Goal: Task Accomplishment & Management: Manage account settings

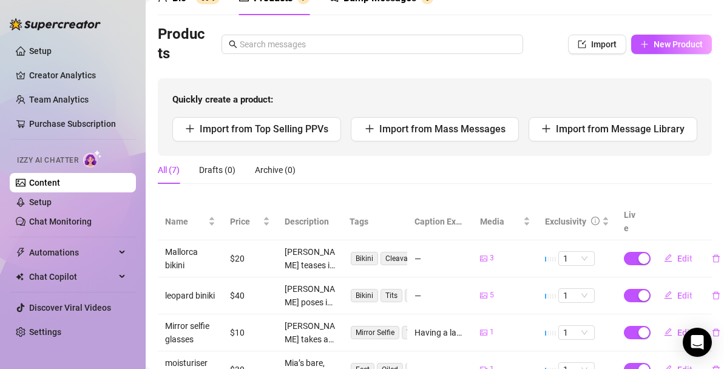
scroll to position [65, 0]
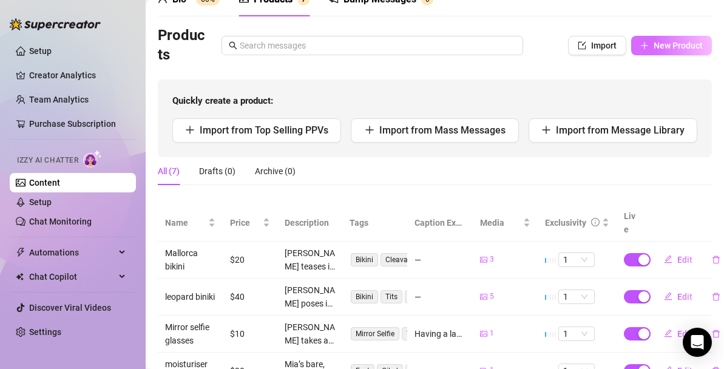
click at [680, 44] on span "New Product" at bounding box center [677, 46] width 49 height 10
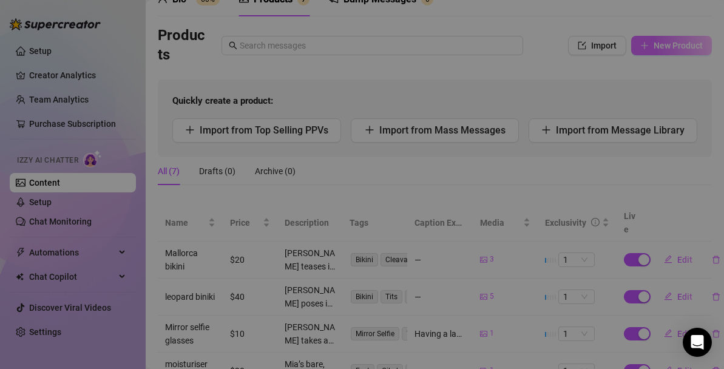
type textarea "Type your message here..."
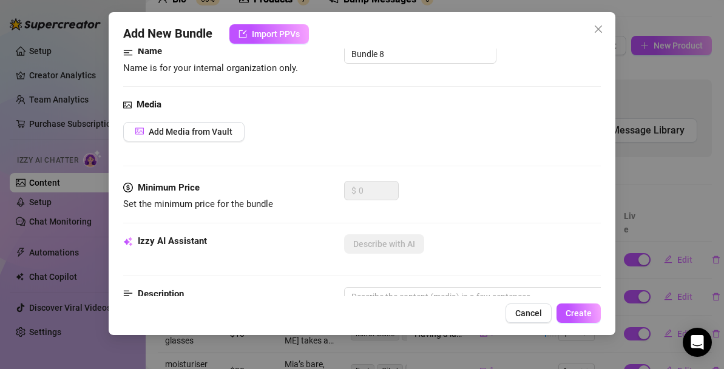
scroll to position [120, 0]
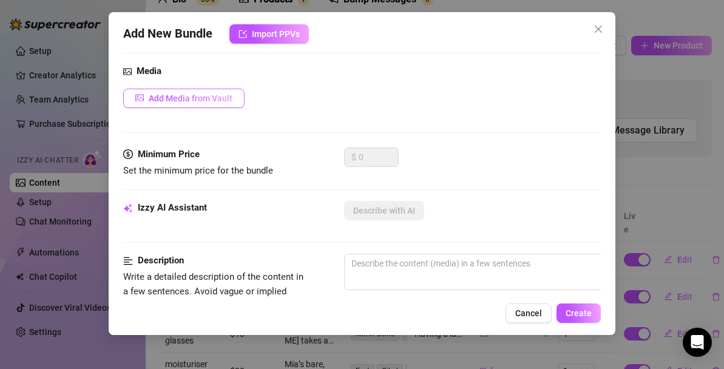
click at [218, 103] on button "Add Media from Vault" at bounding box center [183, 98] width 121 height 19
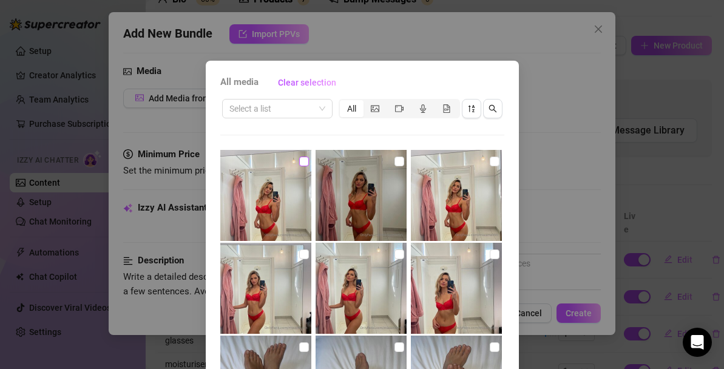
click at [301, 160] on input "checkbox" at bounding box center [304, 162] width 10 height 10
checkbox input "true"
click at [397, 162] on input "checkbox" at bounding box center [399, 162] width 10 height 10
checkbox input "true"
click at [494, 162] on input "checkbox" at bounding box center [495, 162] width 10 height 10
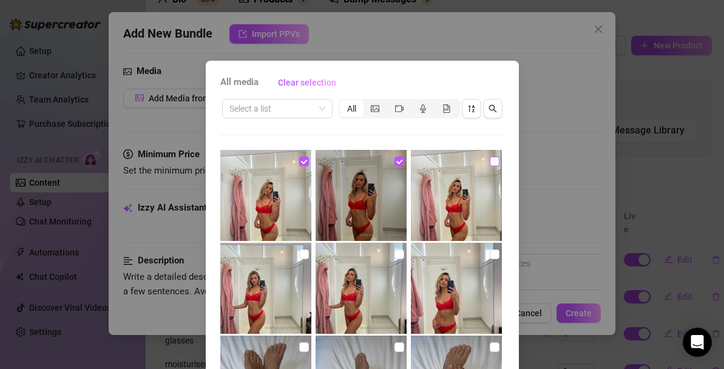
checkbox input "true"
click at [492, 258] on input "checkbox" at bounding box center [495, 254] width 10 height 10
checkbox input "true"
click at [399, 255] on input "checkbox" at bounding box center [399, 254] width 10 height 10
checkbox input "true"
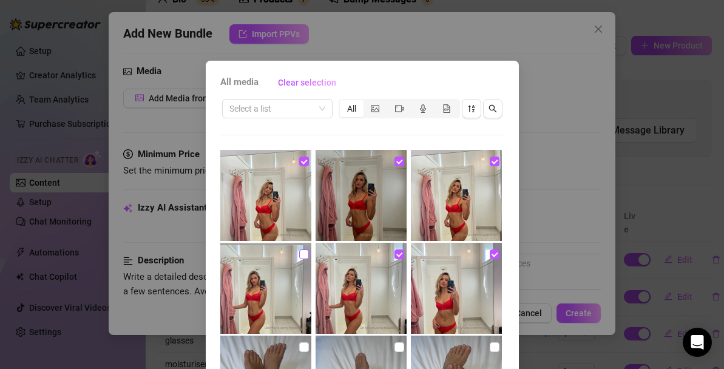
click at [305, 255] on input "checkbox" at bounding box center [304, 254] width 10 height 10
checkbox input "true"
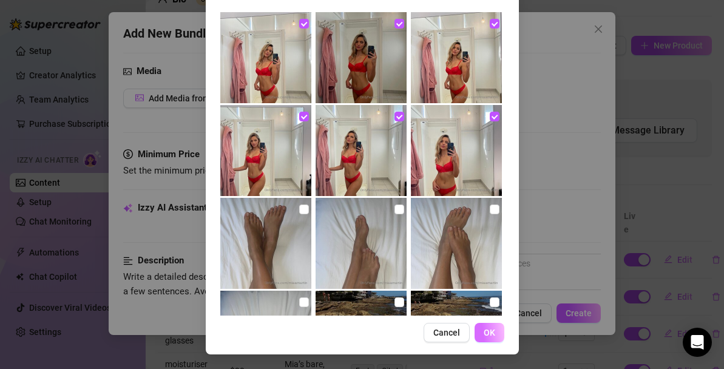
click at [497, 334] on button "OK" at bounding box center [489, 332] width 30 height 19
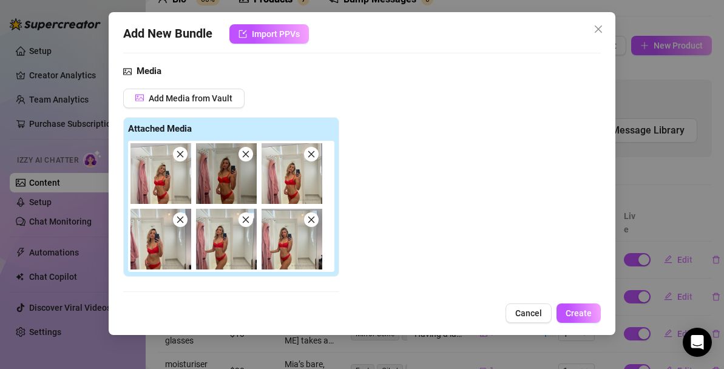
scroll to position [352, 0]
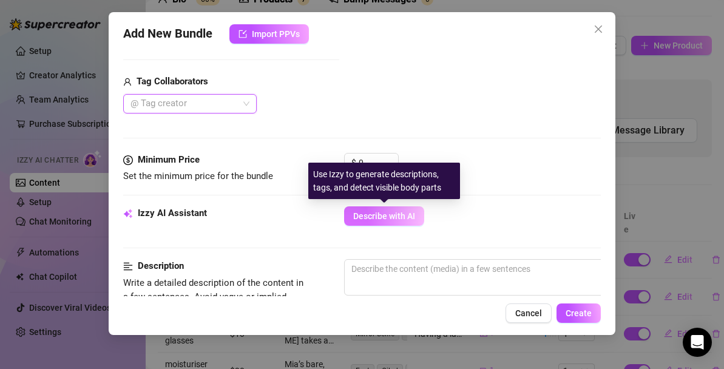
click at [376, 214] on span "Describe with AI" at bounding box center [384, 216] width 62 height 10
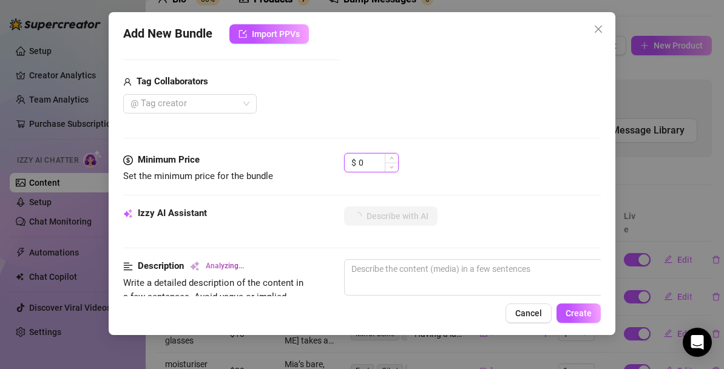
click at [371, 163] on input "0" at bounding box center [378, 162] width 39 height 18
type input "30"
click at [476, 175] on div "$ 30" at bounding box center [472, 168] width 257 height 30
type textarea "Mia"
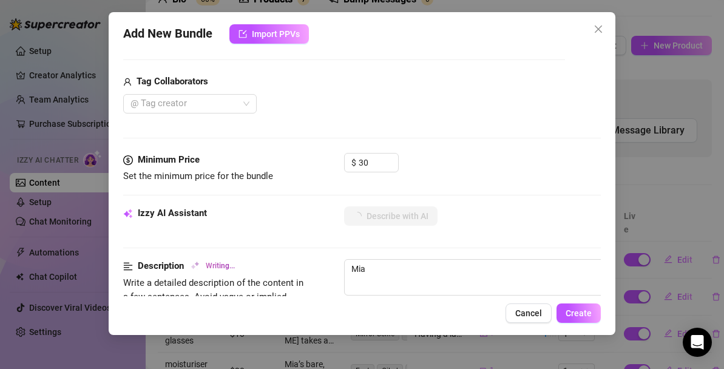
type textarea "[PERSON_NAME] poses"
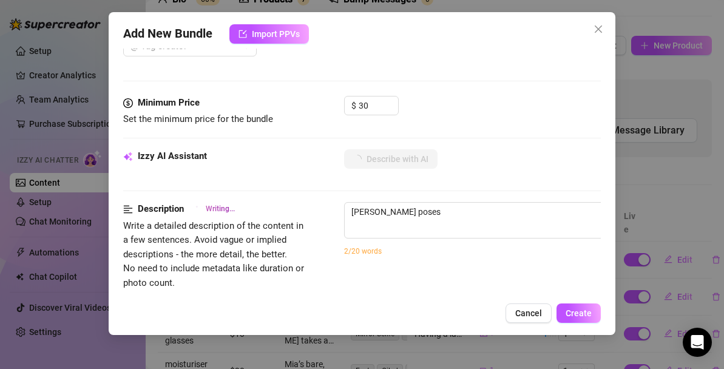
type textarea "[PERSON_NAME] poses in"
type textarea "[PERSON_NAME] poses in front"
type textarea "[PERSON_NAME] poses in front of"
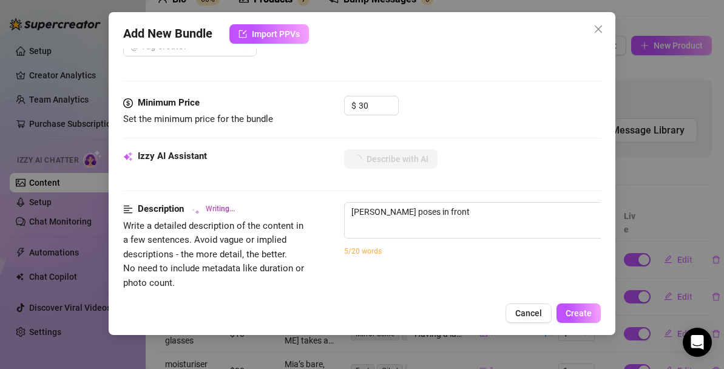
type textarea "[PERSON_NAME] poses in front of"
type textarea "[PERSON_NAME] poses in front of a"
type textarea "[PERSON_NAME] poses in front of a bathroom"
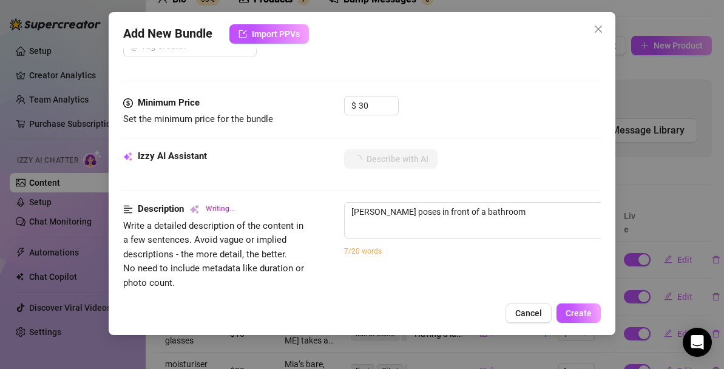
type textarea "[PERSON_NAME] poses in front of a bathroom mirror"
type textarea "[PERSON_NAME] poses in front of a bathroom mirror wearing"
type textarea "[PERSON_NAME] poses in front of a bathroom mirror wearing a"
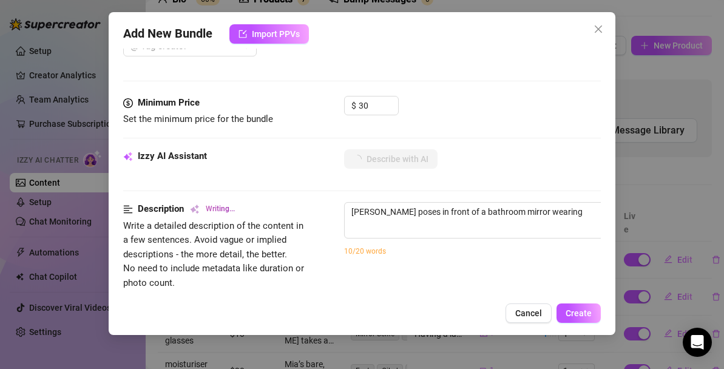
type textarea "[PERSON_NAME] poses in front of a bathroom mirror wearing a"
type textarea "[PERSON_NAME] poses in front of a bathroom mirror wearing a matching"
type textarea "[PERSON_NAME] poses in front of a bathroom mirror wearing a matching red"
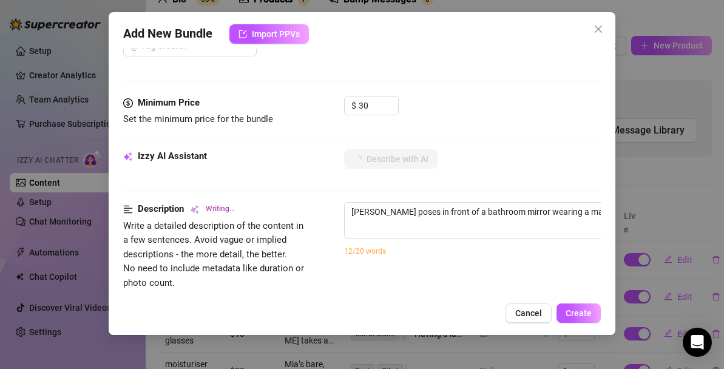
type textarea "[PERSON_NAME] poses in front of a bathroom mirror wearing a matching red lace"
type textarea "[PERSON_NAME] poses in front of a bathroom mirror wearing a matching red lace b…"
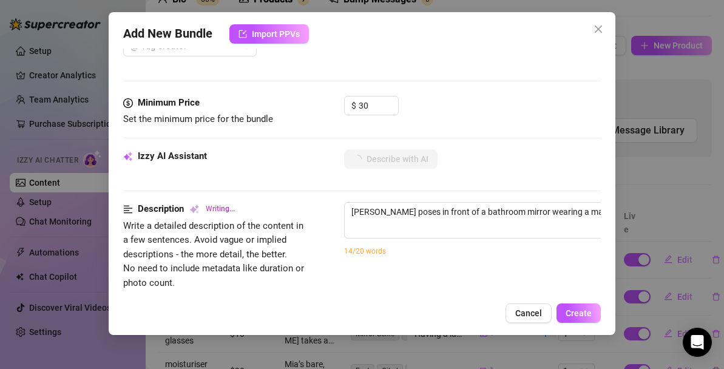
type textarea "[PERSON_NAME] poses in front of a bathroom mirror wearing a matching red lace b…"
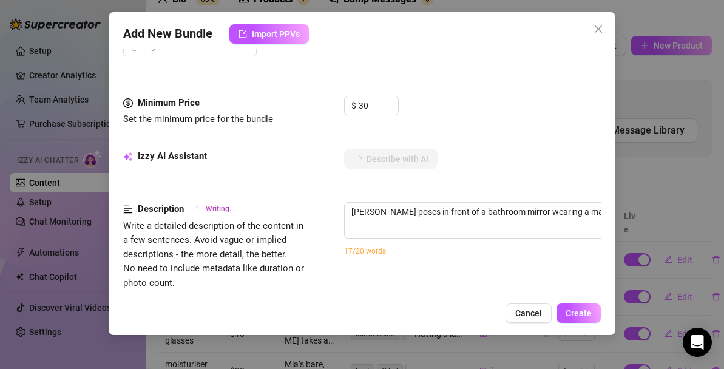
type textarea "[PERSON_NAME] poses in front of a bathroom mirror wearing a matching red lace b…"
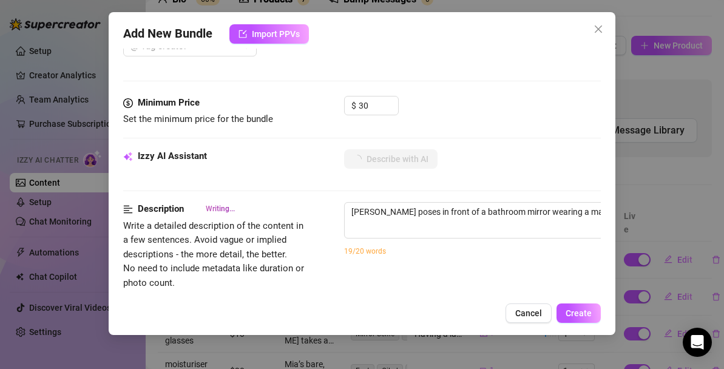
type textarea "[PERSON_NAME] poses in front of a bathroom mirror wearing a matching red lace b…"
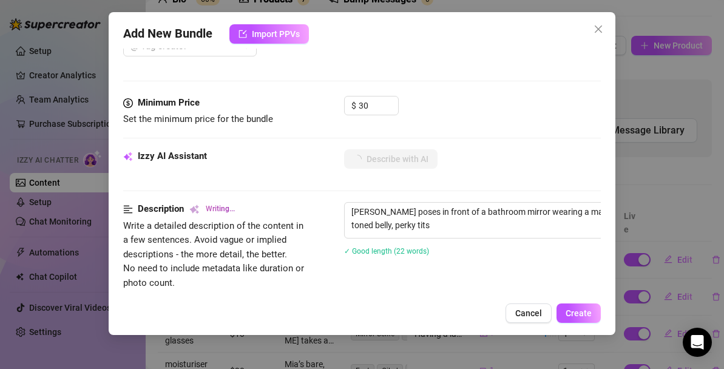
type textarea "[PERSON_NAME] poses in front of a bathroom mirror wearing a matching red lace b…"
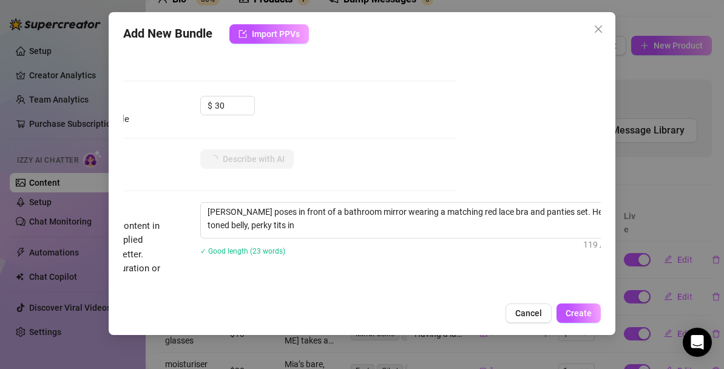
type textarea "[PERSON_NAME] poses in front of a bathroom mirror wearing a matching red lace b…"
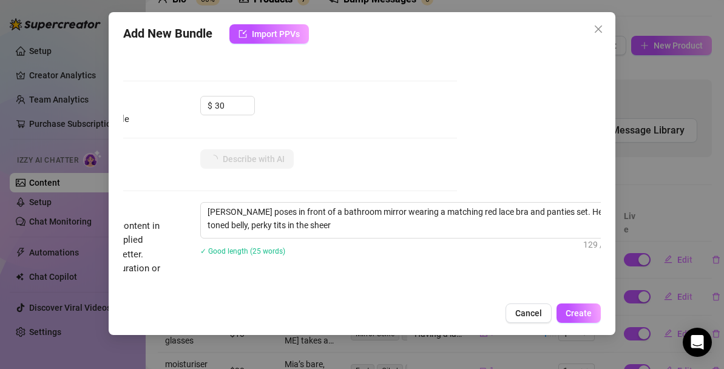
type textarea "[PERSON_NAME] poses in front of a bathroom mirror wearing a matching red lace b…"
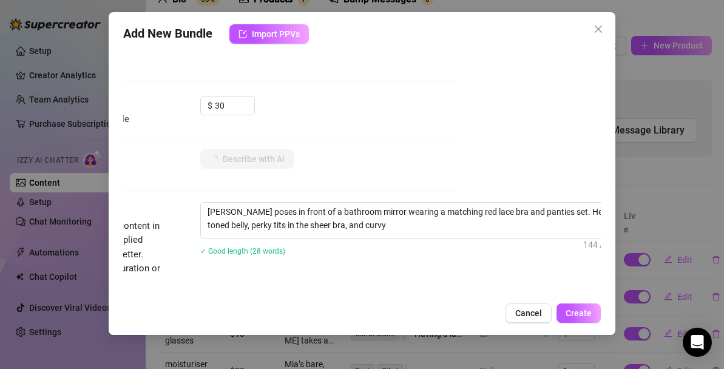
type textarea "[PERSON_NAME] poses in front of a bathroom mirror wearing a matching red lace b…"
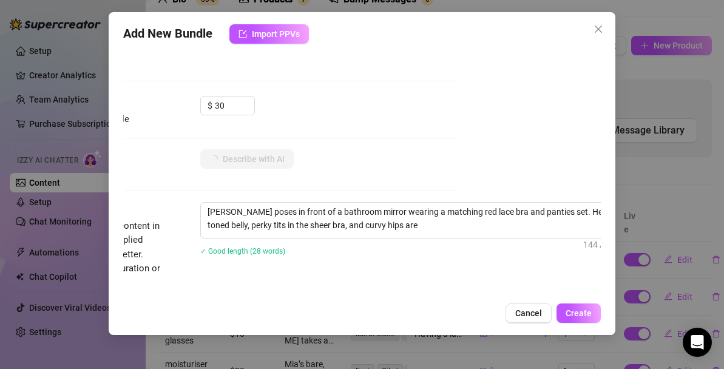
type textarea "[PERSON_NAME] poses in front of a bathroom mirror wearing a matching red lace b…"
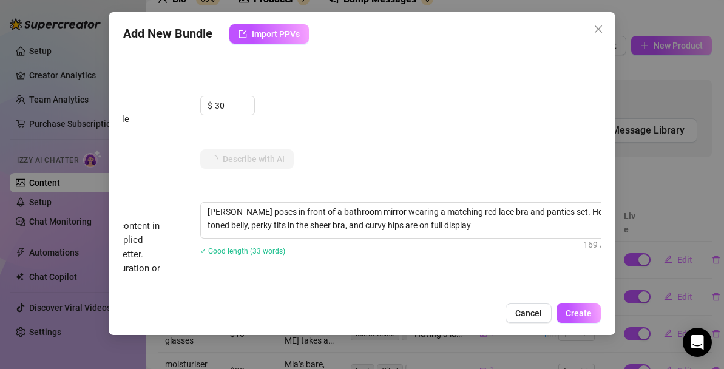
type textarea "[PERSON_NAME] poses in front of a bathroom mirror wearing a matching red lace b…"
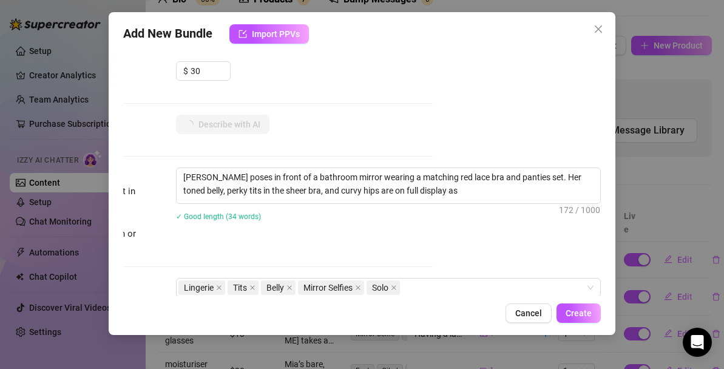
type textarea "[PERSON_NAME] poses in front of a bathroom mirror wearing a matching red lace b…"
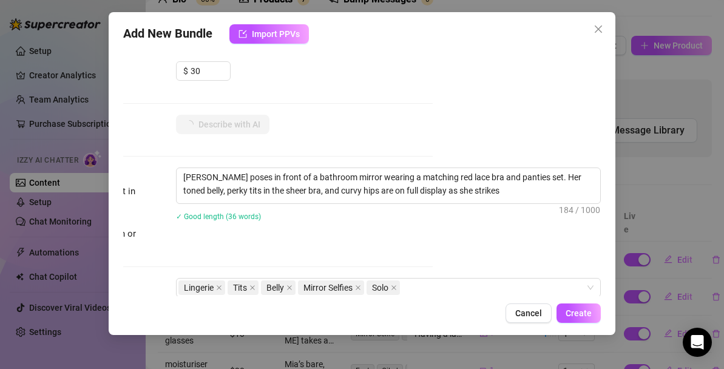
type textarea "[PERSON_NAME] poses in front of a bathroom mirror wearing a matching red lace b…"
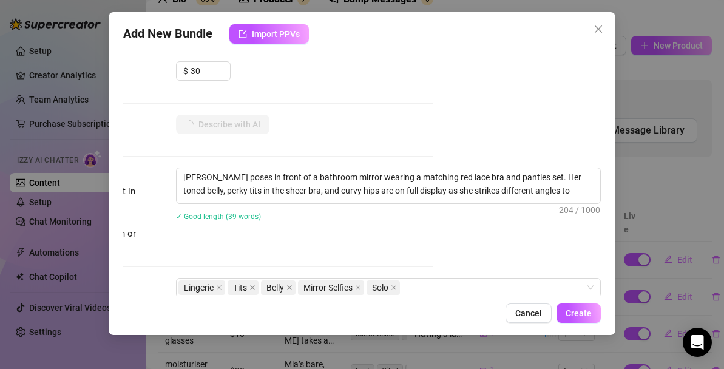
type textarea "[PERSON_NAME] poses in front of a bathroom mirror wearing a matching red lace b…"
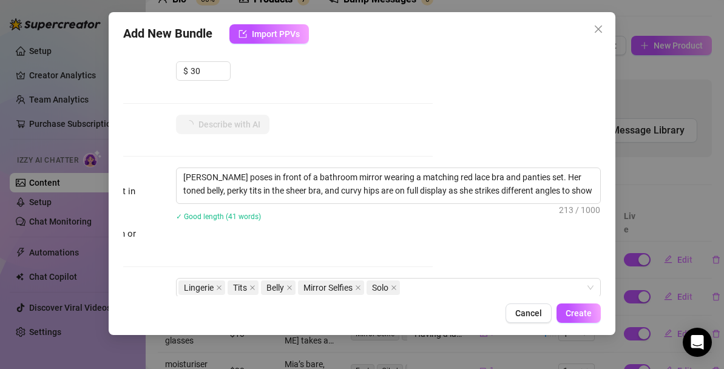
type textarea "[PERSON_NAME] poses in front of a bathroom mirror wearing a matching red lace b…"
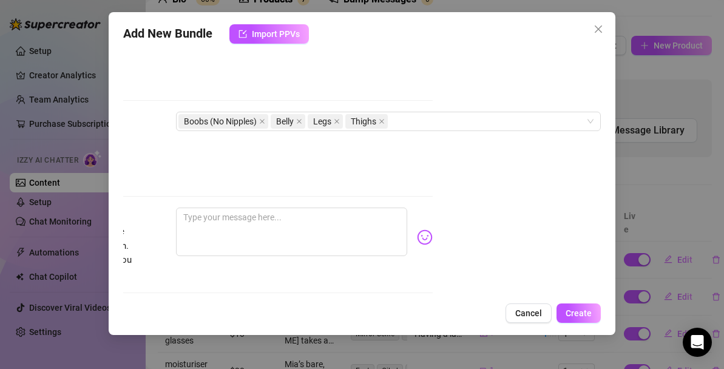
scroll to position [695, 168]
click at [588, 314] on span "Create" at bounding box center [578, 313] width 26 height 10
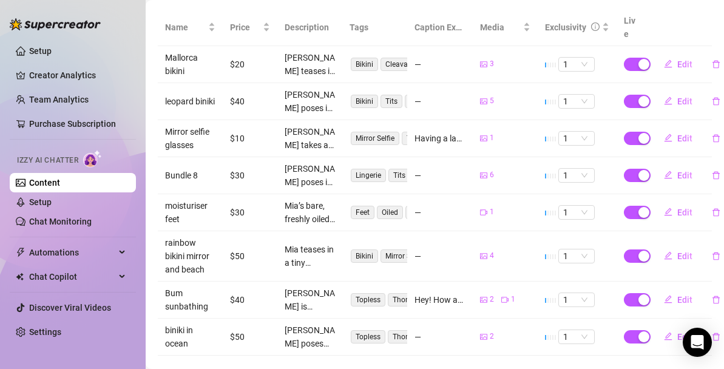
scroll to position [0, 0]
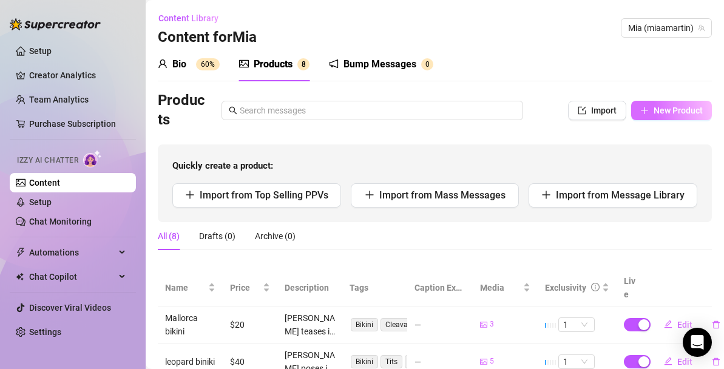
click at [672, 115] on span "New Product" at bounding box center [677, 111] width 49 height 10
type textarea "Type your message here..."
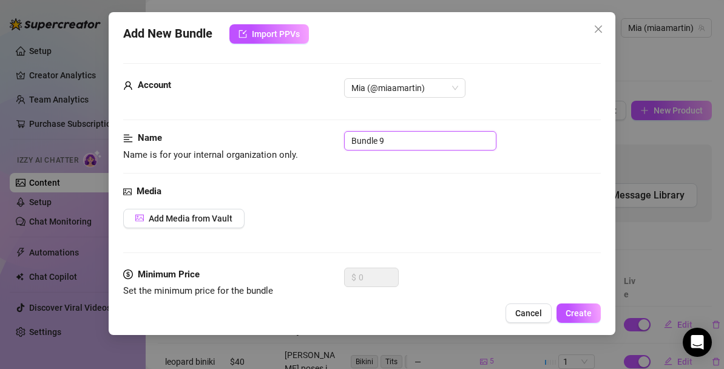
click at [391, 146] on input "Bundle 9" at bounding box center [420, 140] width 152 height 19
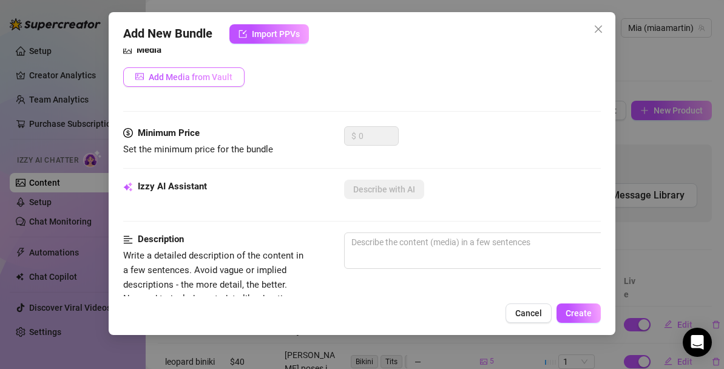
type input "tiny gym shorts"
click at [194, 70] on button "Add Media from Vault" at bounding box center [183, 76] width 121 height 19
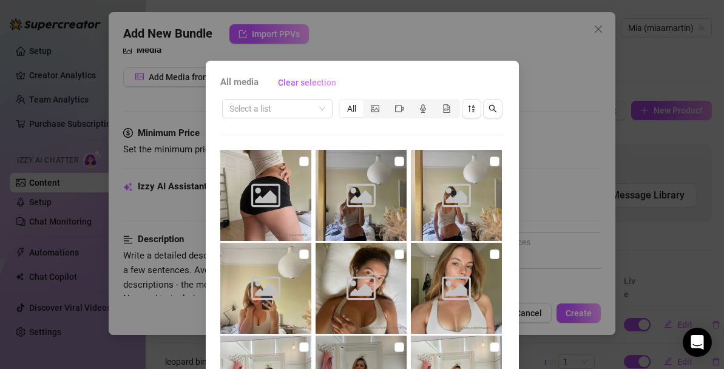
scroll to position [32, 0]
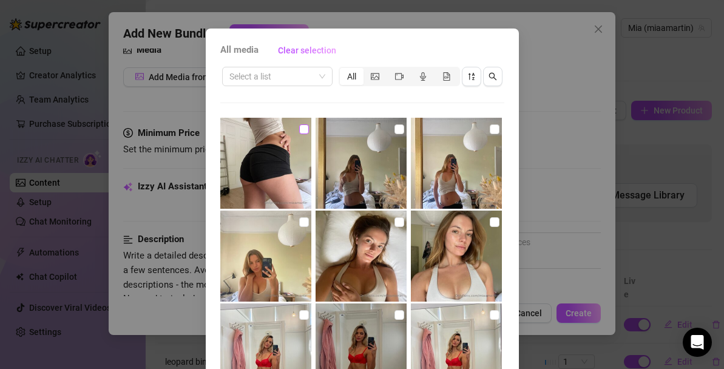
click at [303, 127] on input "checkbox" at bounding box center [304, 129] width 10 height 10
checkbox input "true"
click at [398, 127] on input "checkbox" at bounding box center [399, 129] width 10 height 10
checkbox input "true"
click at [496, 131] on input "checkbox" at bounding box center [495, 129] width 10 height 10
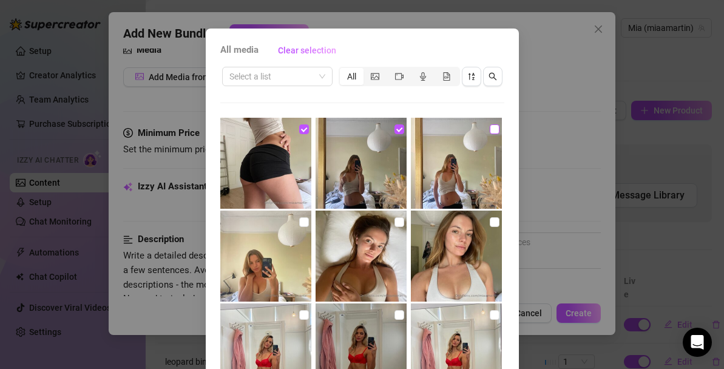
checkbox input "true"
click at [398, 225] on input "checkbox" at bounding box center [399, 222] width 10 height 10
checkbox input "true"
click at [300, 221] on input "checkbox" at bounding box center [304, 222] width 10 height 10
checkbox input "true"
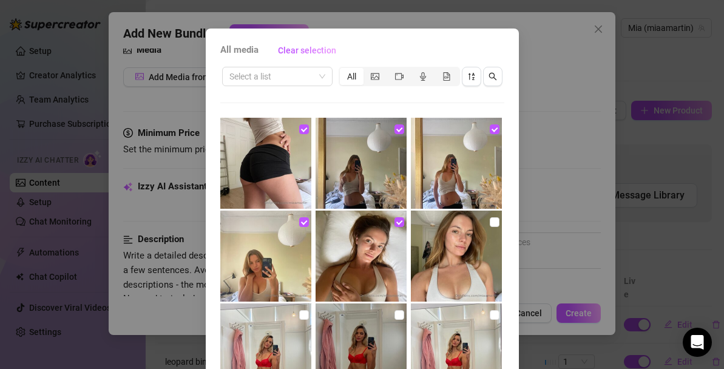
scroll to position [138, 0]
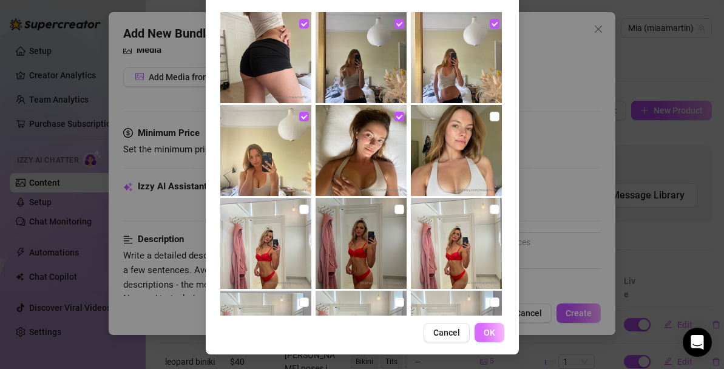
click at [493, 332] on span "OK" at bounding box center [490, 333] width 12 height 10
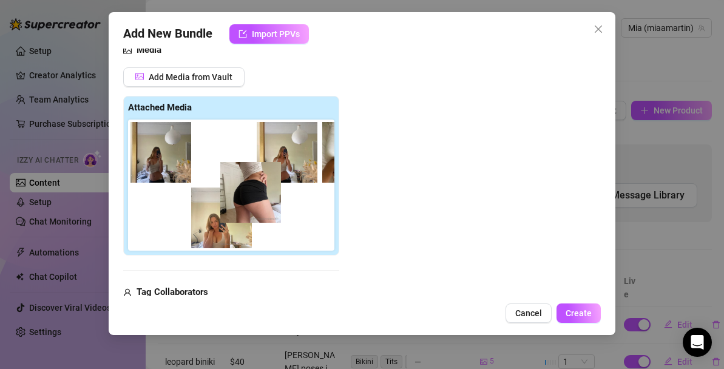
drag, startPoint x: 138, startPoint y: 152, endPoint x: 277, endPoint y: 215, distance: 152.6
click at [277, 215] on div at bounding box center [233, 185] width 211 height 131
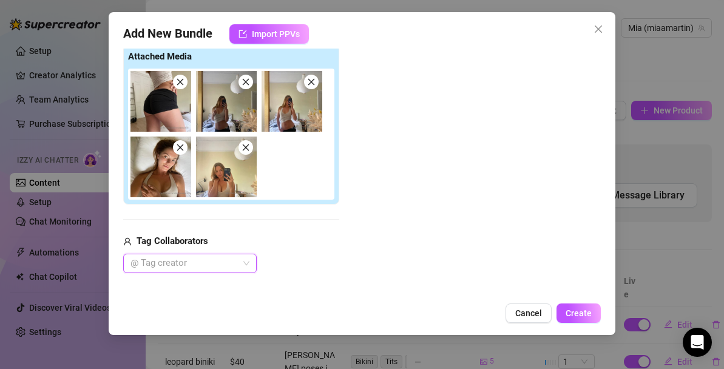
scroll to position [192, 0]
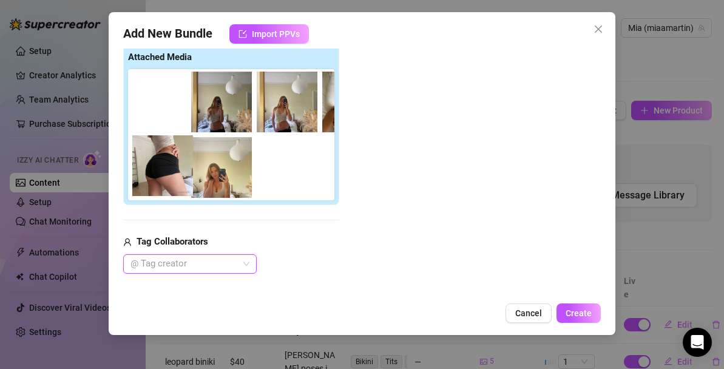
drag, startPoint x: 174, startPoint y: 120, endPoint x: 181, endPoint y: 186, distance: 67.1
click at [181, 186] on div at bounding box center [233, 134] width 211 height 131
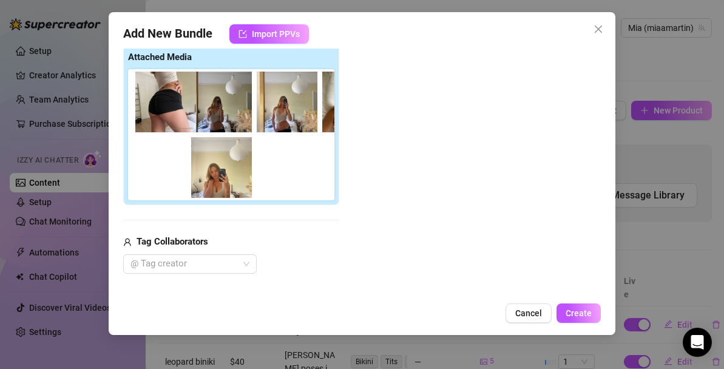
click at [181, 186] on div at bounding box center [233, 134] width 211 height 131
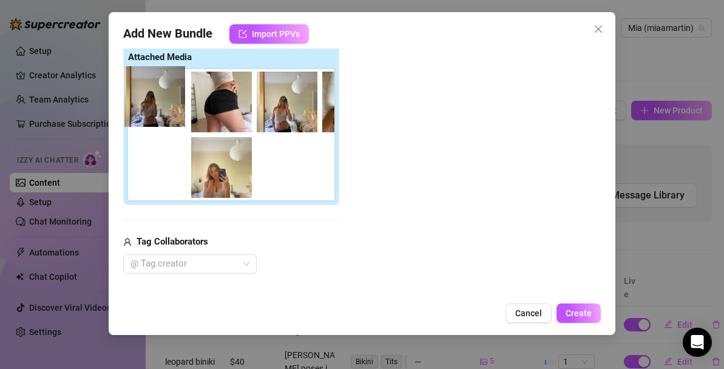
drag, startPoint x: 231, startPoint y: 118, endPoint x: 155, endPoint y: 112, distance: 76.7
click at [155, 112] on div at bounding box center [233, 134] width 211 height 131
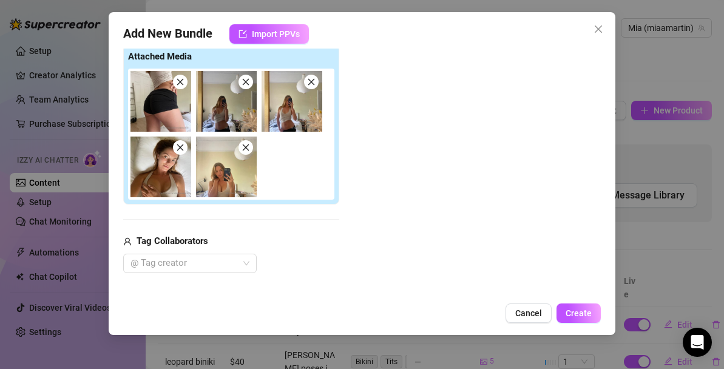
scroll to position [191, 0]
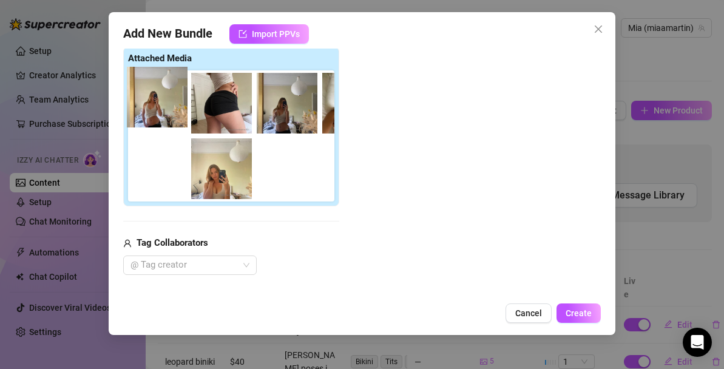
drag, startPoint x: 286, startPoint y: 115, endPoint x: 146, endPoint y: 109, distance: 140.3
click at [146, 109] on div at bounding box center [233, 135] width 211 height 131
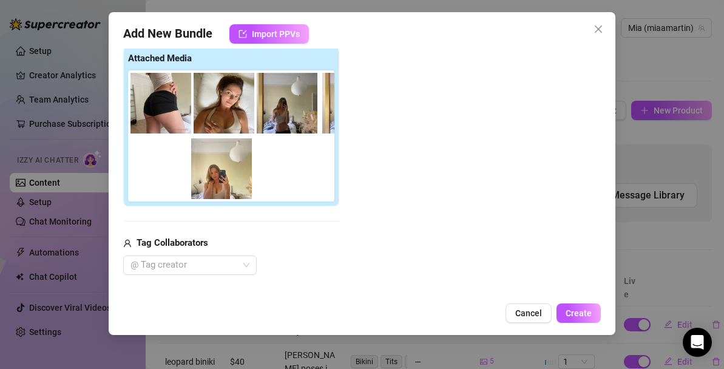
drag, startPoint x: 166, startPoint y: 177, endPoint x: 232, endPoint y: 109, distance: 94.4
click at [232, 109] on div at bounding box center [233, 135] width 211 height 131
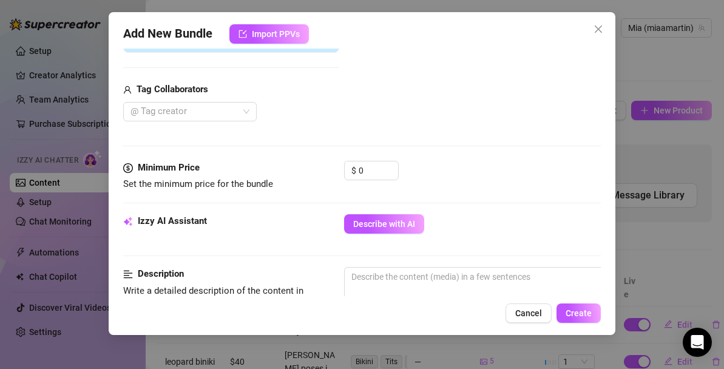
scroll to position [357, 0]
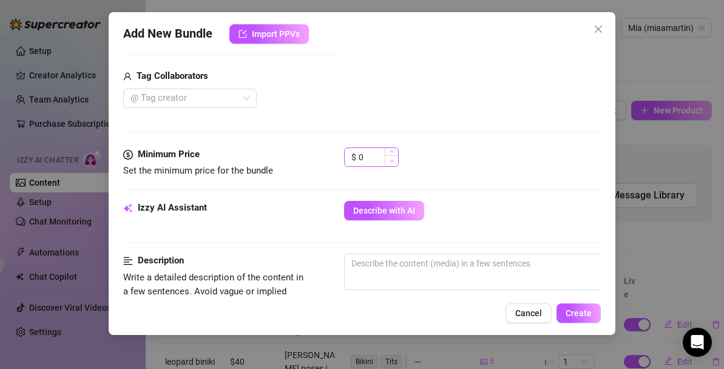
click at [385, 157] on span "Decrease Value" at bounding box center [391, 160] width 13 height 11
type input "40"
click at [403, 215] on span "Describe with AI" at bounding box center [384, 211] width 62 height 10
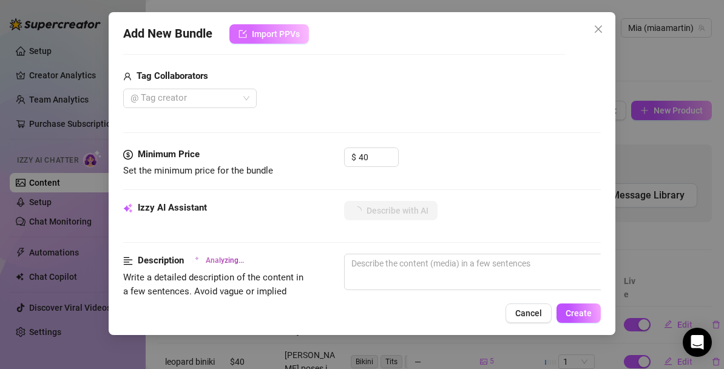
type textarea "Mia"
type textarea "Mia teases"
type textarea "Mia teases in"
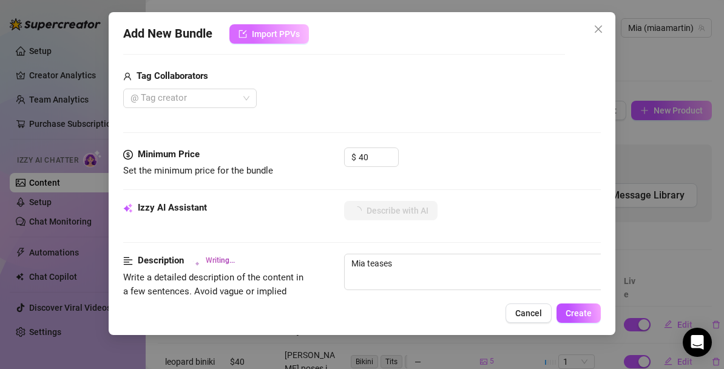
type textarea "Mia teases in"
type textarea "Mia teases in a"
type textarea "Mia teases in a tight"
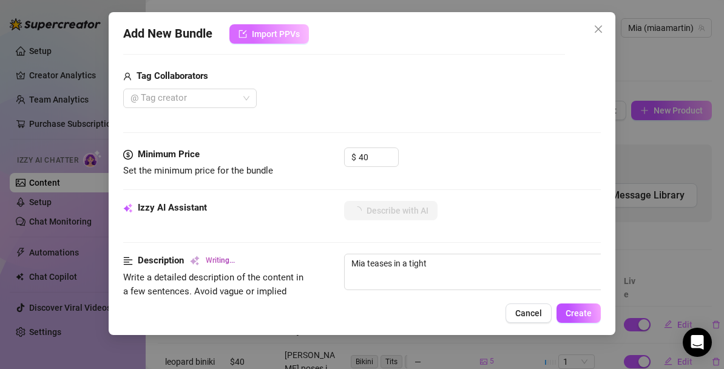
type textarea "Mia teases in a tight beige"
type textarea "Mia teases in a tight beige crop"
type textarea "Mia teases in a tight beige crop top"
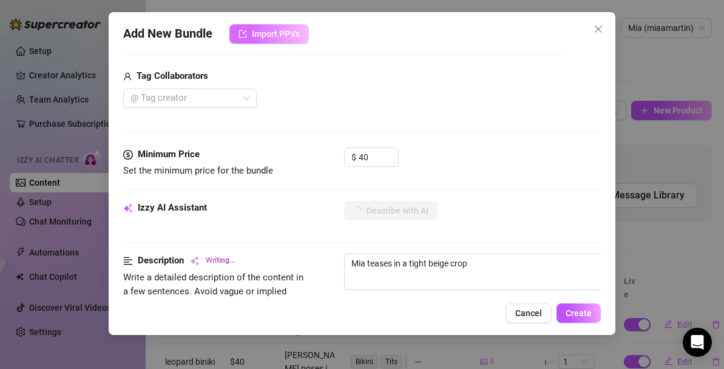
type textarea "Mia teases in a tight beige crop top"
type textarea "Mia teases in a tight beige crop top and"
type textarea "Mia teases in a tight beige crop top and tiny"
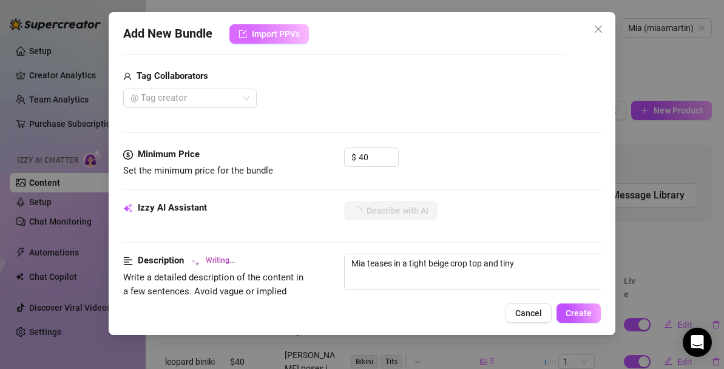
type textarea "Mia teases in a tight beige crop top and tiny black"
type textarea "Mia teases in a tight beige crop top and tiny black shorts,"
type textarea "Mia teases in a tight beige crop top and tiny black shorts, showing"
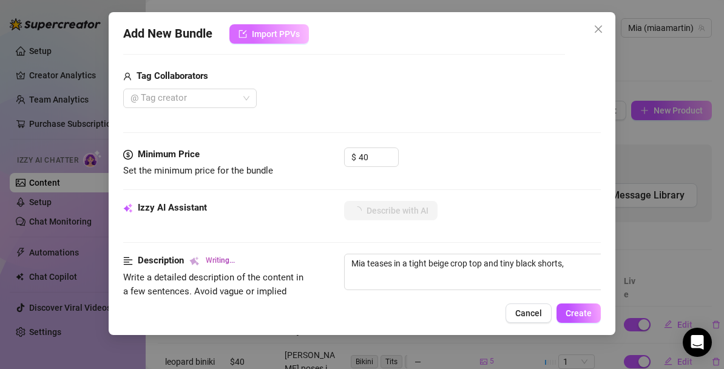
type textarea "Mia teases in a tight beige crop top and tiny black shorts, showing"
type textarea "Mia teases in a tight beige crop top and tiny black shorts, showing off"
type textarea "Mia teases in a tight beige crop top and tiny black shorts, showing off her"
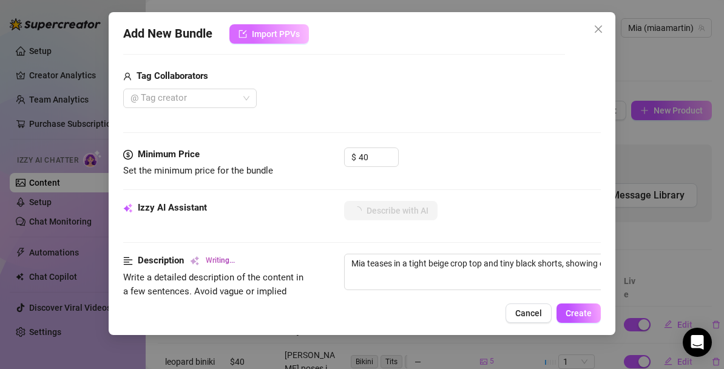
type textarea "Mia teases in a tight beige crop top and tiny black shorts, showing off her per…"
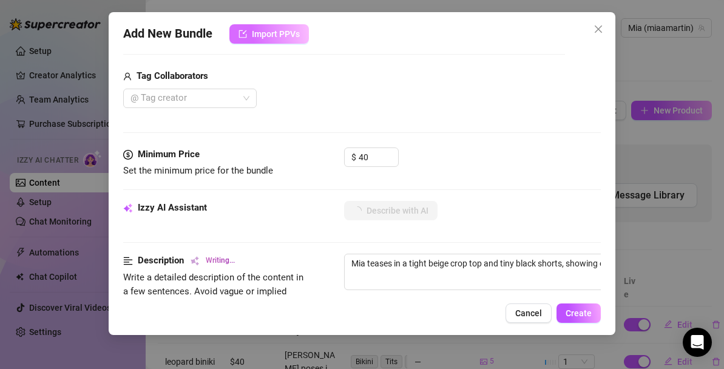
type textarea "Mia teases in a tight beige crop top and tiny black shorts, showing off her per…"
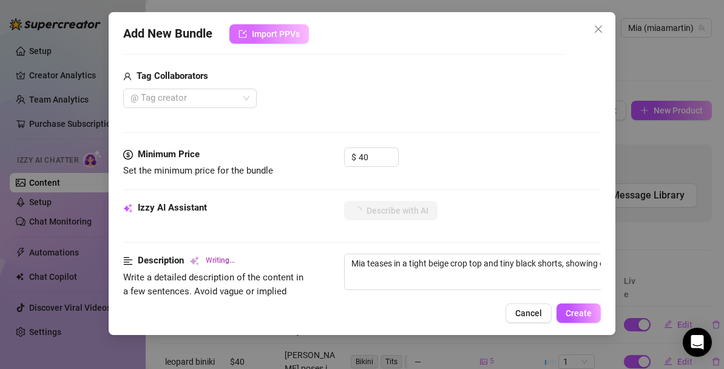
type textarea "Mia teases in a tight beige crop top and tiny black shorts, showing off her per…"
type textarea "[PERSON_NAME] teases in a tight beige crop top and tiny black shorts, showing o…"
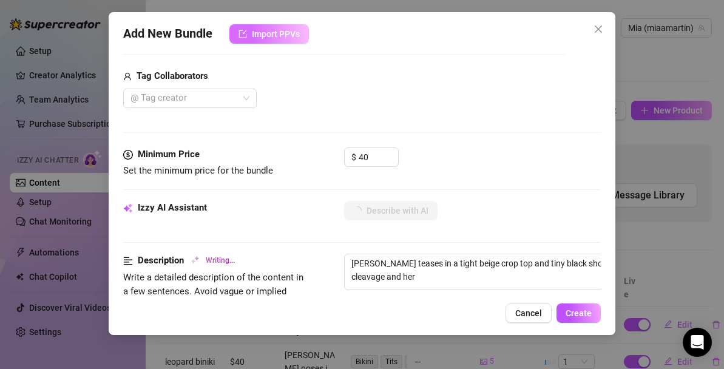
type textarea "[PERSON_NAME] teases in a tight beige crop top and tiny black shorts, showing o…"
type textarea "Mia teases in a tight beige crop top and tiny black shorts, showing off her per…"
type textarea "[PERSON_NAME] teases in a tight beige crop top and tiny black shorts, showing o…"
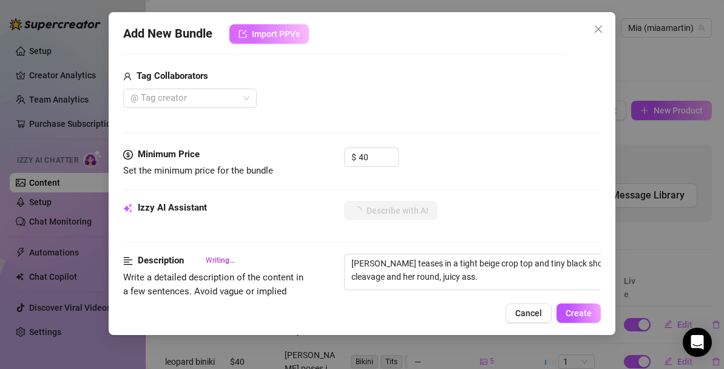
type textarea "[PERSON_NAME] teases in a tight beige crop top and tiny black shorts, showing o…"
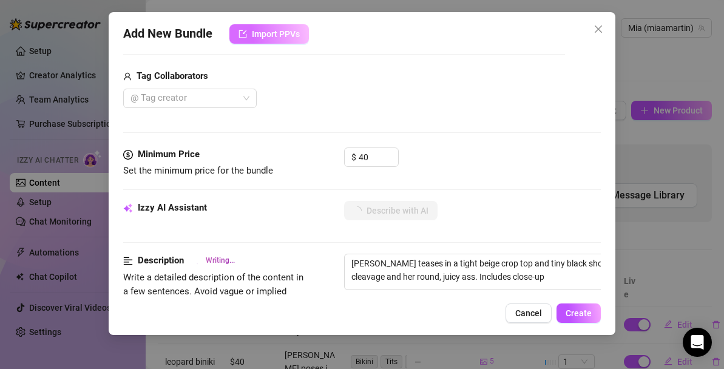
type textarea "[PERSON_NAME] teases in a tight beige crop top and tiny black shorts, showing o…"
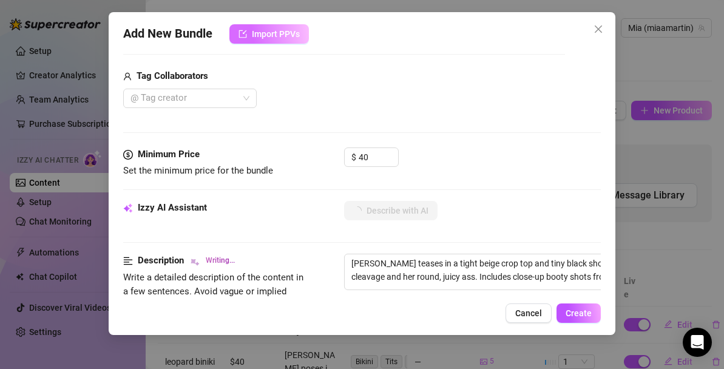
type textarea "[PERSON_NAME] teases in a tight beige crop top and tiny black shorts, showing o…"
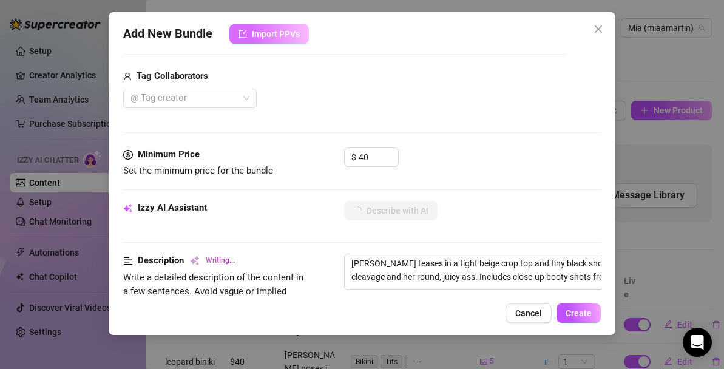
type textarea "[PERSON_NAME] teases in a tight beige crop top and tiny black shorts, showing o…"
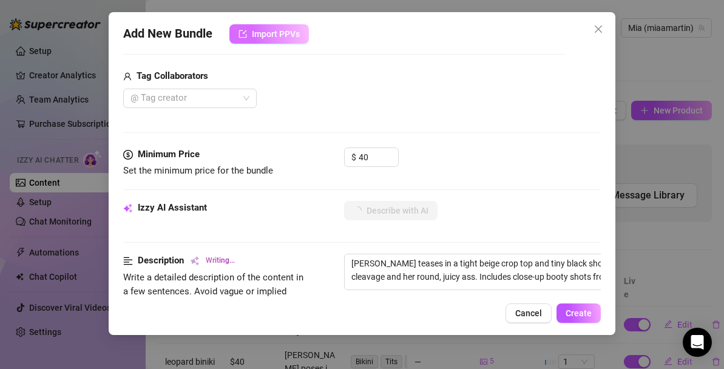
type textarea "[PERSON_NAME] teases in a tight beige crop top and tiny black shorts, showing o…"
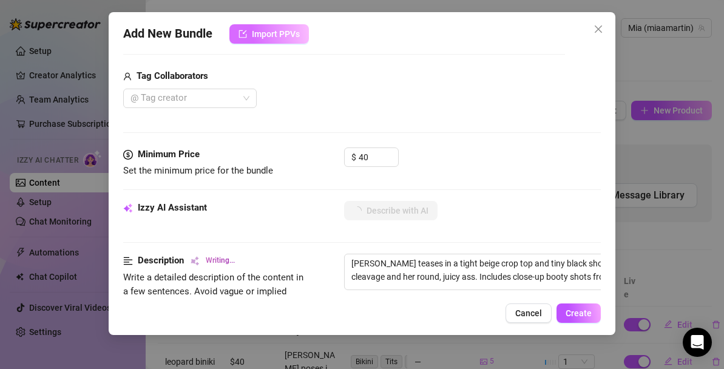
type textarea "[PERSON_NAME] teases in a tight beige crop top and tiny black shorts, showing o…"
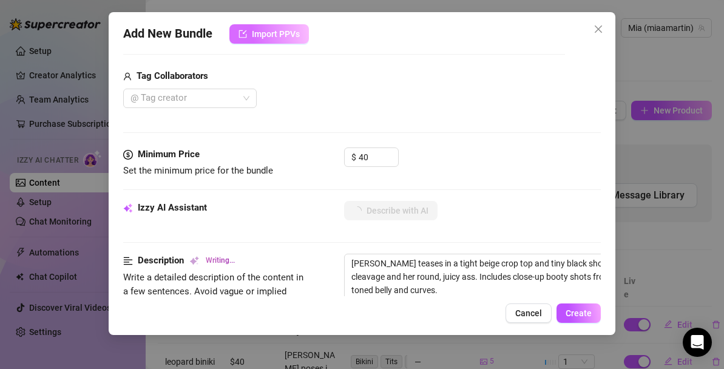
type textarea "[PERSON_NAME] teases in a tight beige crop top and tiny black shorts, showing o…"
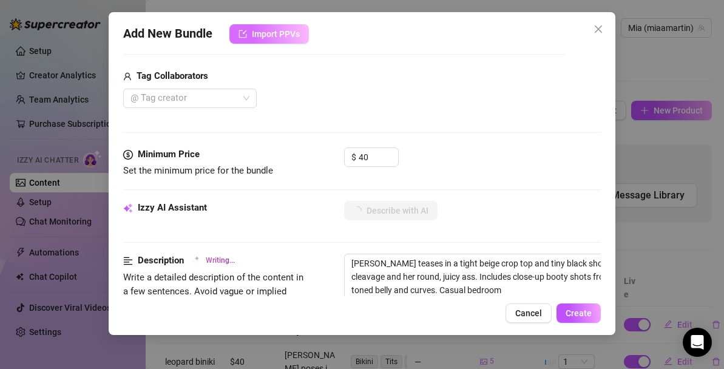
type textarea "[PERSON_NAME] teases in a tight beige crop top and tiny black shorts, showing o…"
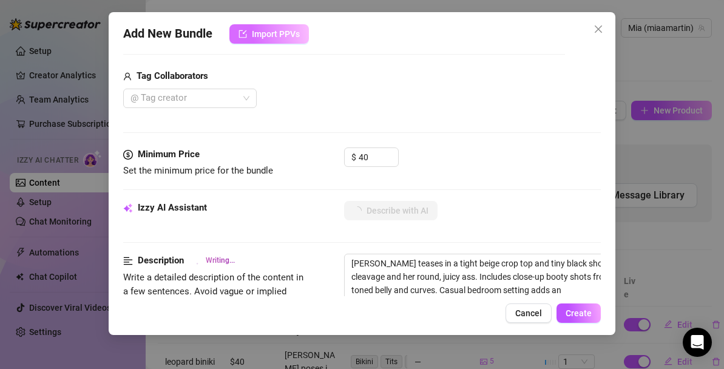
type textarea "[PERSON_NAME] teases in a tight beige crop top and tiny black shorts, showing o…"
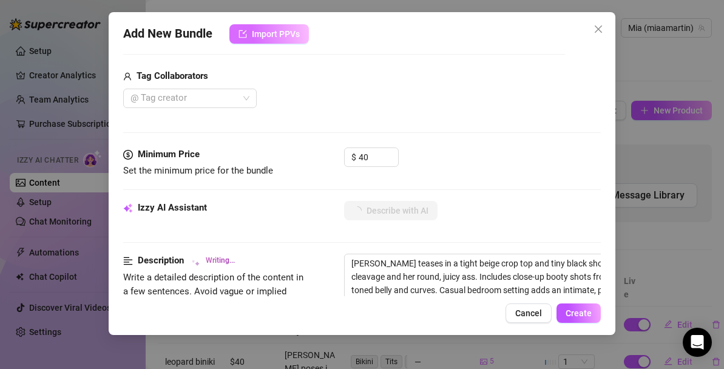
type textarea "[PERSON_NAME] teases in a tight beige crop top and tiny black shorts, showing o…"
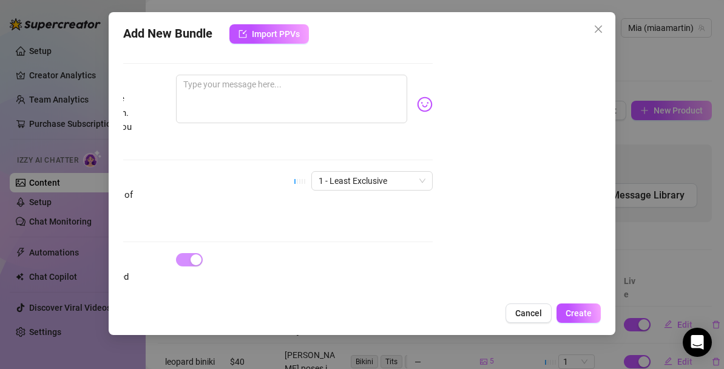
scroll to position [836, 168]
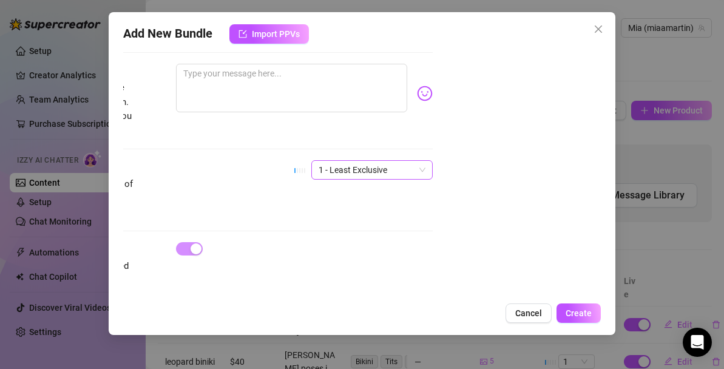
click at [399, 161] on span "1 - Least Exclusive" at bounding box center [372, 170] width 107 height 18
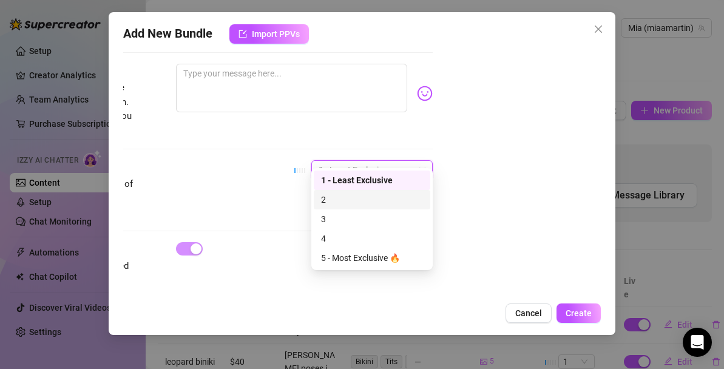
click at [369, 201] on div "2" at bounding box center [372, 199] width 102 height 13
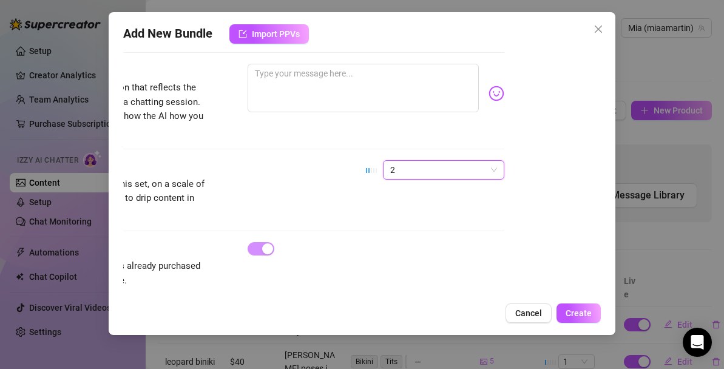
scroll to position [836, 0]
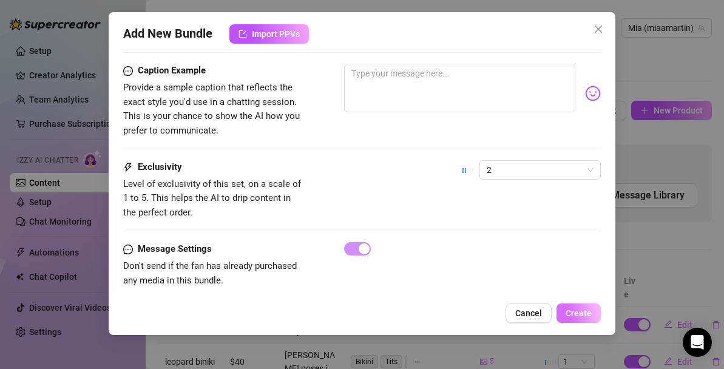
click at [586, 322] on button "Create" at bounding box center [578, 312] width 44 height 19
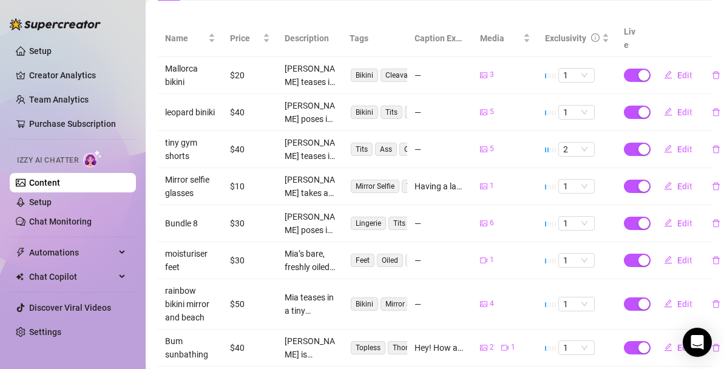
scroll to position [0, 0]
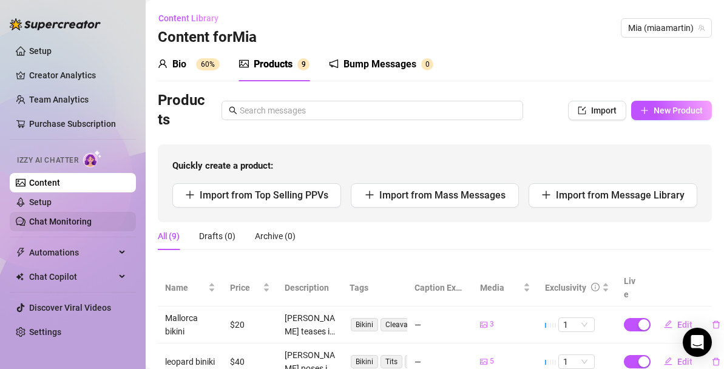
click at [40, 221] on link "Chat Monitoring" at bounding box center [60, 222] width 62 height 10
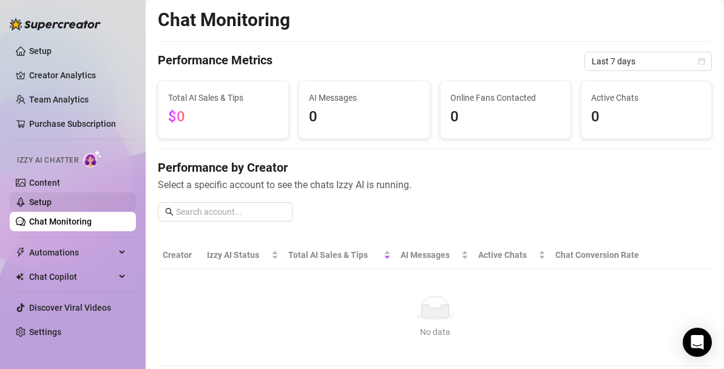
click at [50, 206] on link "Setup" at bounding box center [40, 202] width 22 height 10
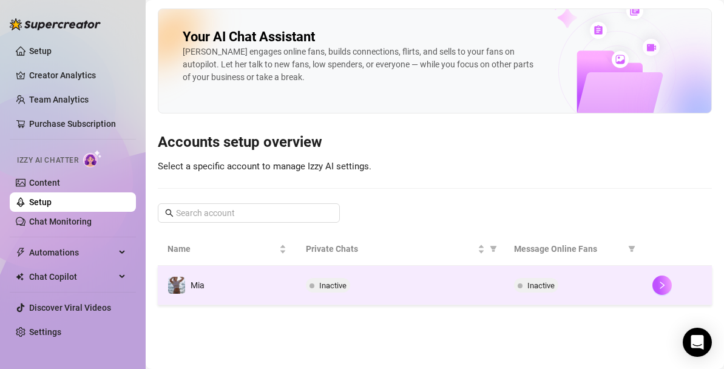
click at [320, 286] on span "Inactive" at bounding box center [332, 285] width 27 height 9
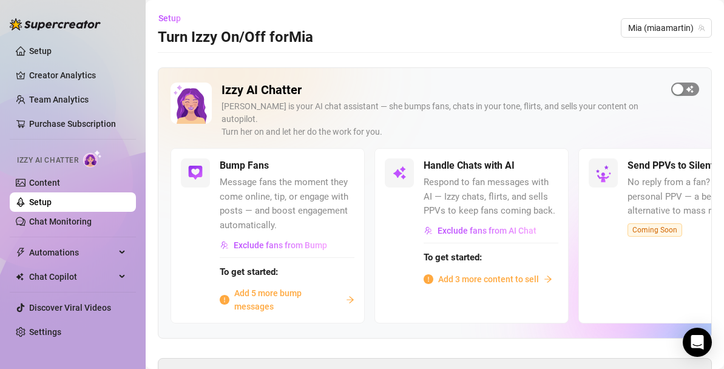
click at [688, 88] on span "button" at bounding box center [685, 89] width 28 height 13
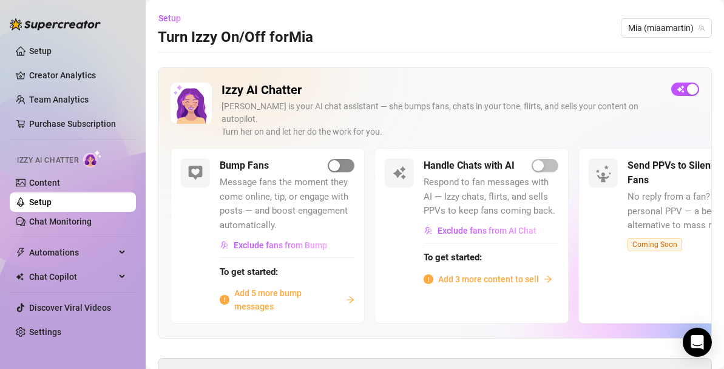
click at [346, 159] on span "button" at bounding box center [341, 165] width 27 height 13
click at [525, 272] on span "Add 3 more content to sell" at bounding box center [488, 278] width 101 height 13
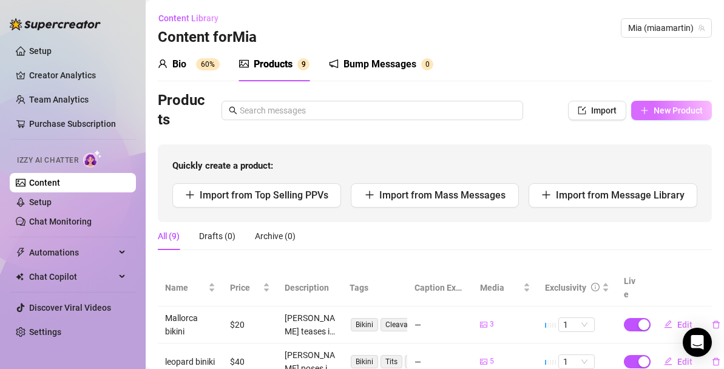
click at [686, 109] on span "New Product" at bounding box center [677, 111] width 49 height 10
type textarea "Type your message here..."
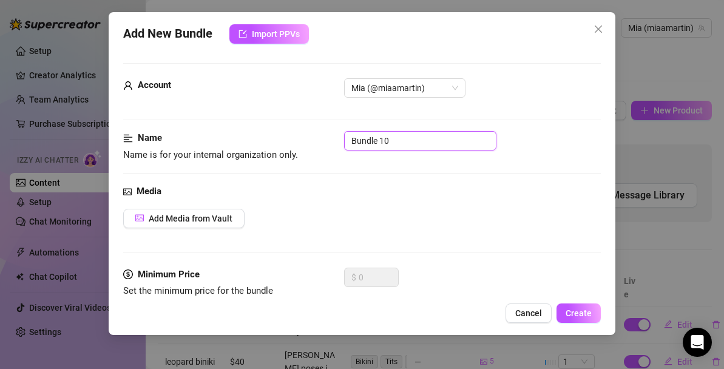
click at [402, 138] on input "Bundle 10" at bounding box center [420, 140] width 152 height 19
type input "banana bread"
click at [230, 223] on button "Add Media from Vault" at bounding box center [183, 218] width 121 height 19
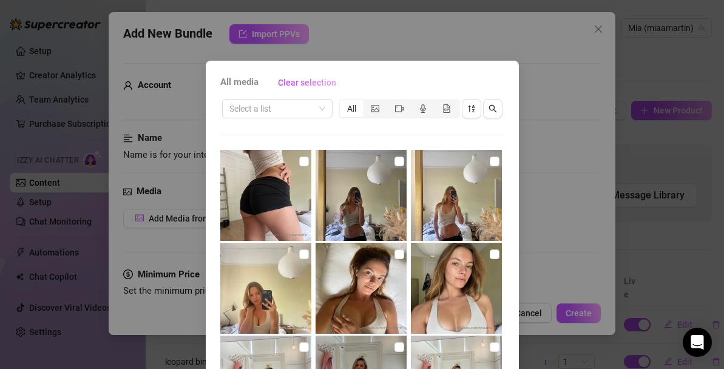
click at [576, 56] on div "All media Clear selection Select a list All Cancel OK" at bounding box center [362, 184] width 724 height 369
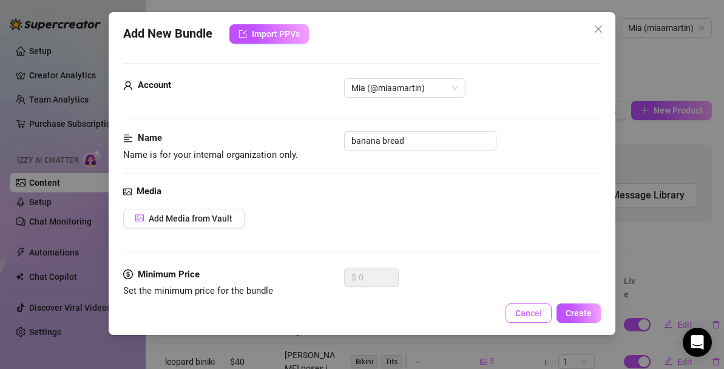
click at [534, 313] on span "Cancel" at bounding box center [528, 313] width 27 height 10
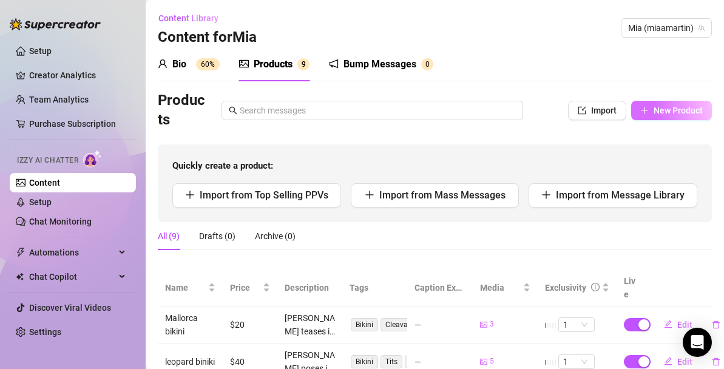
click at [660, 114] on span "New Product" at bounding box center [677, 111] width 49 height 10
type textarea "Type your message here..."
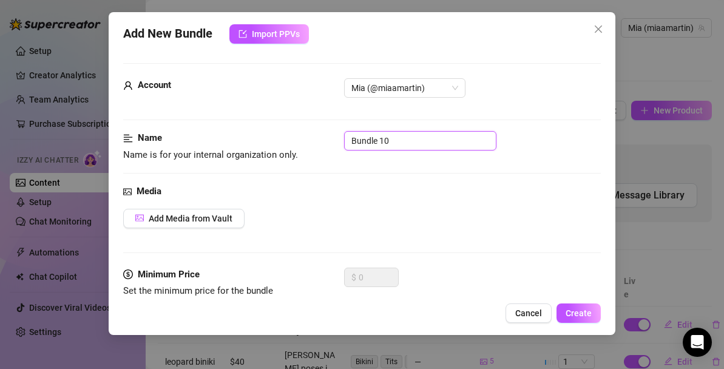
click at [389, 138] on input "Bundle 10" at bounding box center [420, 140] width 152 height 19
click at [184, 224] on button "Add Media from Vault" at bounding box center [183, 218] width 121 height 19
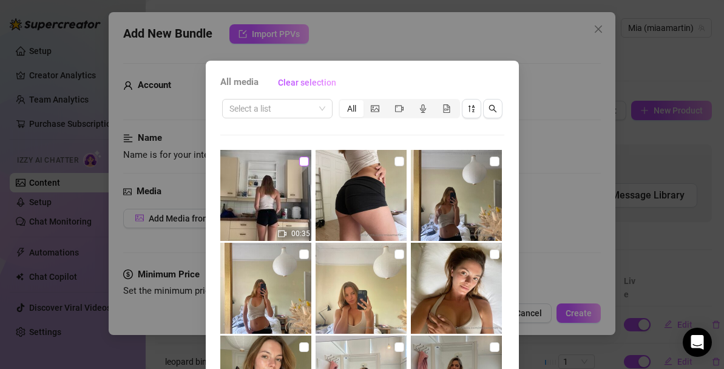
click at [308, 164] on input "checkbox" at bounding box center [304, 162] width 10 height 10
checkbox input "true"
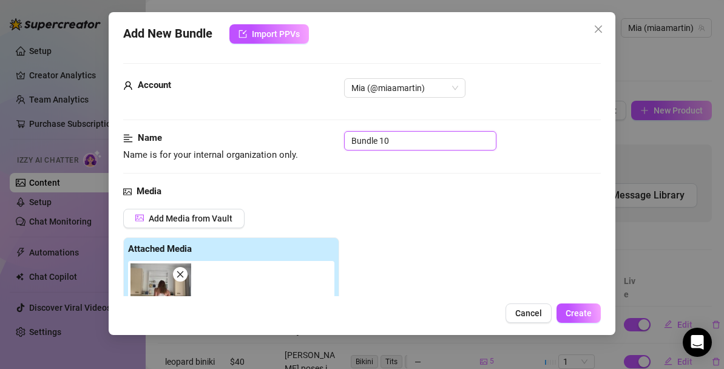
click at [403, 136] on input "Bundle 10" at bounding box center [420, 140] width 152 height 19
click at [403, 137] on input "Bundle 10" at bounding box center [420, 140] width 152 height 19
type input "banana bread"
click at [417, 182] on div "Name Name is for your internal organization only. banana bread" at bounding box center [361, 157] width 477 height 53
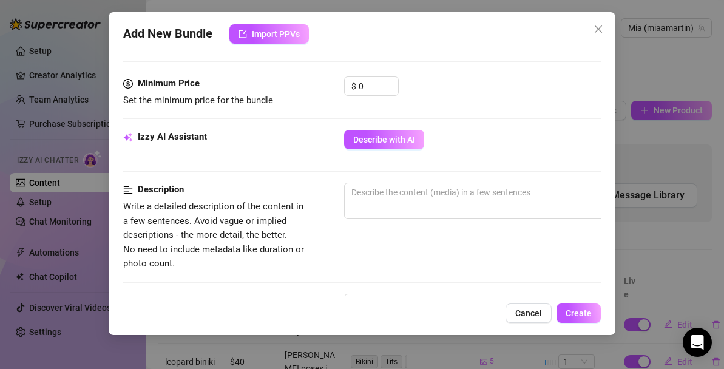
scroll to position [369, 0]
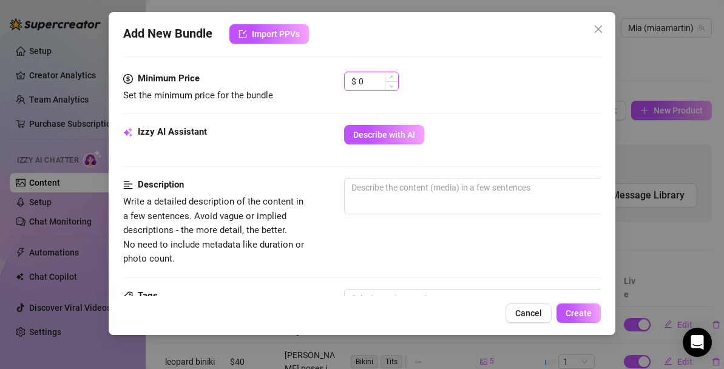
click at [376, 81] on input "0" at bounding box center [378, 81] width 39 height 18
click at [376, 76] on input "0" at bounding box center [378, 81] width 39 height 18
type input "1"
type input "30"
click at [451, 117] on div "Minimum Price Set the minimum price for the bundle $ 30" at bounding box center [361, 98] width 477 height 53
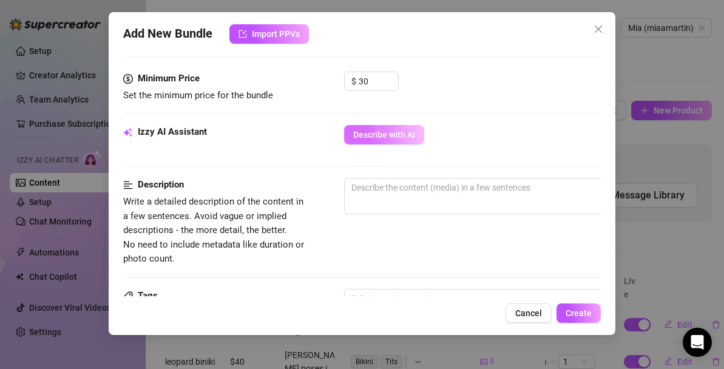
click at [404, 143] on button "Describe with AI" at bounding box center [384, 134] width 80 height 19
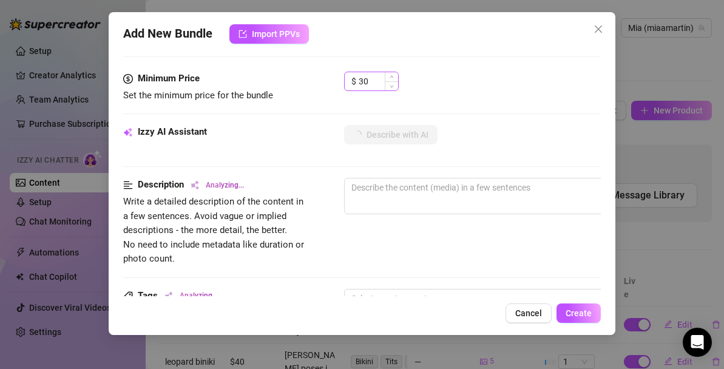
type textarea "Mia"
type textarea "Mia teases"
type textarea "Mia teases in"
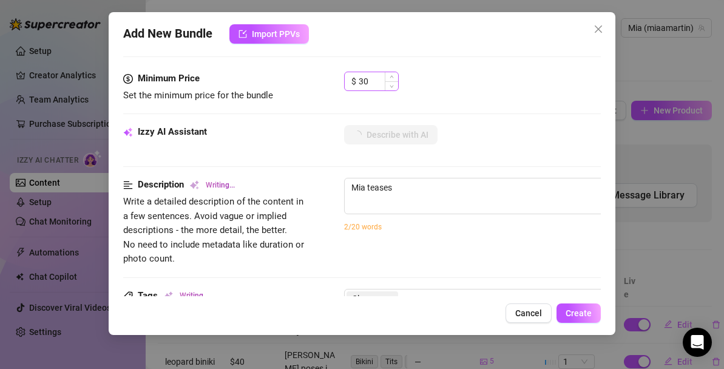
type textarea "Mia teases in"
type textarea "Mia teases in the"
type textarea "Mia teases in the kitchen"
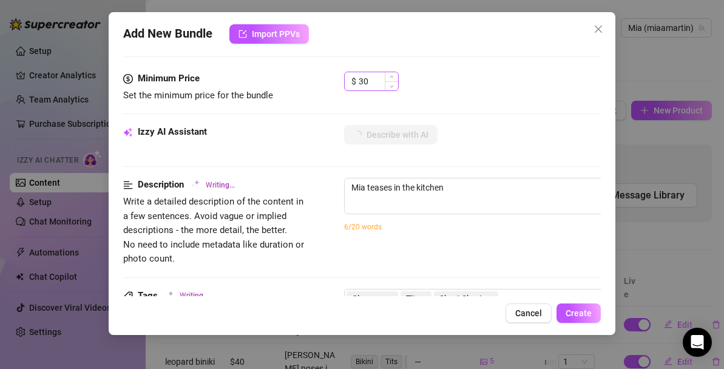
type textarea "Mia teases in the kitchen wearing"
type textarea "Mia teases in the kitchen wearing a"
type textarea "Mia teases in the kitchen wearing a tight"
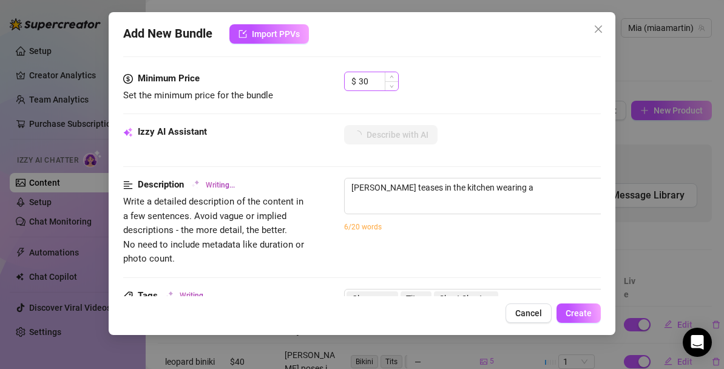
type textarea "Mia teases in the kitchen wearing a tight"
type textarea "Mia teases in the kitchen wearing a tight white"
type textarea "Mia teases in the kitchen wearing a tight white tank"
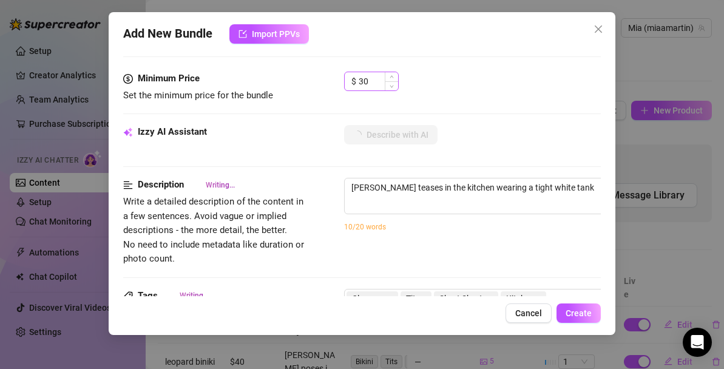
type textarea "Mia teases in the kitchen wearing a tight white tank top"
type textarea "Mia teases in the kitchen wearing a tight white tank top with"
type textarea "Mia teases in the kitchen wearing a tight white tank top with no"
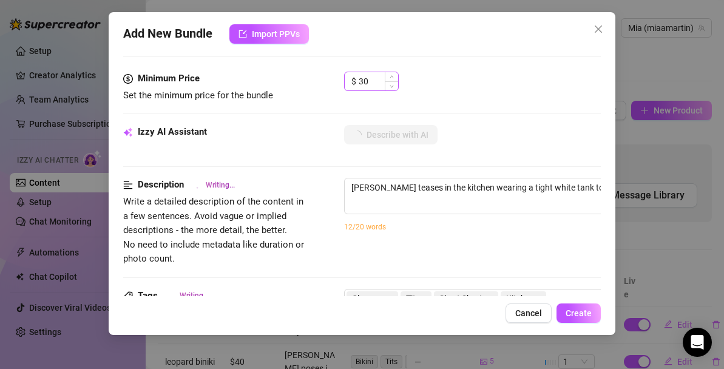
type textarea "Mia teases in the kitchen wearing a tight white tank top with no"
type textarea "Mia teases in the kitchen wearing a tight white tank top with no bra"
type textarea "Mia teases in the kitchen wearing a tight white tank top with no bra and"
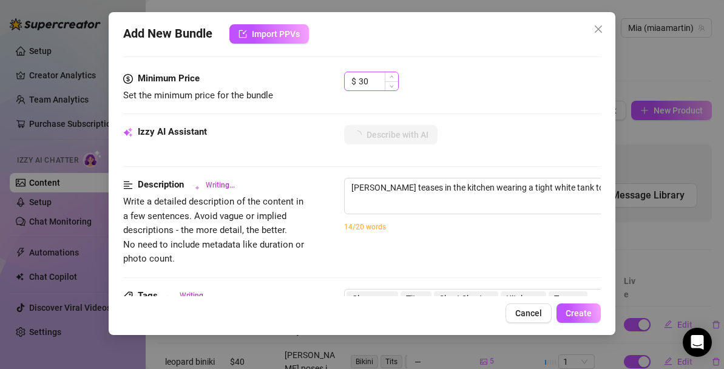
type textarea "Mia teases in the kitchen wearing a tight white tank top with no bra and tiny"
type textarea "Mia teases in the kitchen wearing a tight white tank top with no bra and tiny b…"
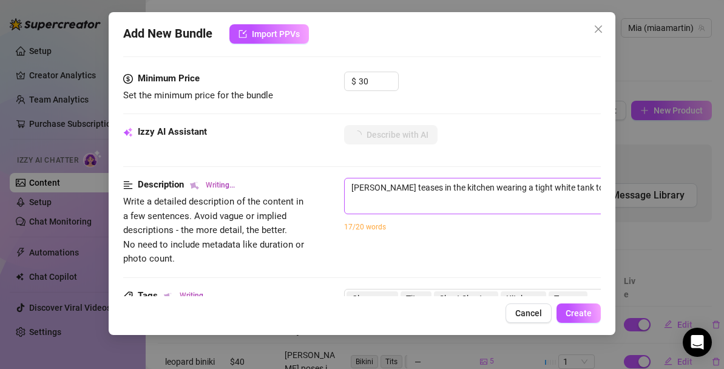
type textarea "Mia teases in the kitchen wearing a tight white tank top with no bra and tiny b…"
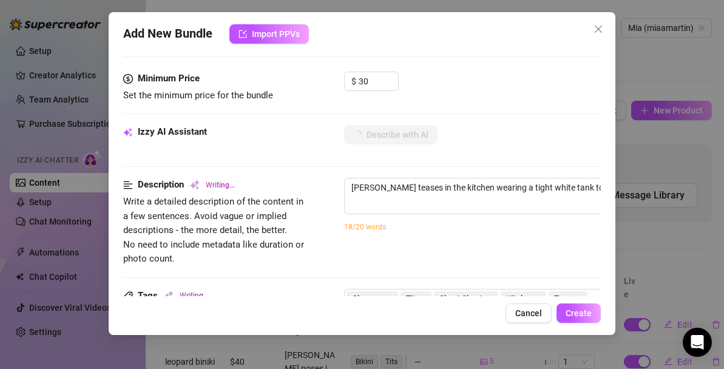
type textarea "Mia teases in the kitchen wearing a tight white tank top with no bra and tiny b…"
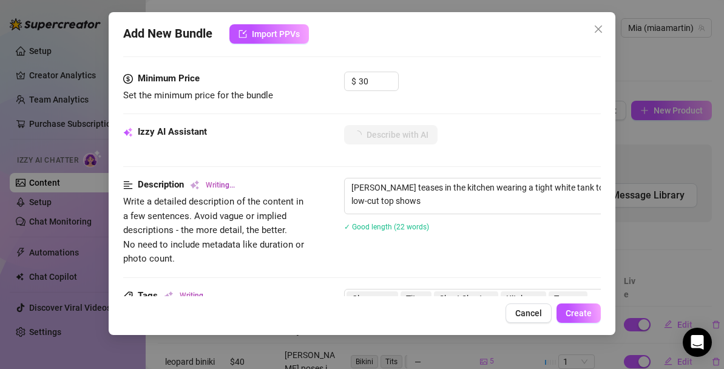
type textarea "Mia teases in the kitchen wearing a tight white tank top with no bra and tiny b…"
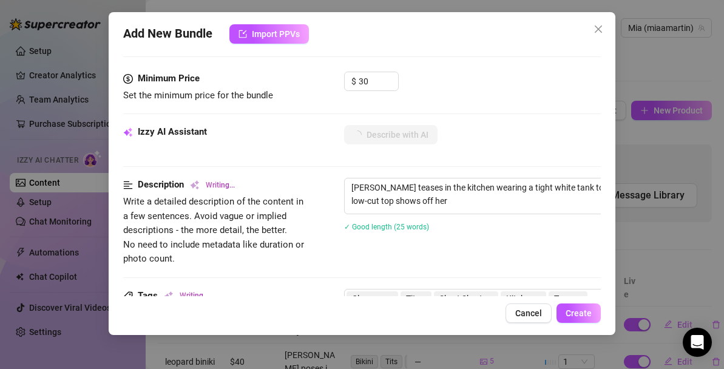
type textarea "Mia teases in the kitchen wearing a tight white tank top with no bra and tiny b…"
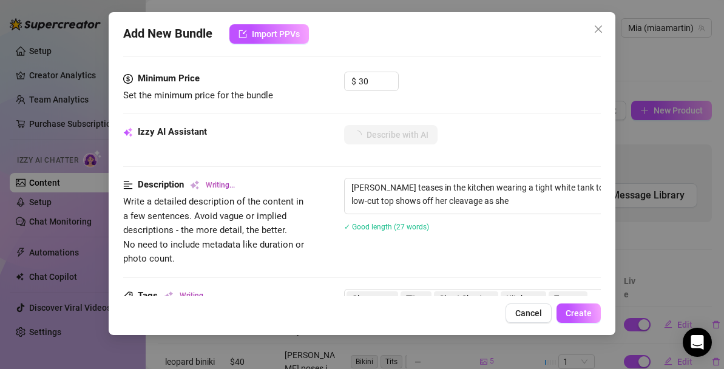
type textarea "Mia teases in the kitchen wearing a tight white tank top with no bra and tiny b…"
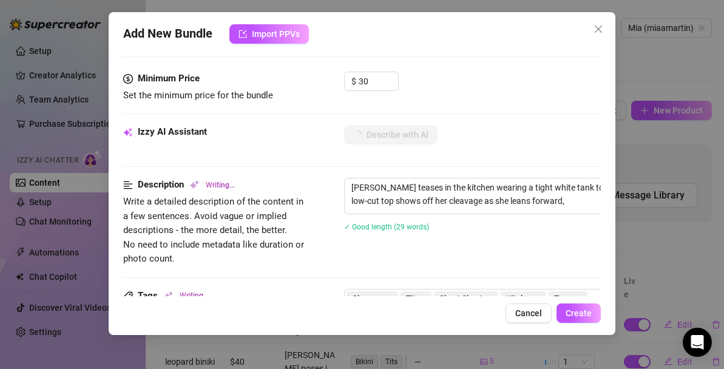
type textarea "Mia teases in the kitchen wearing a tight white tank top with no bra and tiny b…"
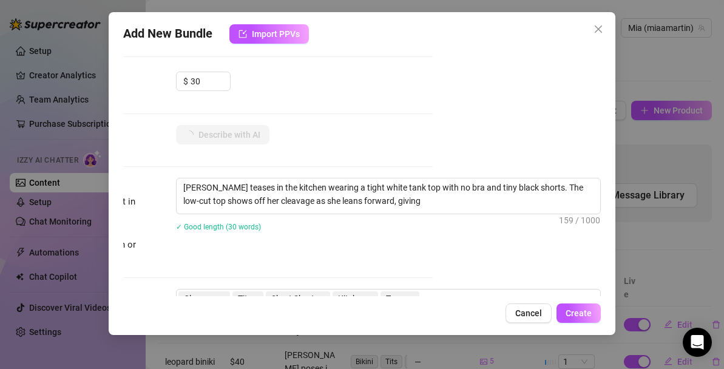
type textarea "Mia teases in the kitchen wearing a tight white tank top with no bra and tiny b…"
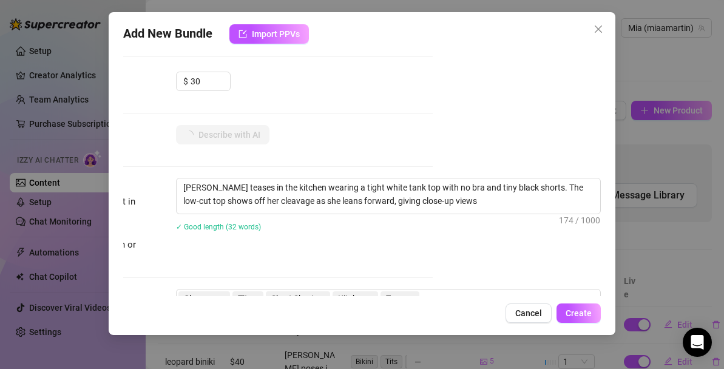
type textarea "Mia teases in the kitchen wearing a tight white tank top with no bra and tiny b…"
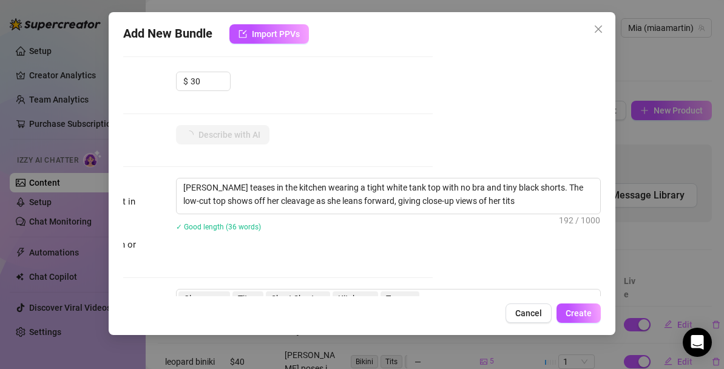
type textarea "Mia teases in the kitchen wearing a tight white tank top with no bra and tiny b…"
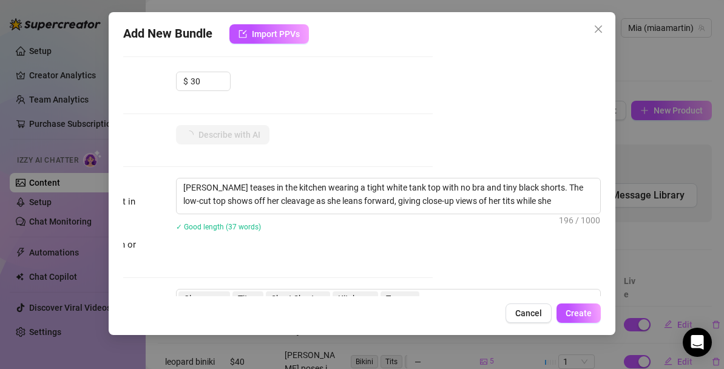
type textarea "Mia teases in the kitchen wearing a tight white tank top with no bra and tiny b…"
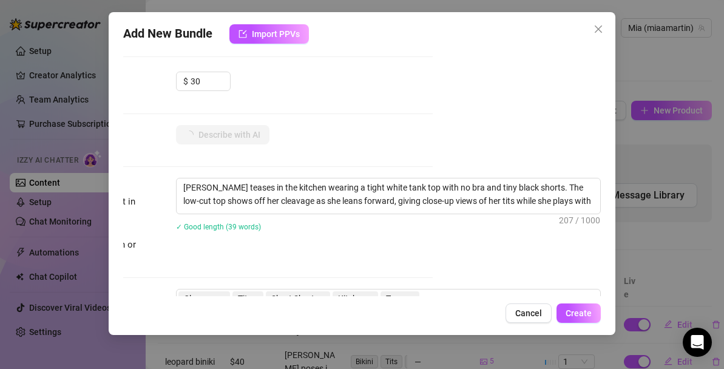
type textarea "Mia teases in the kitchen wearing a tight white tank top with no bra and tiny b…"
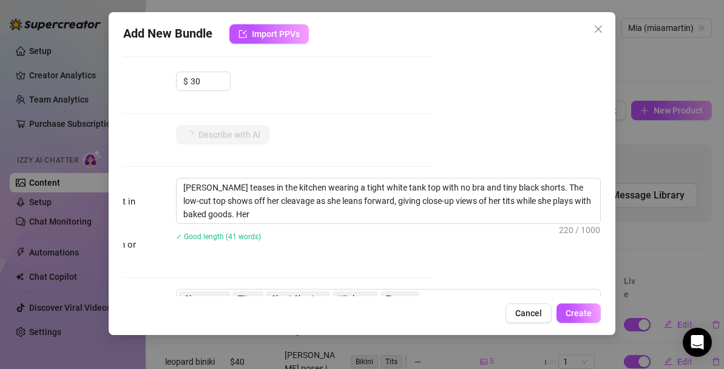
type textarea "Mia teases in the kitchen wearing a tight white tank top with no bra and tiny b…"
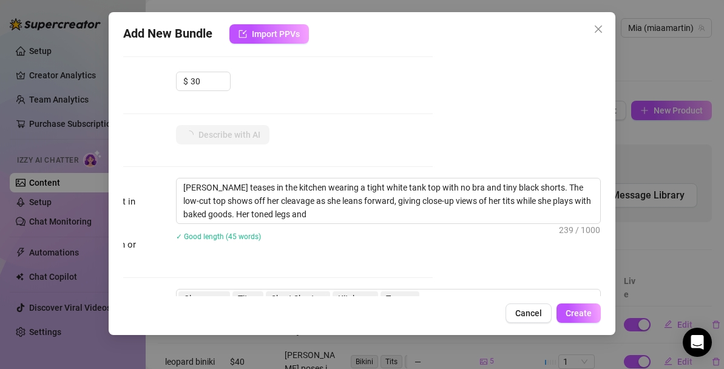
type textarea "Mia teases in the kitchen wearing a tight white tank top with no bra and tiny b…"
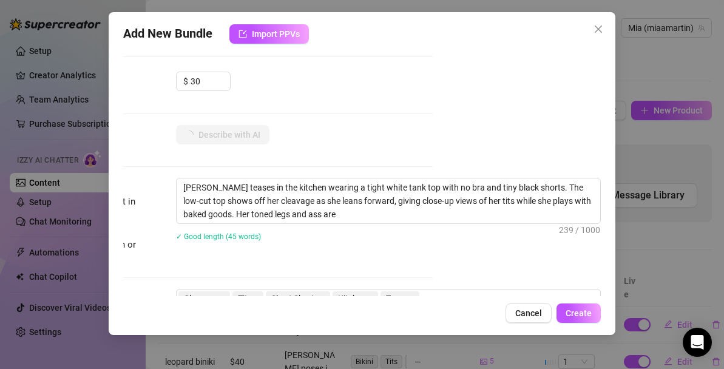
type textarea "Mia teases in the kitchen wearing a tight white tank top with no bra and tiny b…"
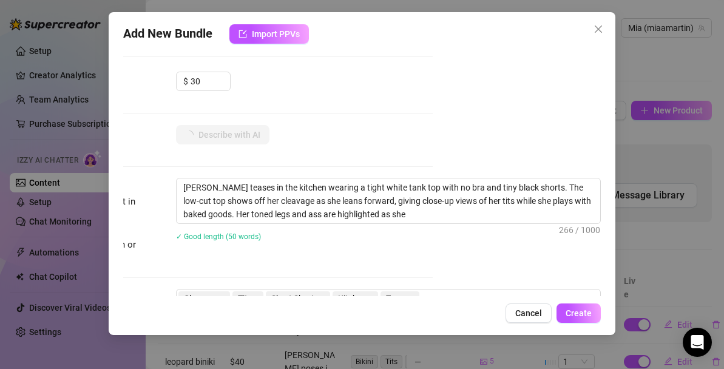
type textarea "Mia teases in the kitchen wearing a tight white tank top with no bra and tiny b…"
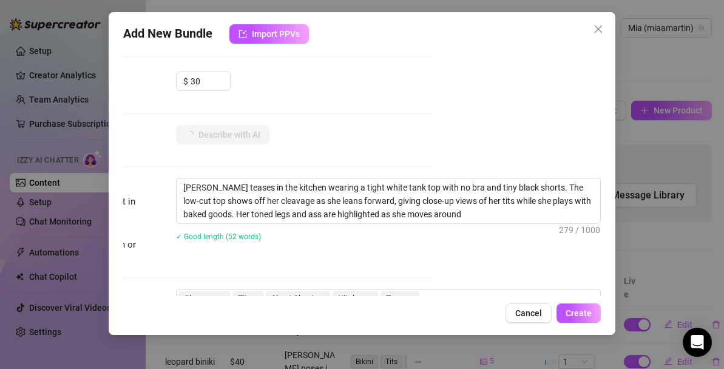
type textarea "Mia teases in the kitchen wearing a tight white tank top with no bra and tiny b…"
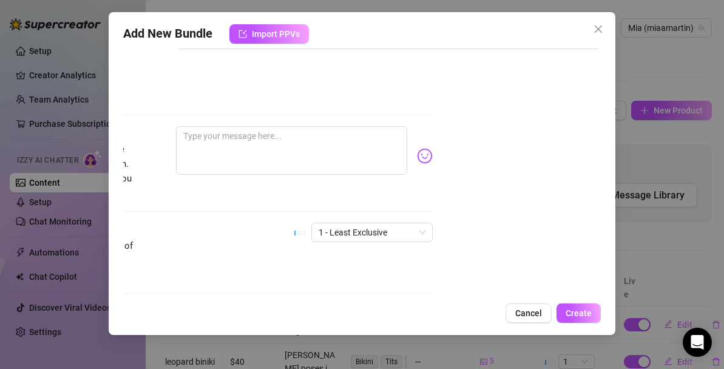
scroll to position [772, 168]
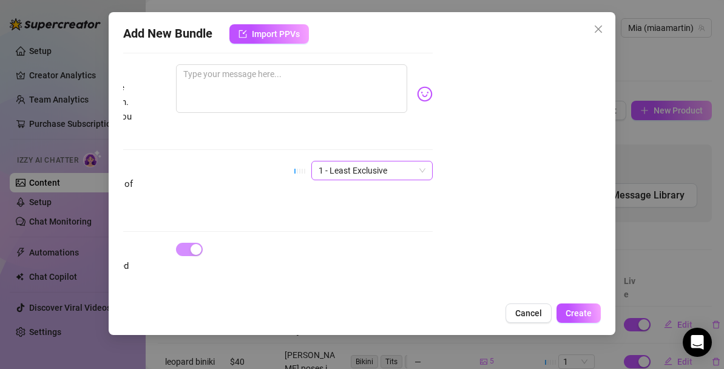
click at [419, 161] on span "1 - Least Exclusive" at bounding box center [372, 170] width 107 height 18
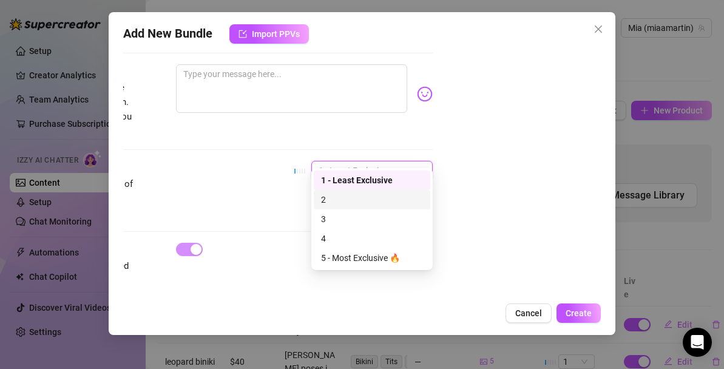
click at [375, 195] on div "2" at bounding box center [372, 199] width 102 height 13
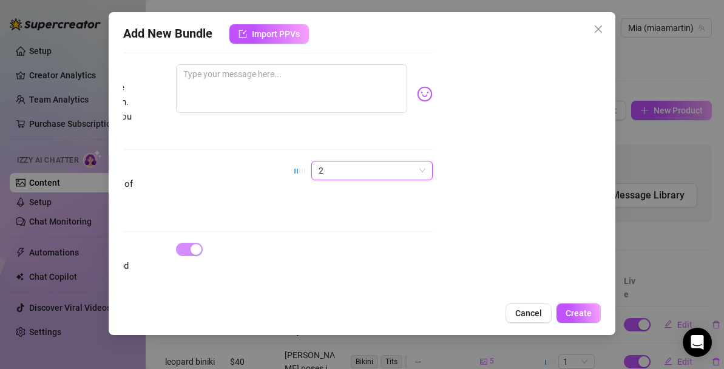
click at [482, 192] on div "Account Mia (@miaamartin) Name Name is for your internal organization only. ban…" at bounding box center [361, 173] width 477 height 248
click at [581, 312] on span "Create" at bounding box center [578, 313] width 26 height 10
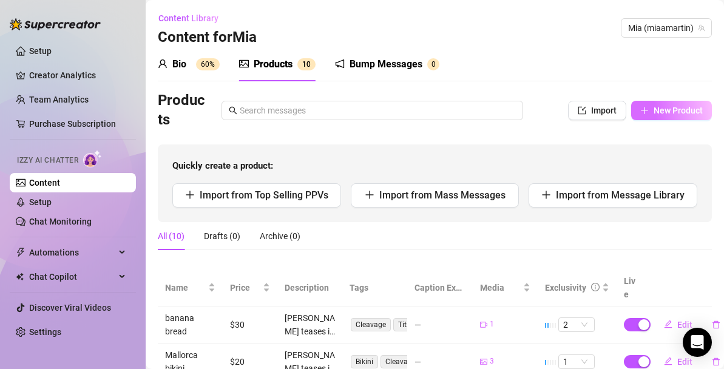
click at [665, 109] on span "New Product" at bounding box center [677, 111] width 49 height 10
type textarea "Type your message here..."
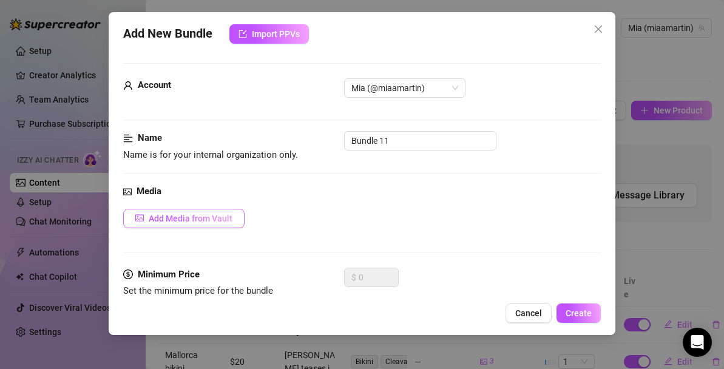
click at [235, 211] on button "Add Media from Vault" at bounding box center [183, 218] width 121 height 19
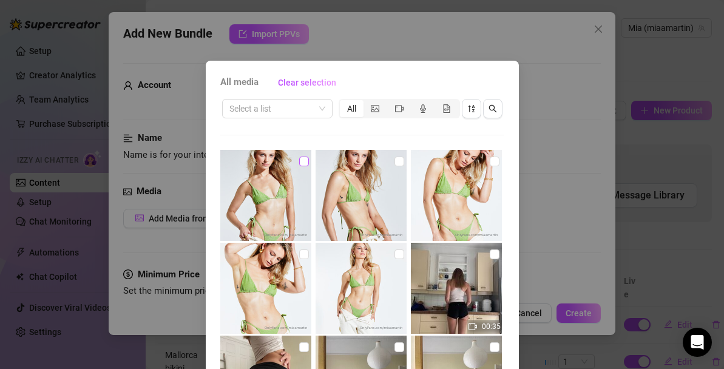
click at [303, 163] on input "checkbox" at bounding box center [304, 162] width 10 height 10
checkbox input "true"
click at [399, 164] on input "checkbox" at bounding box center [399, 162] width 10 height 10
checkbox input "true"
click at [493, 160] on input "checkbox" at bounding box center [495, 162] width 10 height 10
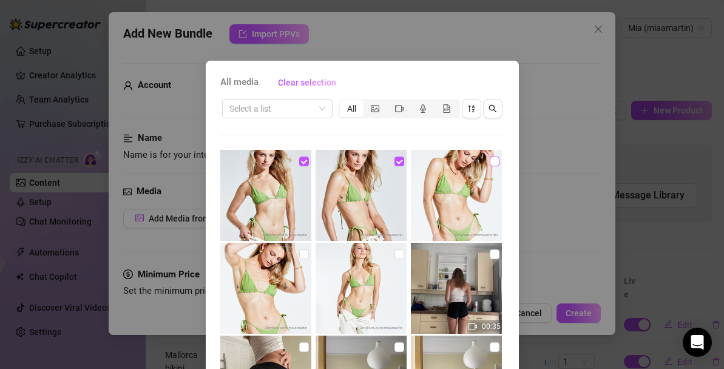
checkbox input "true"
click at [399, 255] on input "checkbox" at bounding box center [399, 254] width 10 height 10
checkbox input "true"
click at [301, 254] on input "checkbox" at bounding box center [304, 254] width 10 height 10
checkbox input "true"
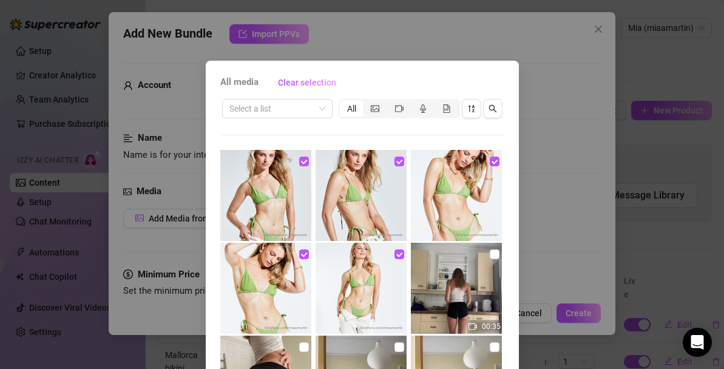
scroll to position [138, 0]
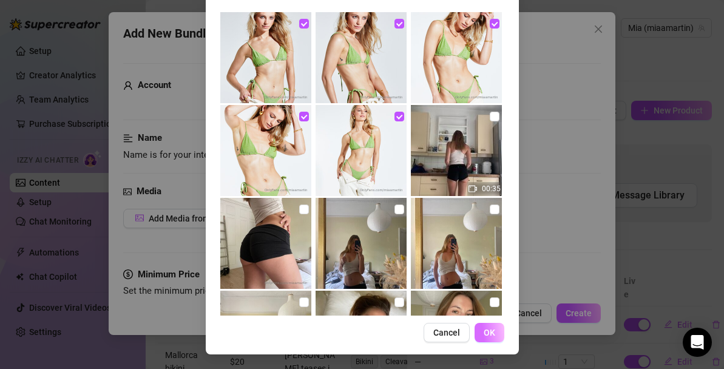
click at [497, 333] on button "OK" at bounding box center [489, 332] width 30 height 19
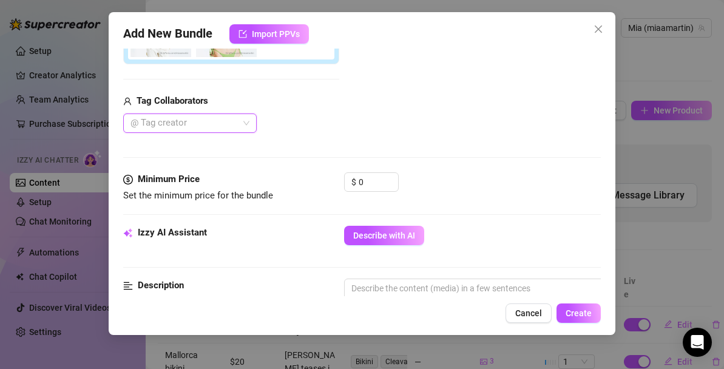
scroll to position [334, 0]
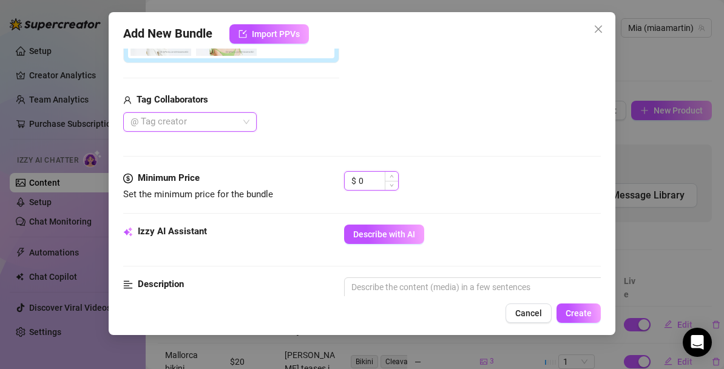
click at [378, 175] on input "0" at bounding box center [378, 181] width 39 height 18
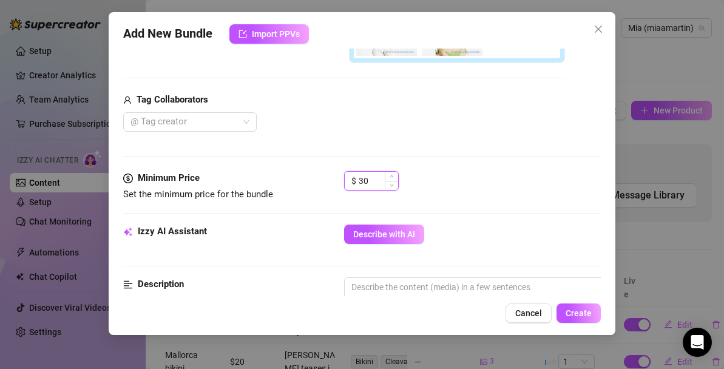
type input "30"
click at [387, 238] on span "Describe with AI" at bounding box center [384, 234] width 62 height 10
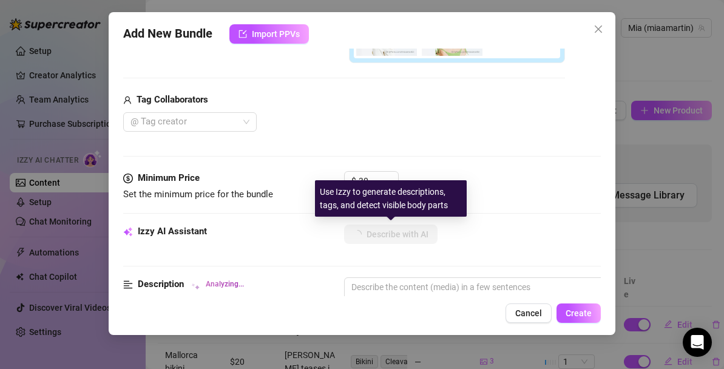
scroll to position [0, 0]
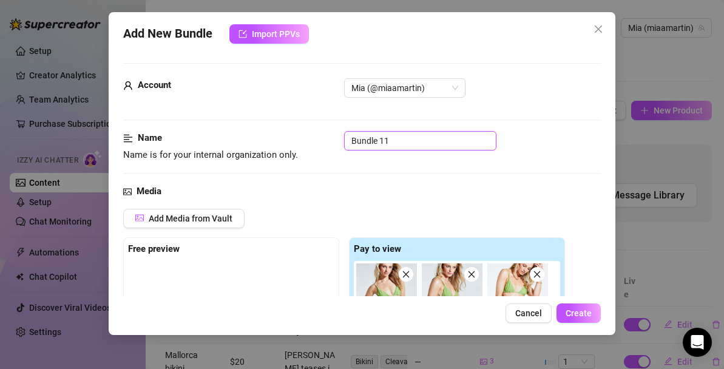
click at [394, 136] on input "Bundle 11" at bounding box center [420, 140] width 152 height 19
type input "green bikini shoot"
click at [403, 157] on div "Name Name is for your internal organization only. green bikini shoot" at bounding box center [361, 146] width 477 height 31
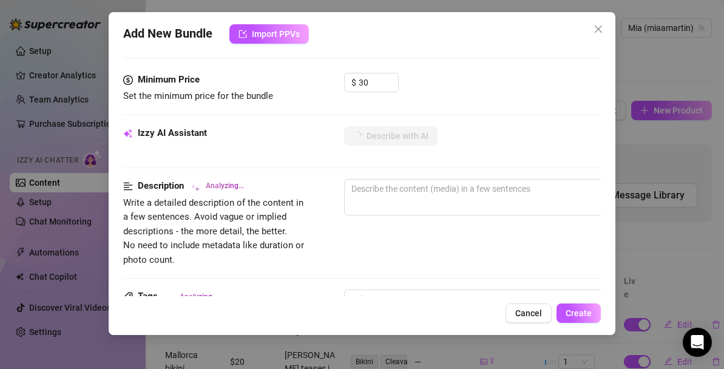
scroll to position [714, 0]
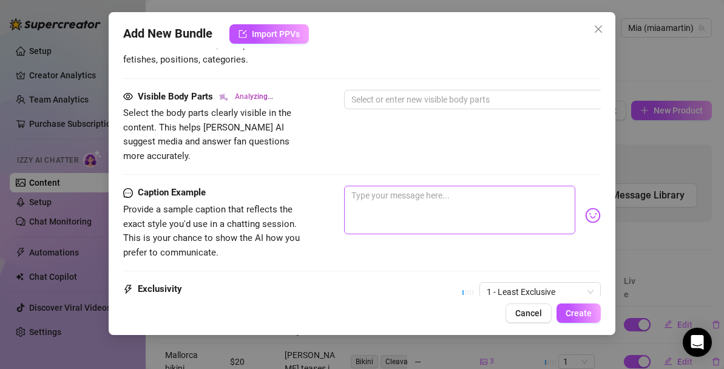
type textarea "Mia"
type textarea "Mia teases"
type textarea "Mia teases in"
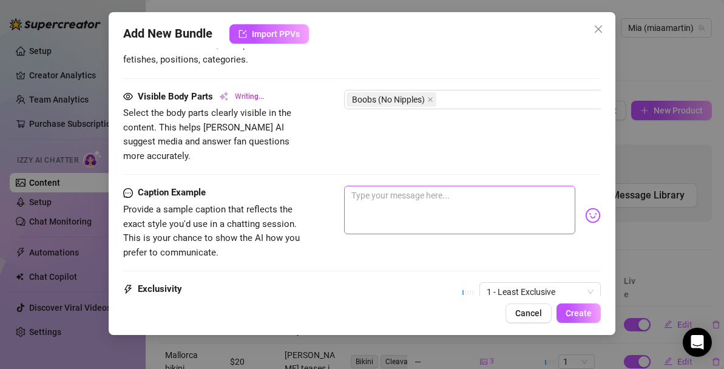
type textarea "Mia teases in"
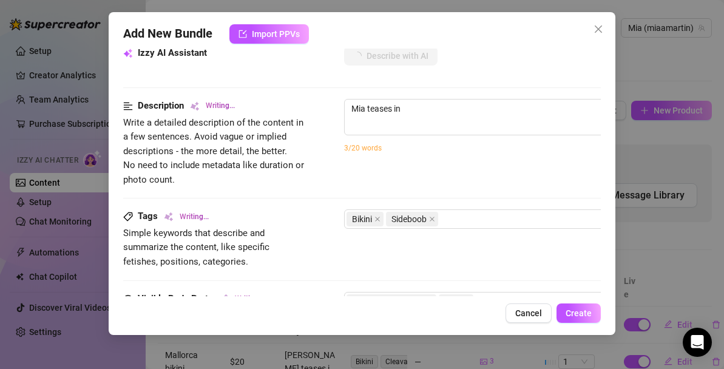
type textarea "Mia teases in a"
type textarea "Mia teases in a tiny"
type textarea "Mia teases in a tiny green"
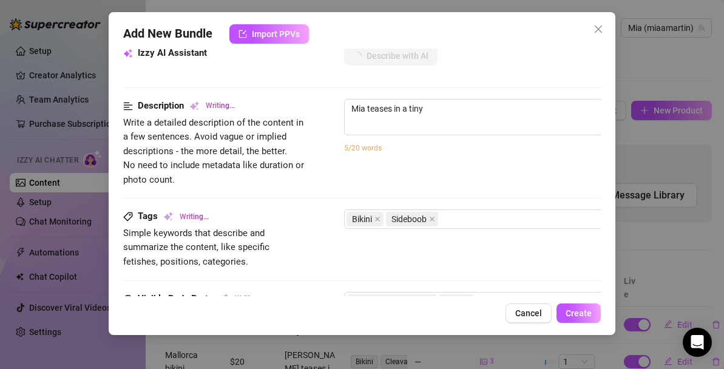
type textarea "Mia teases in a tiny green"
type textarea "Mia teases in a tiny green string"
type textarea "Mia teases in a tiny green string bikini,"
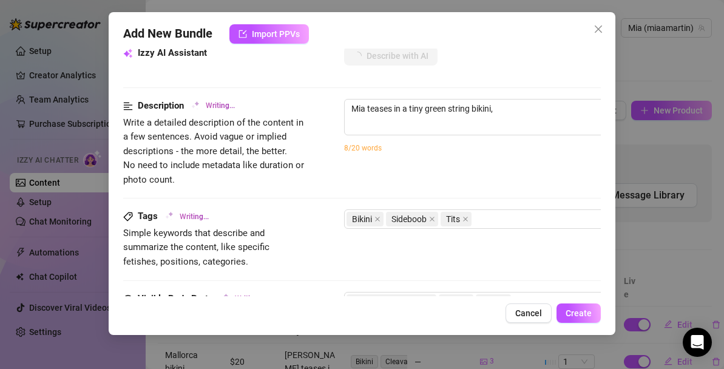
type textarea "Mia teases in a tiny green string bikini, showing"
type textarea "Mia teases in a tiny green string bikini, showing off"
type textarea "Mia teases in a tiny green string bikini, showing off her"
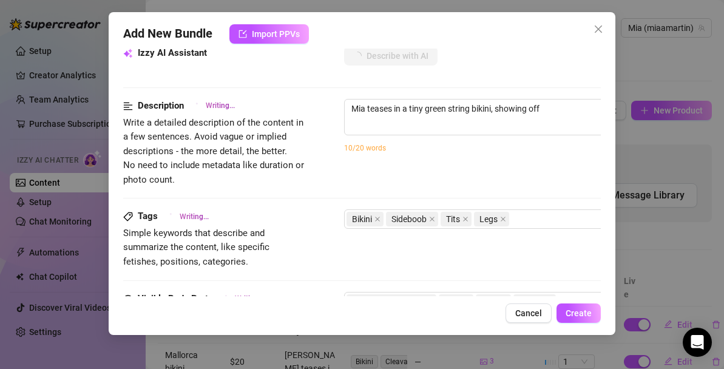
type textarea "Mia teases in a tiny green string bikini, showing off her"
type textarea "Mia teases in a tiny green string bikini, showing off her toned"
type textarea "Mia teases in a tiny green string bikini, showing off her toned stomach,"
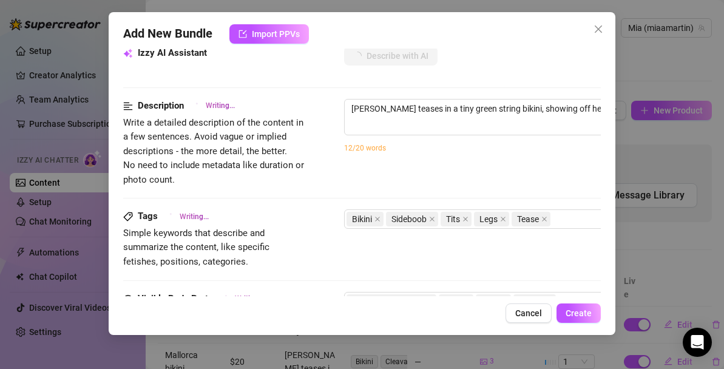
type textarea "Mia teases in a tiny green string bikini, showing off her toned stomach, sidebo…"
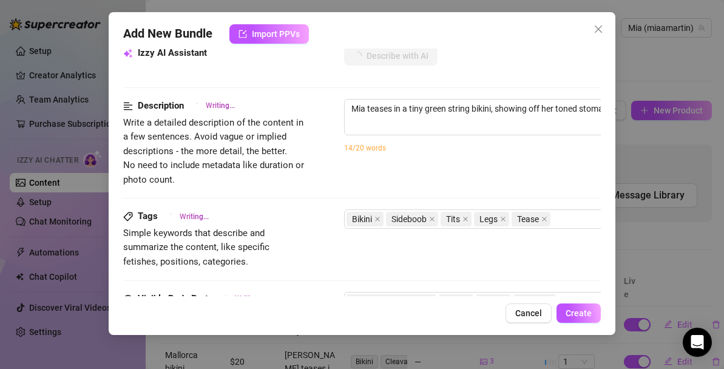
type textarea "Mia teases in a tiny green string bikini, showing off her toned stomach, sidebo…"
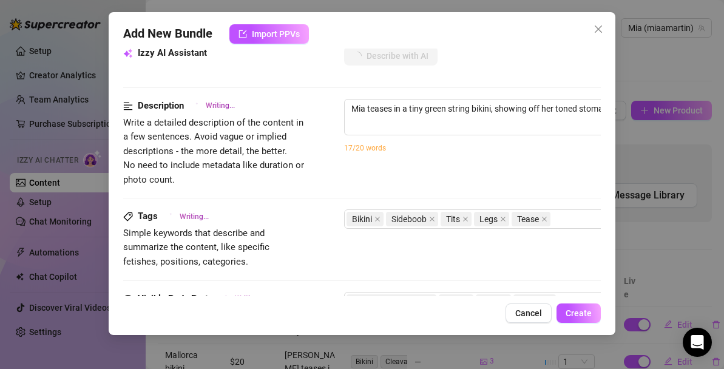
type textarea "Mia teases in a tiny green string bikini, showing off her toned stomach, sidebo…"
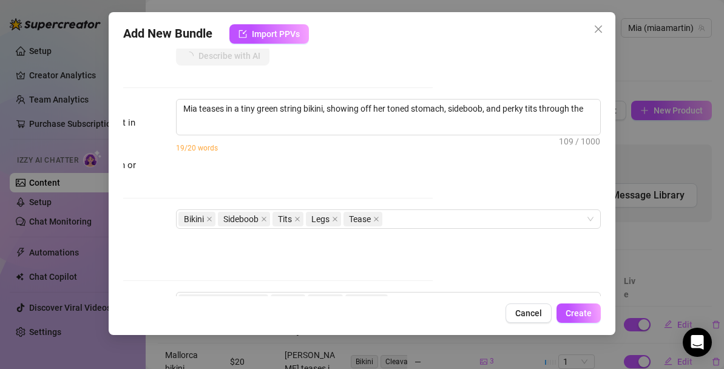
type textarea "Mia teases in a tiny green string bikini, showing off her toned stomach, sidebo…"
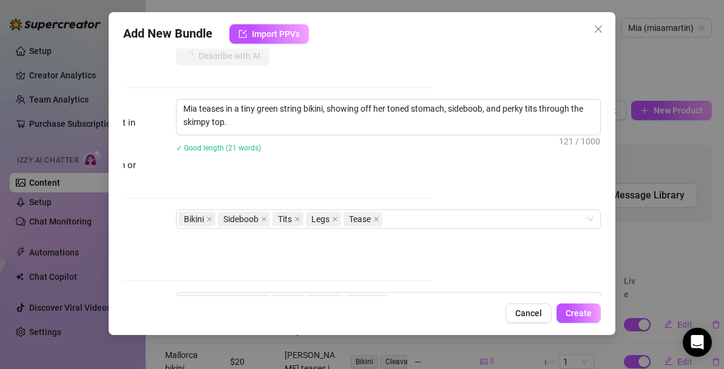
type textarea "Mia teases in a tiny green string bikini, showing off her toned stomach, sidebo…"
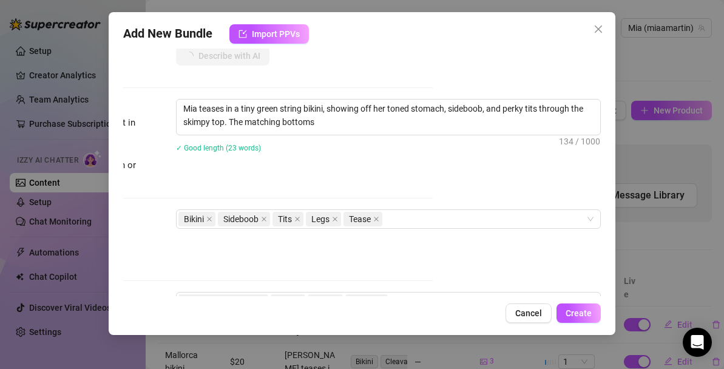
type textarea "Mia teases in a tiny green string bikini, showing off her toned stomach, sidebo…"
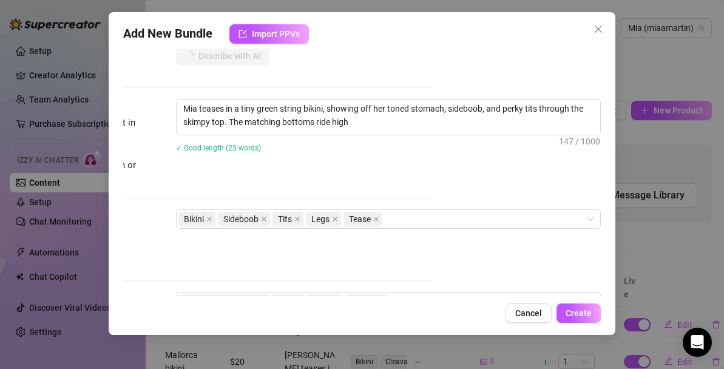
type textarea "Mia teases in a tiny green string bikini, showing off her toned stomach, sidebo…"
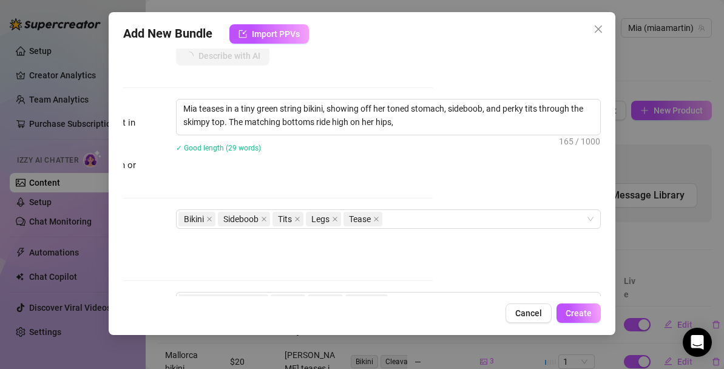
type textarea "Mia teases in a tiny green string bikini, showing off her toned stomach, sidebo…"
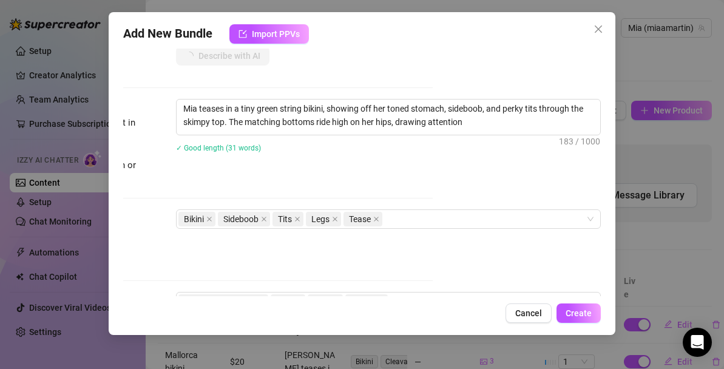
type textarea "Mia teases in a tiny green string bikini, showing off her toned stomach, sidebo…"
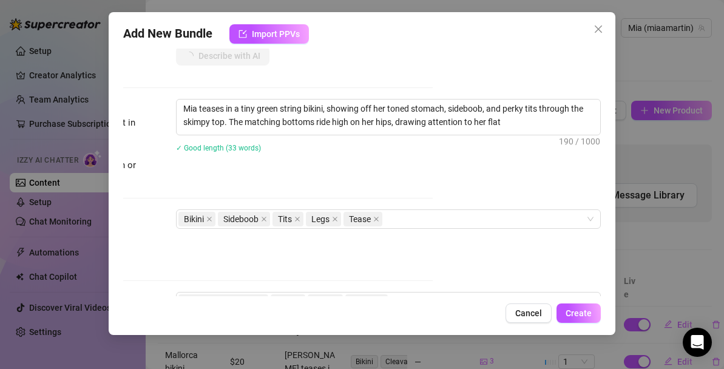
type textarea "Mia teases in a tiny green string bikini, showing off her toned stomach, sidebo…"
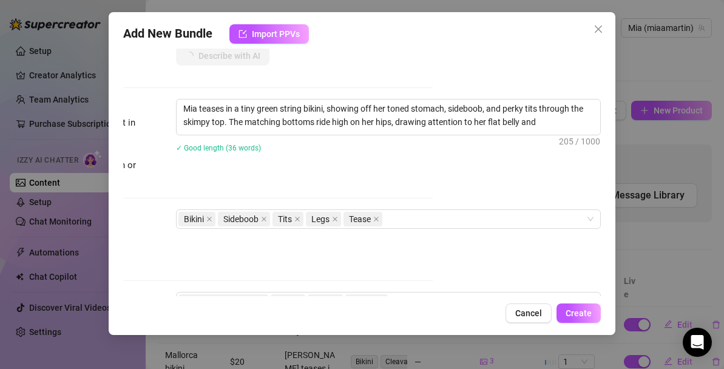
type textarea "Mia teases in a tiny green string bikini, showing off her toned stomach, sidebo…"
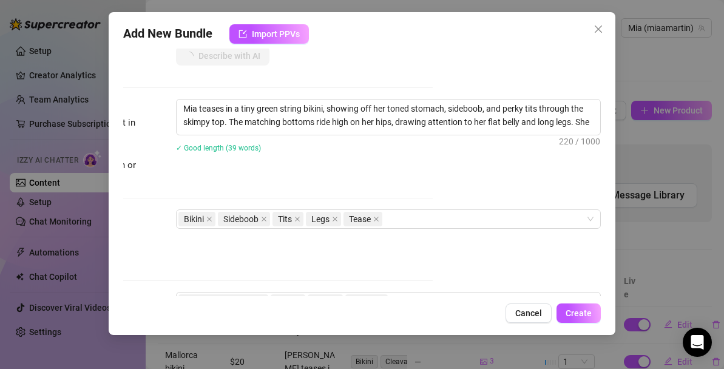
type textarea "Mia teases in a tiny green string bikini, showing off her toned stomach, sidebo…"
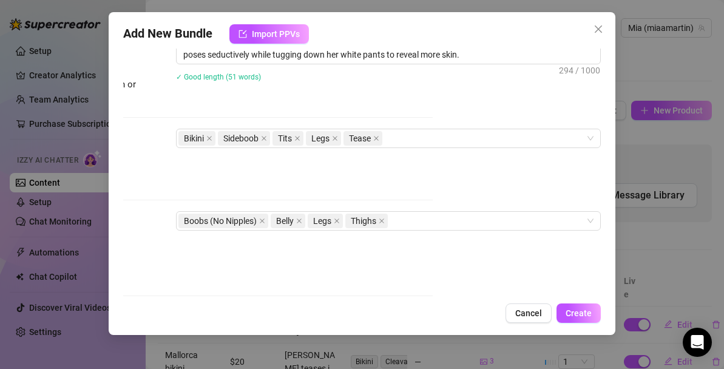
scroll to position [836, 168]
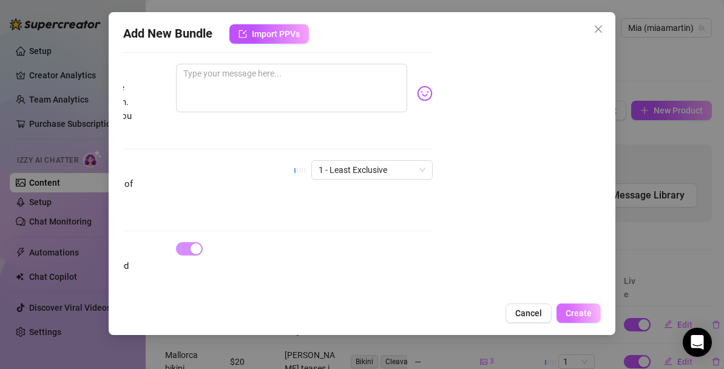
click at [579, 314] on span "Create" at bounding box center [578, 313] width 26 height 10
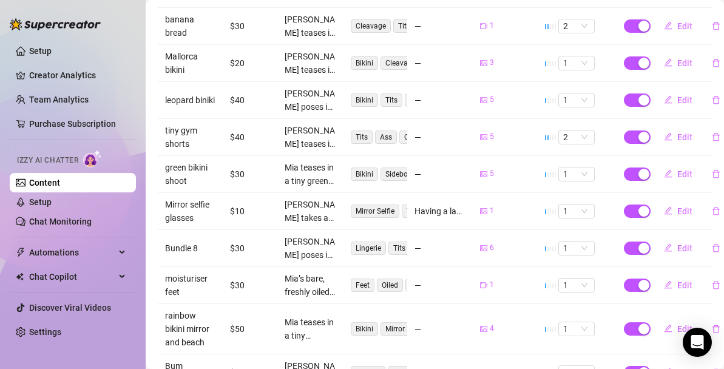
scroll to position [0, 0]
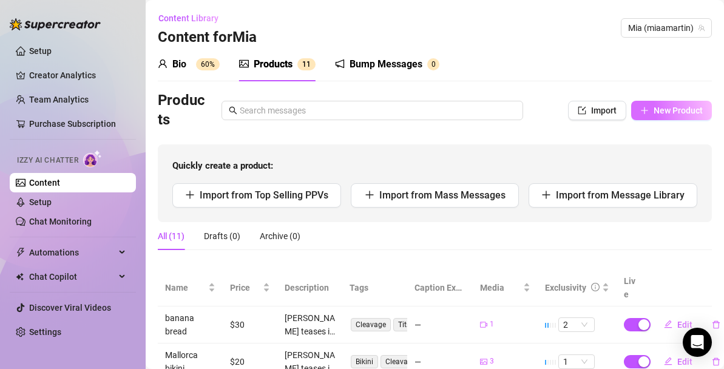
click at [689, 107] on span "New Product" at bounding box center [677, 111] width 49 height 10
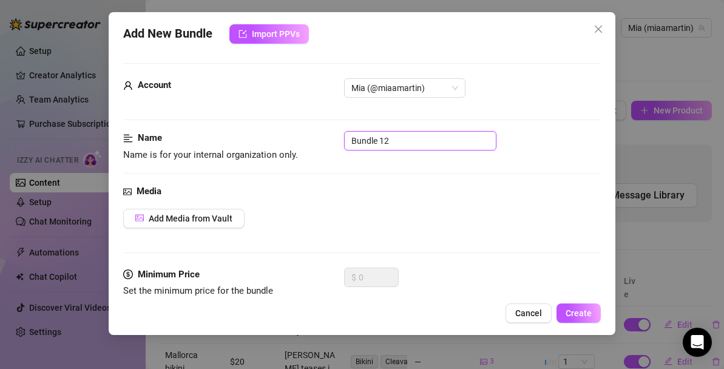
click at [426, 141] on input "Bundle 12" at bounding box center [420, 140] width 152 height 19
click at [220, 217] on span "Add Media from Vault" at bounding box center [191, 219] width 84 height 10
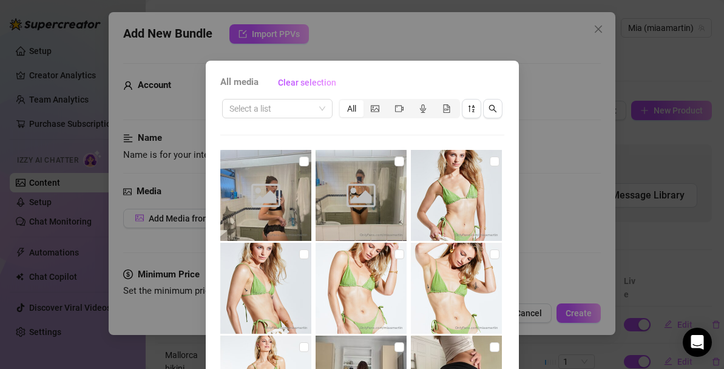
scroll to position [46, 0]
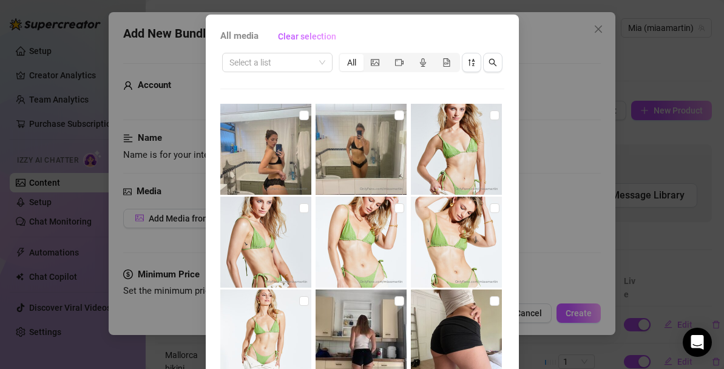
click at [302, 115] on input "checkbox" at bounding box center [304, 115] width 10 height 10
click at [398, 117] on input "checkbox" at bounding box center [399, 115] width 10 height 10
click at [304, 119] on input "checkbox" at bounding box center [304, 115] width 10 height 10
click at [401, 114] on input "checkbox" at bounding box center [399, 115] width 10 height 10
click at [398, 114] on input "checkbox" at bounding box center [399, 115] width 10 height 10
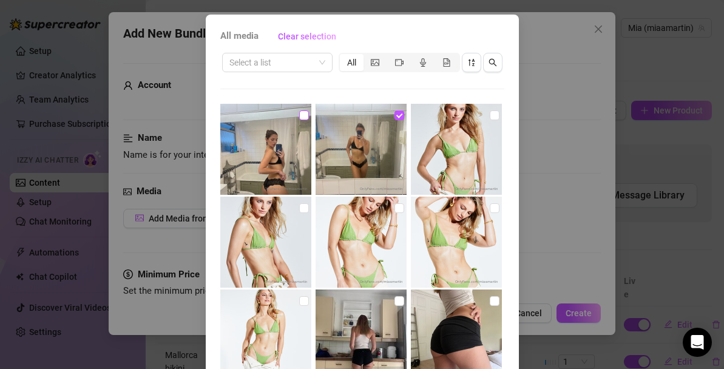
click at [306, 116] on input "checkbox" at bounding box center [304, 115] width 10 height 10
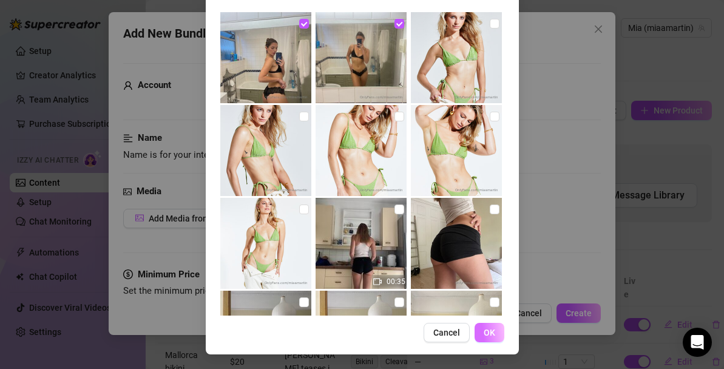
click at [491, 335] on span "OK" at bounding box center [490, 333] width 12 height 10
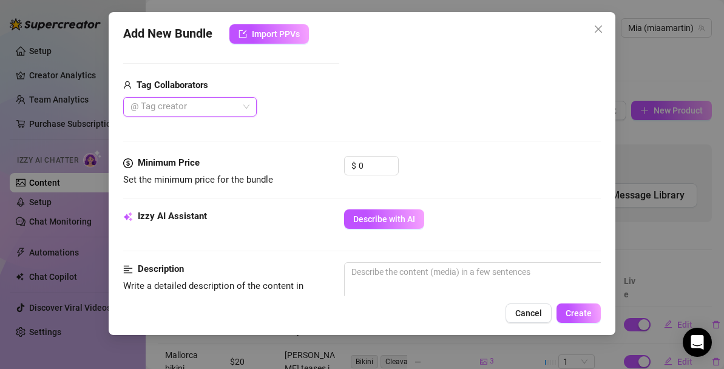
scroll to position [304, 0]
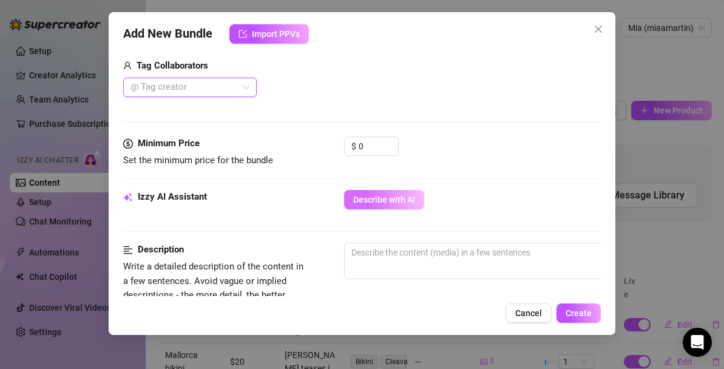
click at [402, 205] on button "Describe with AI" at bounding box center [384, 199] width 80 height 19
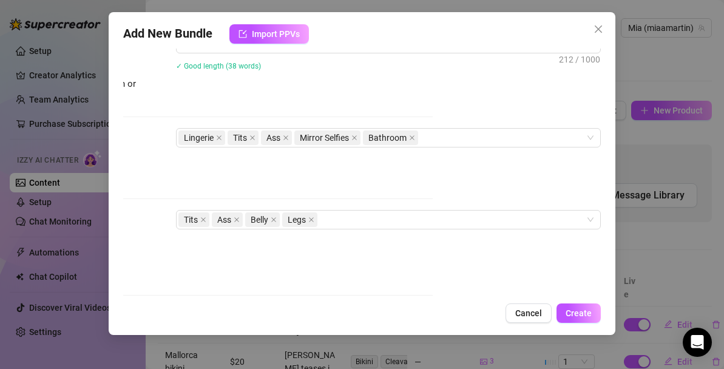
scroll to position [535, 168]
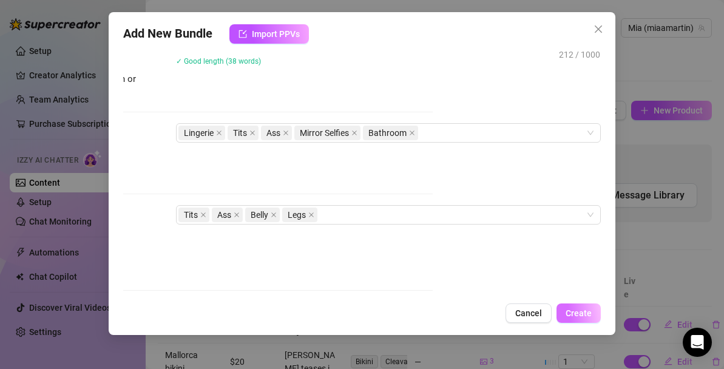
click at [576, 310] on span "Create" at bounding box center [578, 313] width 26 height 10
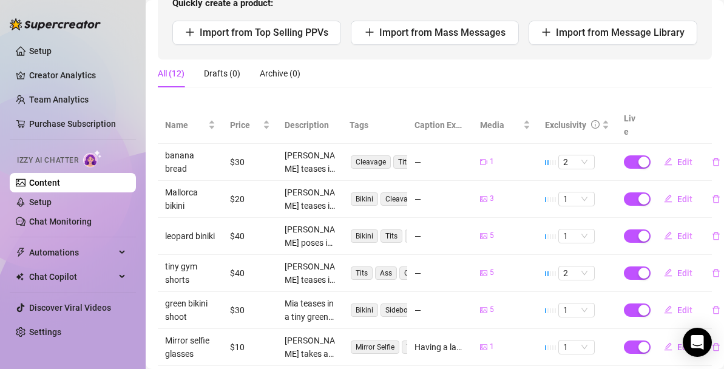
scroll to position [329, 0]
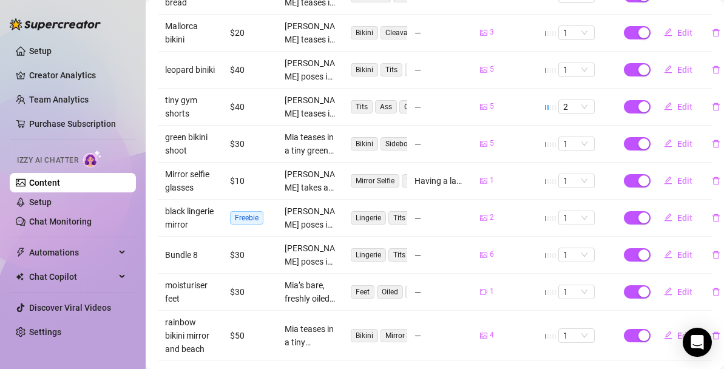
click at [254, 211] on span "Freebie" at bounding box center [246, 217] width 33 height 13
click at [684, 213] on span "Edit" at bounding box center [684, 218] width 15 height 10
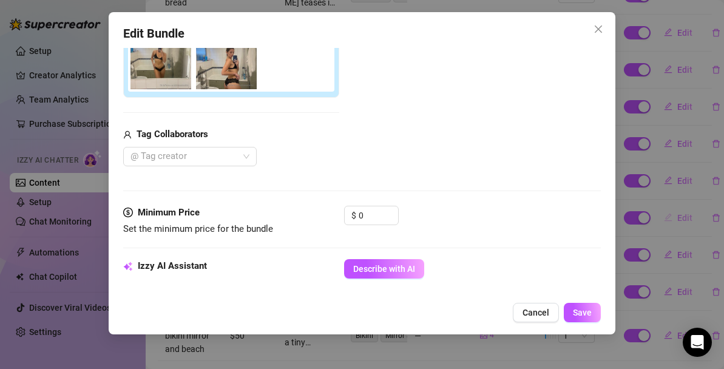
scroll to position [258, 0]
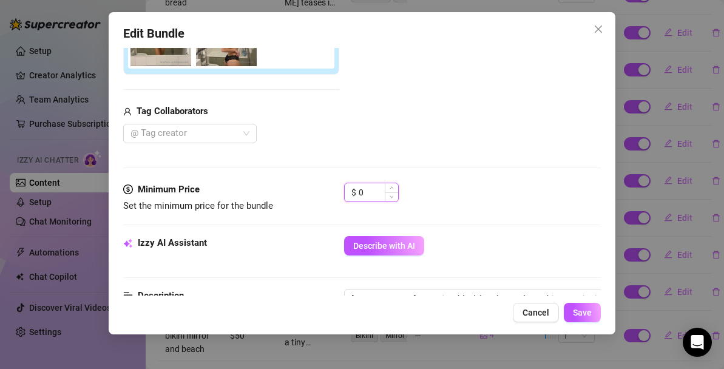
click at [375, 189] on input "0" at bounding box center [378, 192] width 39 height 18
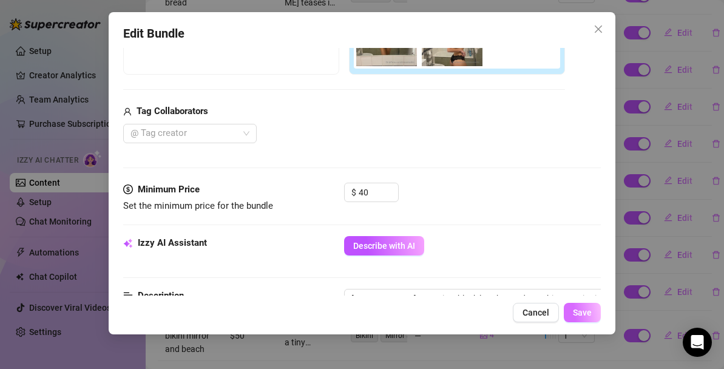
click at [586, 316] on span "Save" at bounding box center [582, 313] width 19 height 10
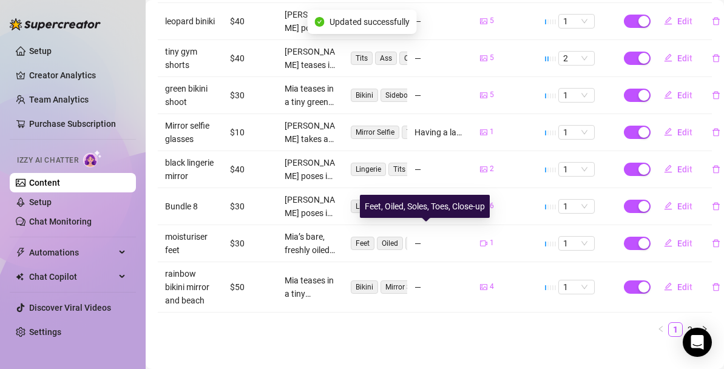
scroll to position [0, 0]
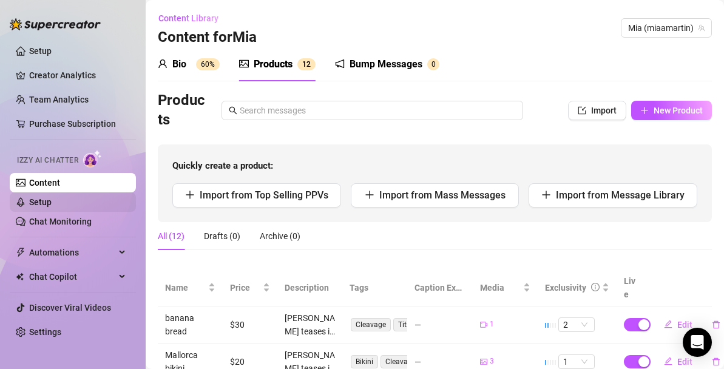
click at [49, 201] on link "Setup" at bounding box center [40, 202] width 22 height 10
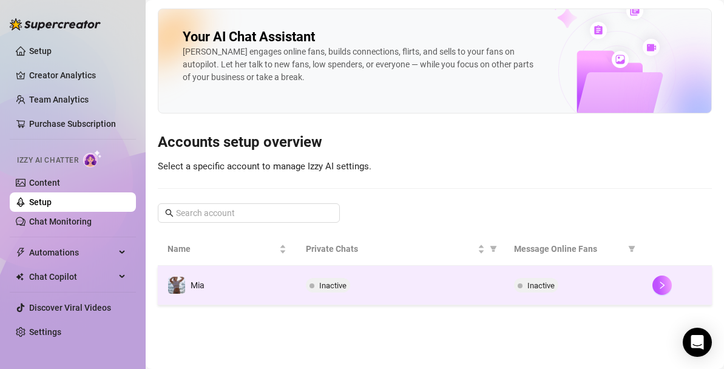
click at [518, 282] on span at bounding box center [520, 285] width 5 height 15
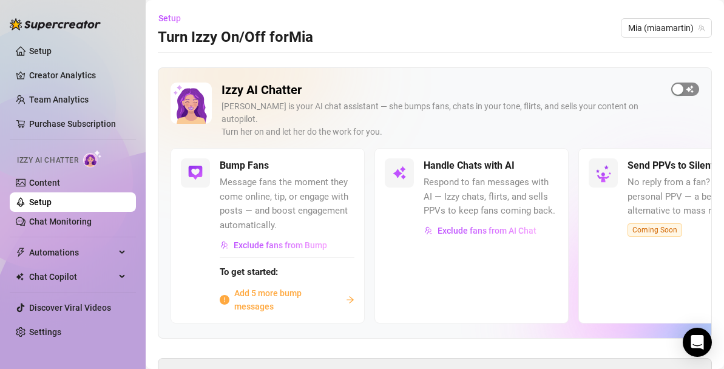
click at [686, 87] on span "button" at bounding box center [685, 89] width 28 height 13
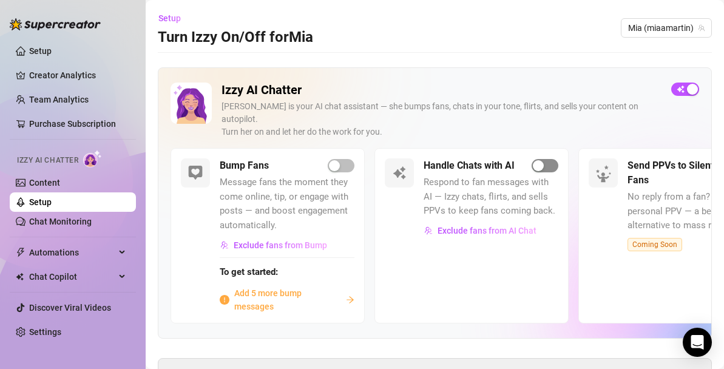
click at [541, 160] on div "button" at bounding box center [538, 165] width 11 height 11
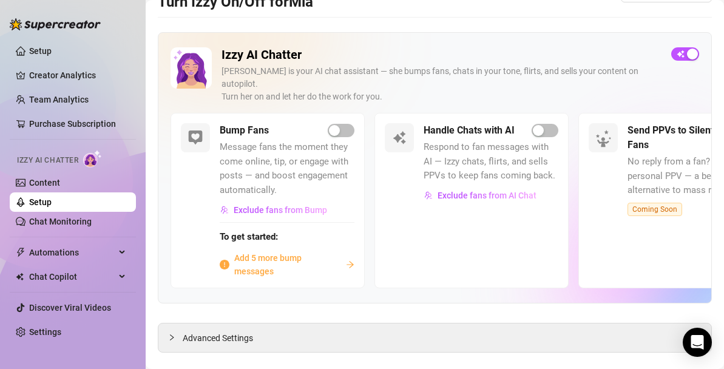
scroll to position [38, 0]
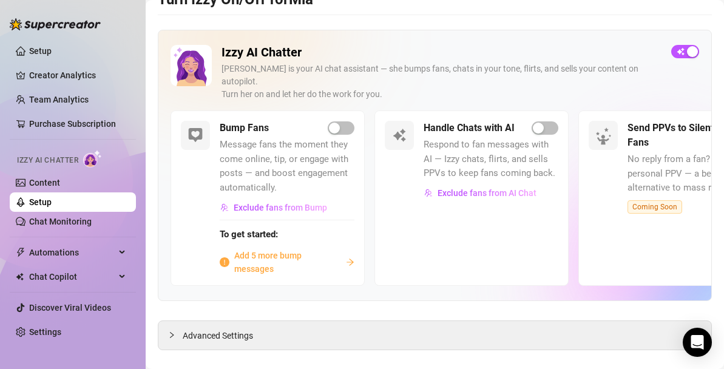
click at [261, 252] on span "Add 5 more bump messages" at bounding box center [287, 262] width 107 height 27
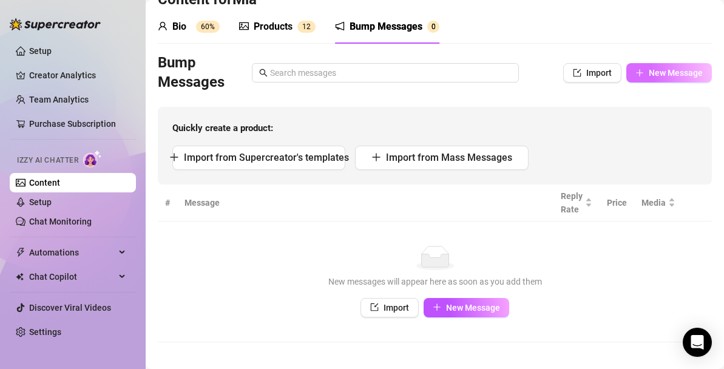
click at [655, 72] on span "New Message" at bounding box center [676, 73] width 54 height 10
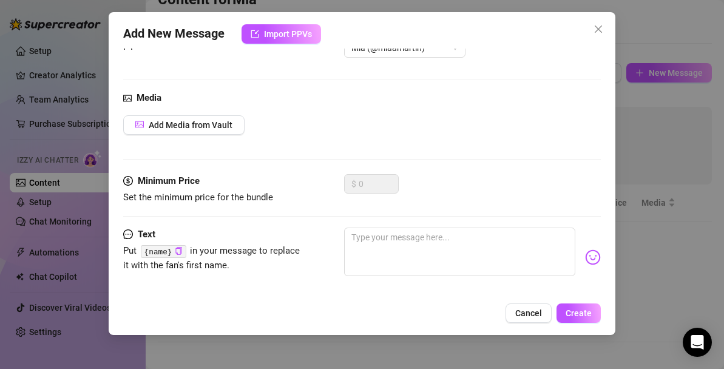
scroll to position [53, 0]
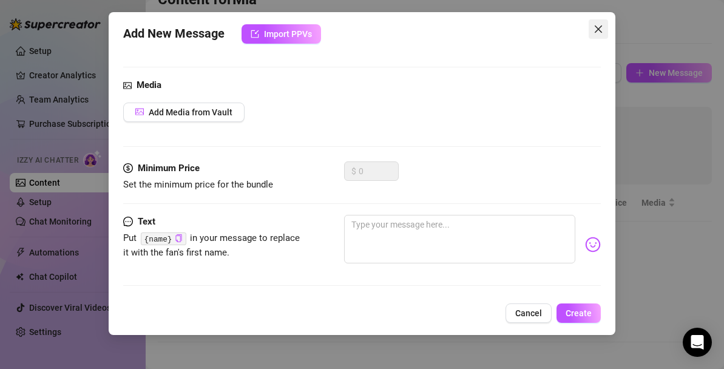
click at [601, 26] on icon "close" at bounding box center [598, 28] width 7 height 7
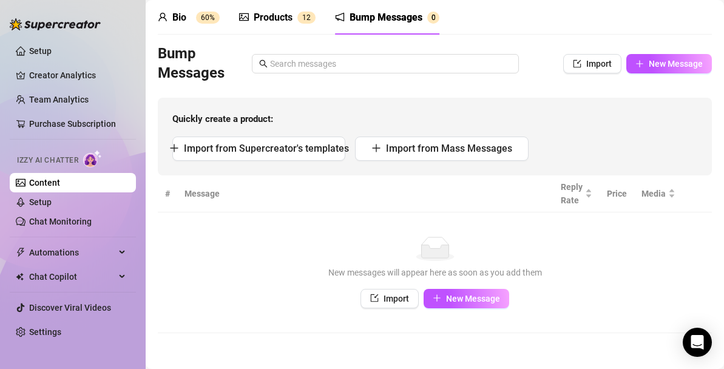
scroll to position [46, 0]
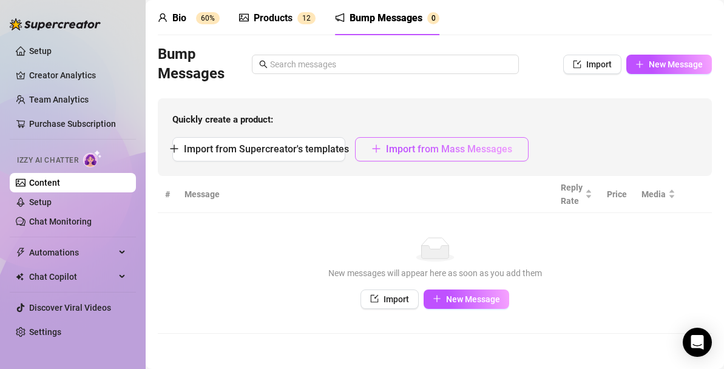
click at [442, 153] on span "Import from Mass Messages" at bounding box center [449, 149] width 126 height 12
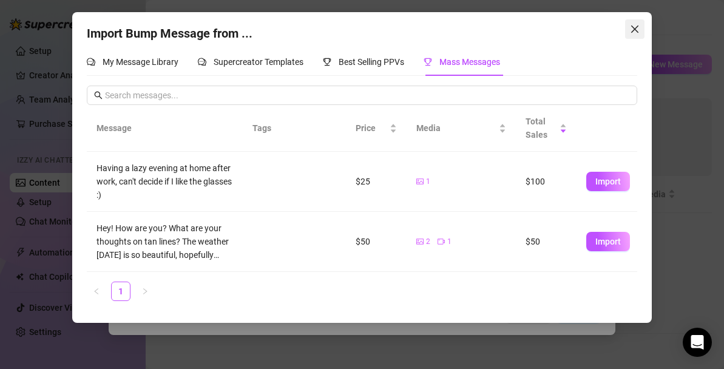
click at [640, 29] on span "Close" at bounding box center [634, 29] width 19 height 10
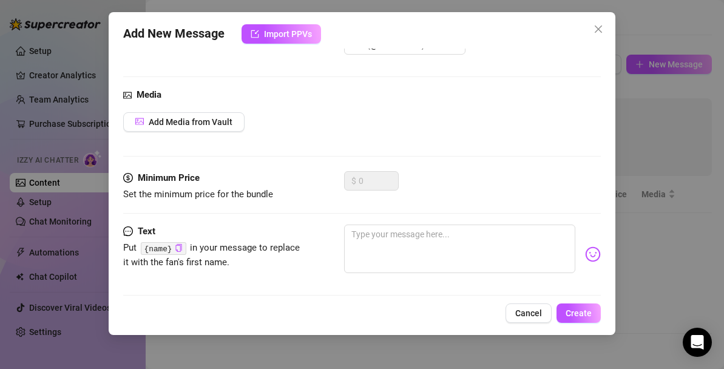
scroll to position [53, 0]
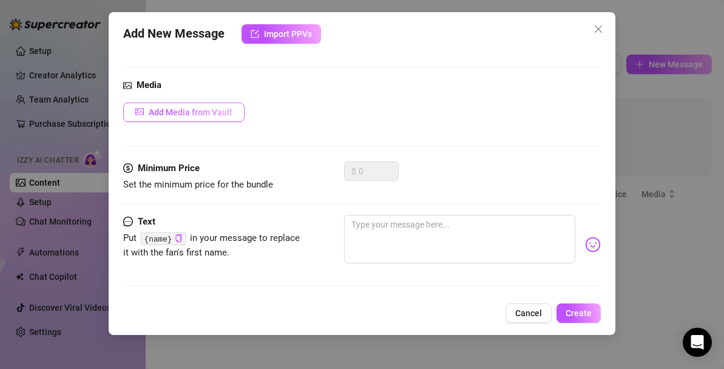
click at [228, 113] on span "Add Media from Vault" at bounding box center [191, 112] width 84 height 10
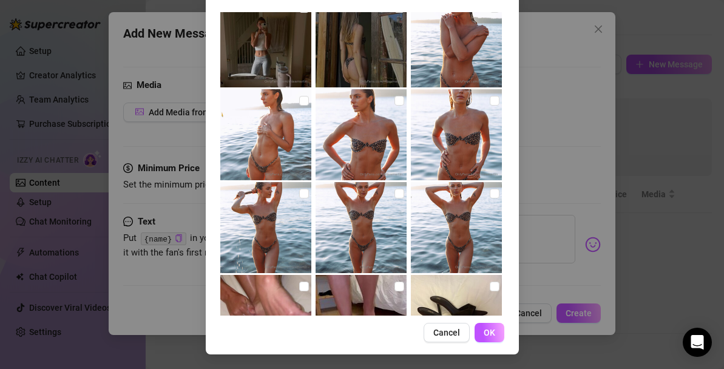
scroll to position [1200, 0]
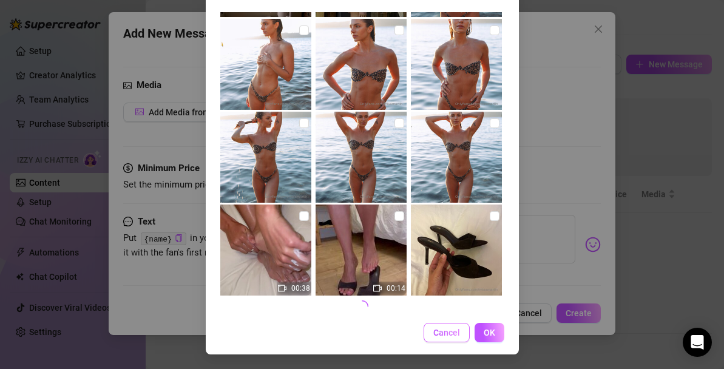
click at [445, 336] on span "Cancel" at bounding box center [446, 333] width 27 height 10
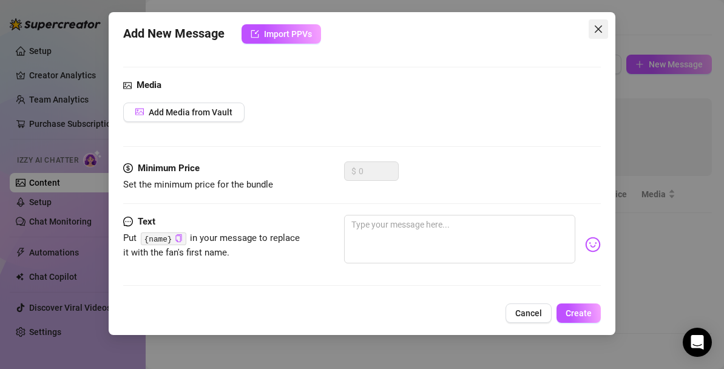
click at [596, 27] on icon "close" at bounding box center [598, 29] width 10 height 10
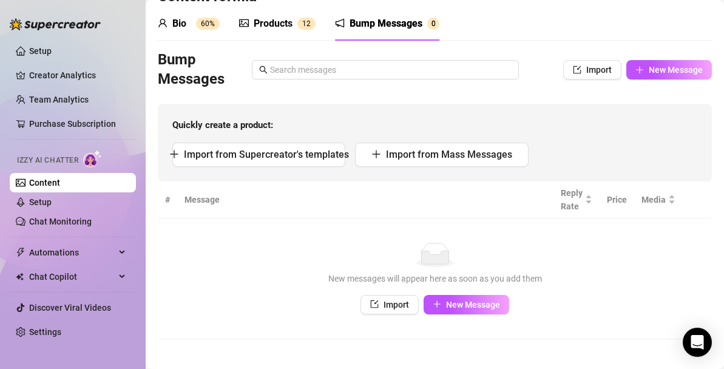
scroll to position [42, 0]
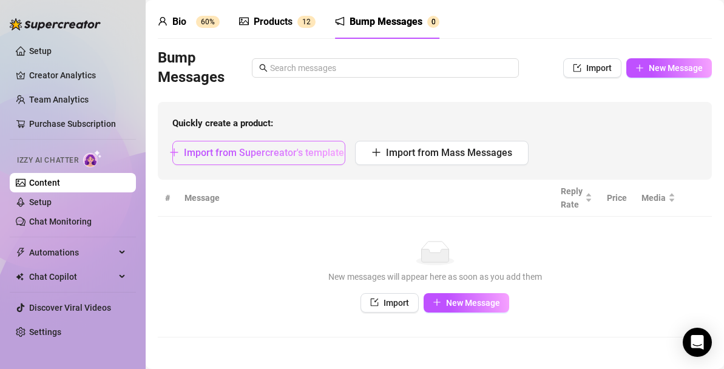
click at [257, 152] on span "Import from Supercreator's templates" at bounding box center [266, 153] width 165 height 12
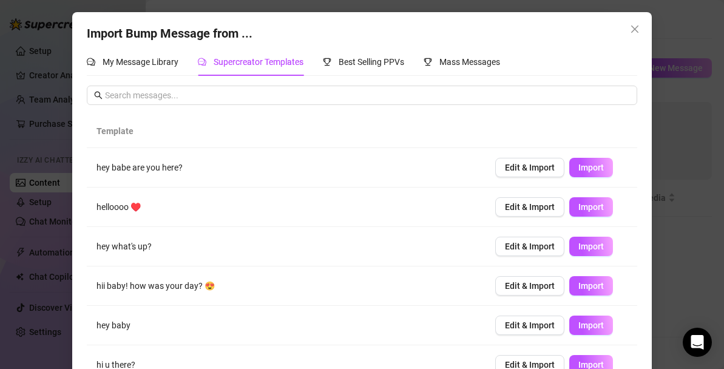
scroll to position [29, 0]
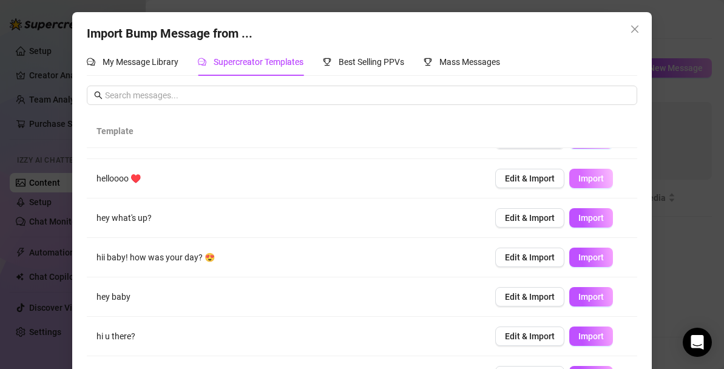
click at [603, 180] on button "Import" at bounding box center [591, 178] width 44 height 19
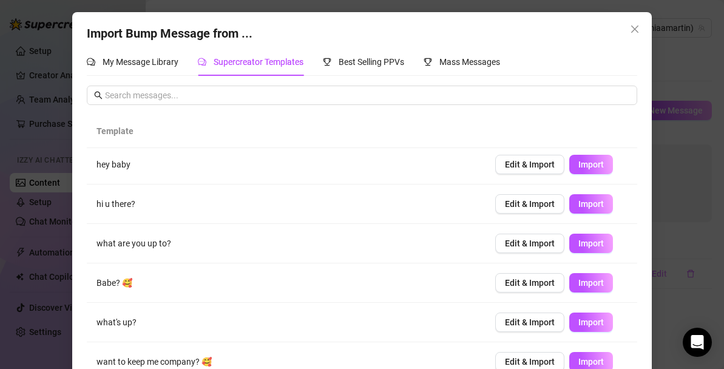
scroll to position [173, 0]
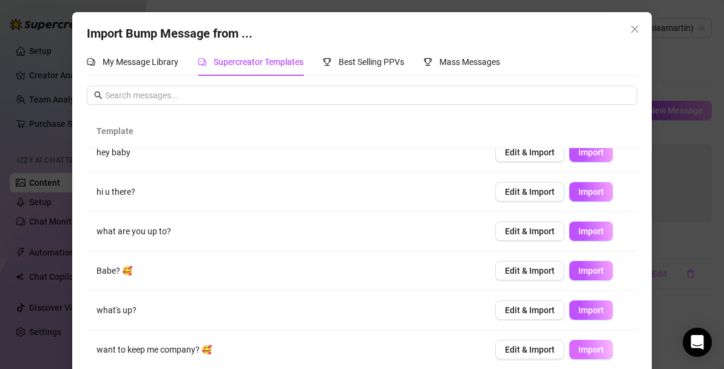
click at [581, 354] on span "Import" at bounding box center [590, 350] width 25 height 10
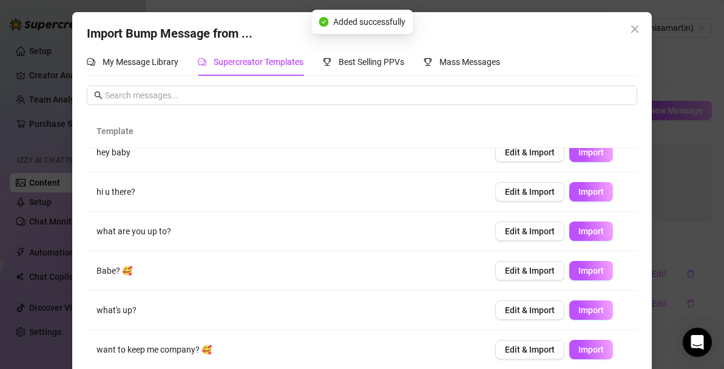
scroll to position [0, 0]
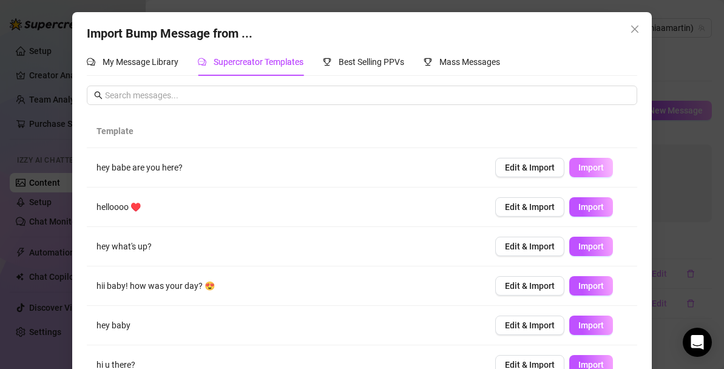
click at [597, 167] on span "Import" at bounding box center [590, 168] width 25 height 10
click at [633, 25] on icon "close" at bounding box center [635, 29] width 10 height 10
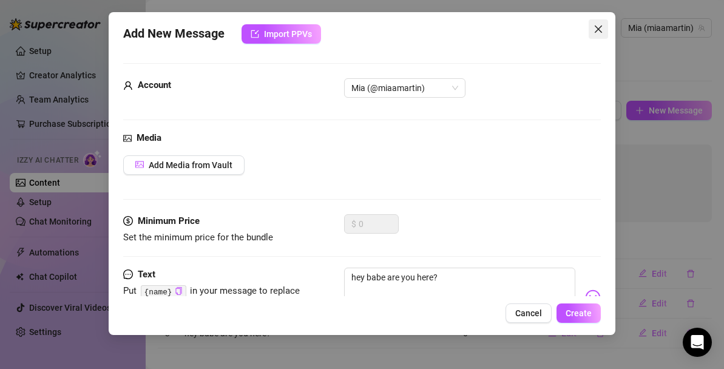
click at [596, 30] on icon "close" at bounding box center [598, 29] width 10 height 10
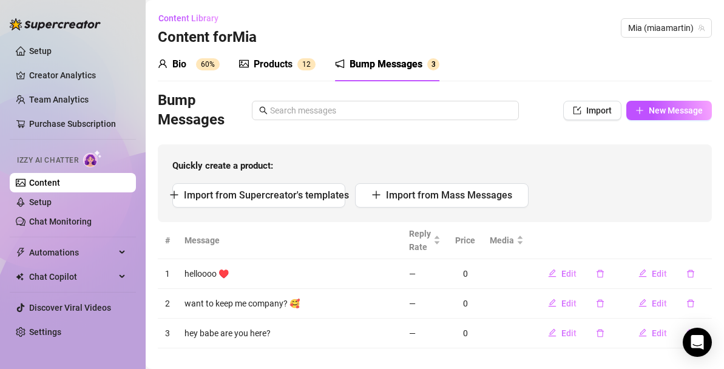
scroll to position [15, 0]
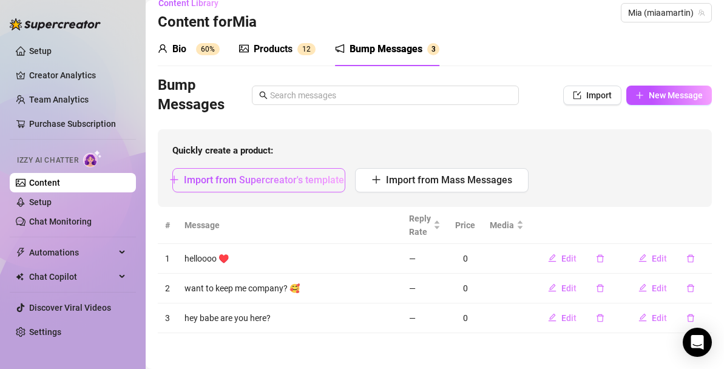
click at [289, 183] on span "Import from Supercreator's templates" at bounding box center [266, 180] width 165 height 12
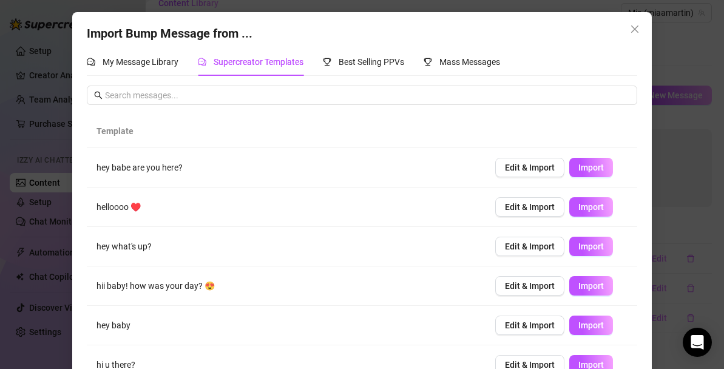
scroll to position [25, 0]
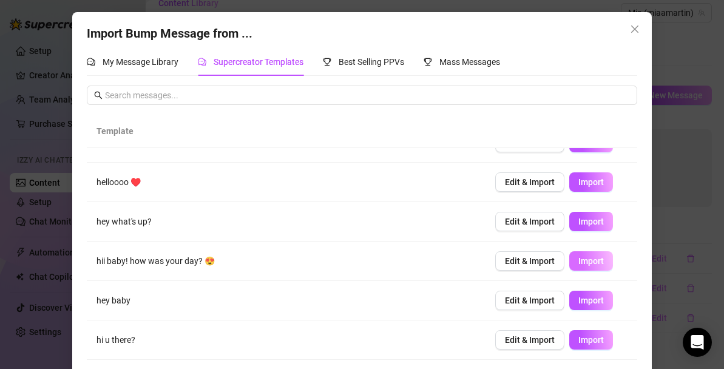
click at [595, 265] on span "Import" at bounding box center [590, 261] width 25 height 10
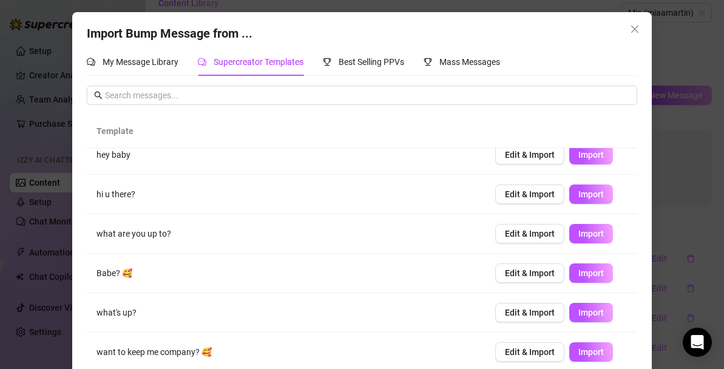
scroll to position [172, 0]
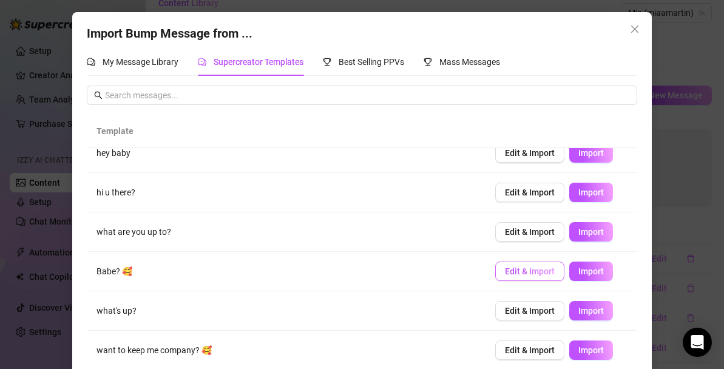
click at [538, 273] on span "Edit & Import" at bounding box center [530, 271] width 50 height 10
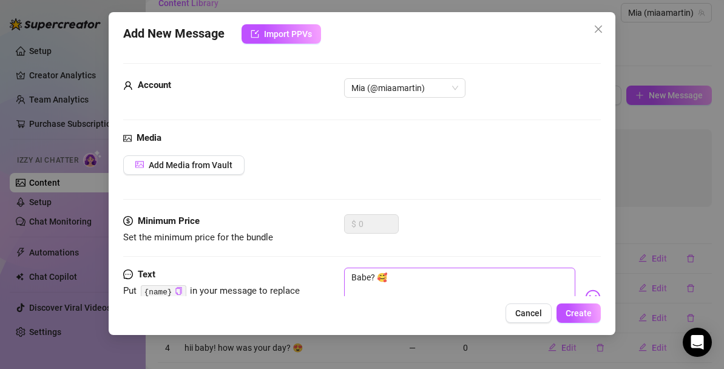
scroll to position [53, 0]
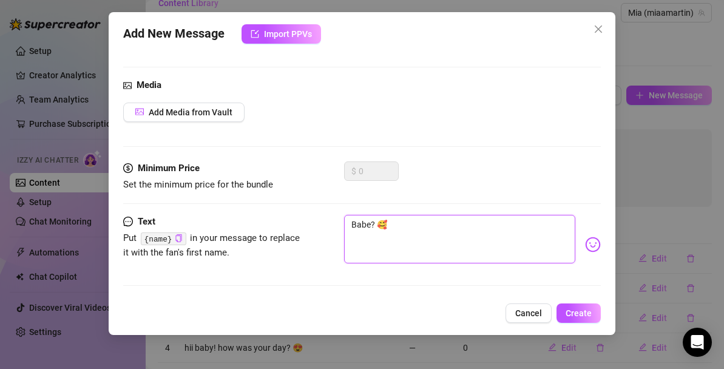
drag, startPoint x: 374, startPoint y: 223, endPoint x: 334, endPoint y: 223, distance: 39.4
click at [334, 223] on div "Text Put {name} in your message to replace it with the fan's first name. Babe? 🥰" at bounding box center [361, 244] width 477 height 59
click at [572, 317] on span "Create" at bounding box center [578, 313] width 26 height 10
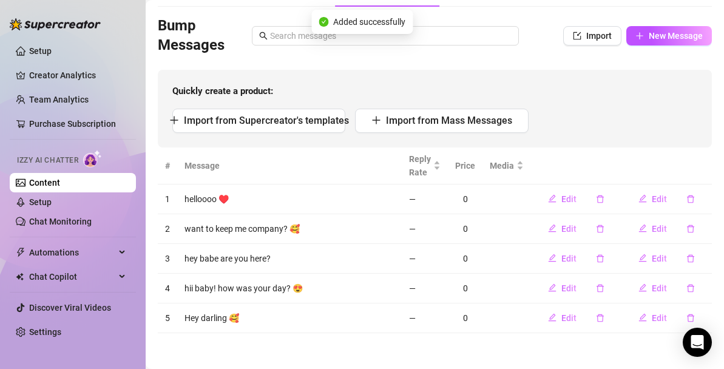
scroll to position [0, 0]
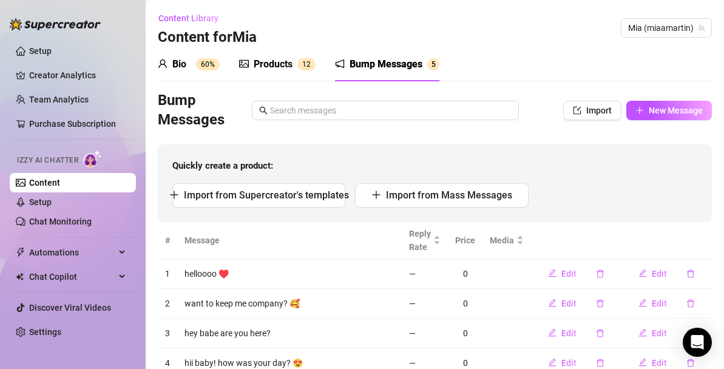
click at [186, 65] on div "Bio" at bounding box center [179, 64] width 14 height 15
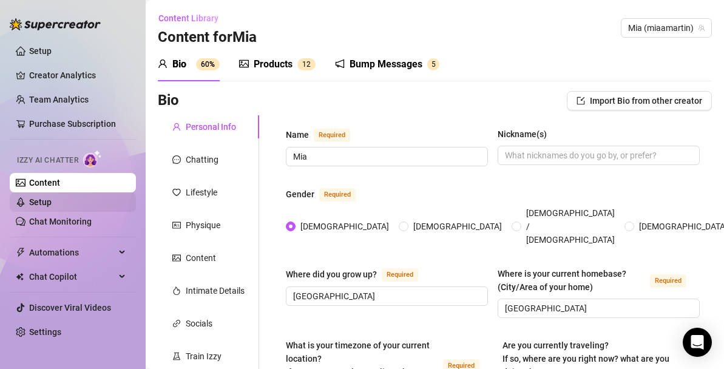
click at [51, 204] on link "Setup" at bounding box center [40, 202] width 22 height 10
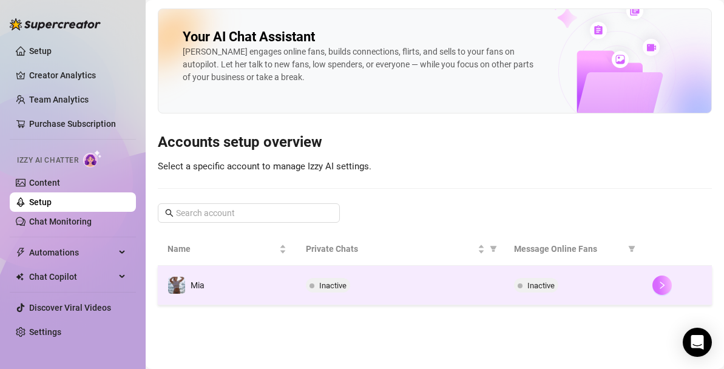
click at [661, 286] on icon "right" at bounding box center [662, 285] width 8 height 8
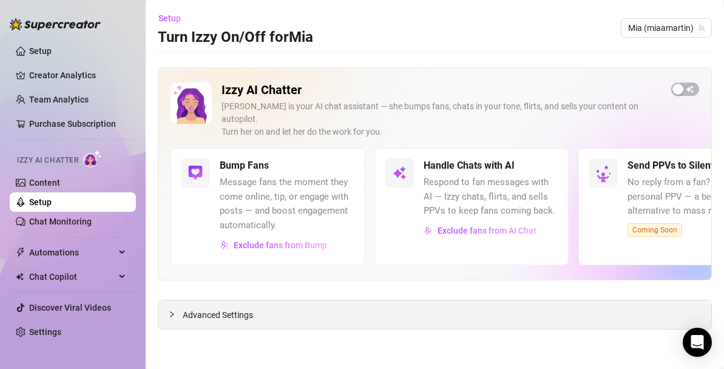
click at [232, 308] on span "Advanced Settings" at bounding box center [218, 314] width 70 height 13
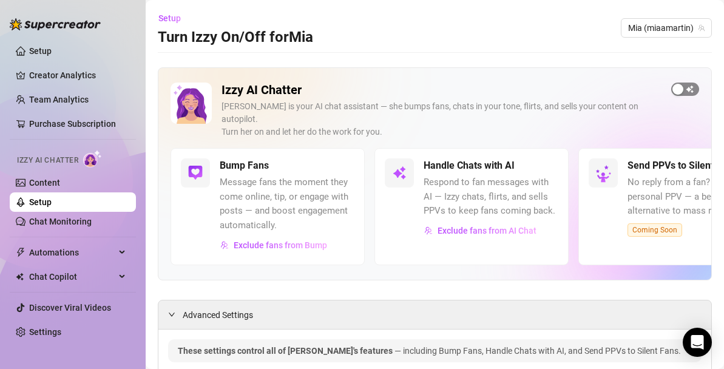
click at [688, 92] on span "button" at bounding box center [685, 89] width 28 height 13
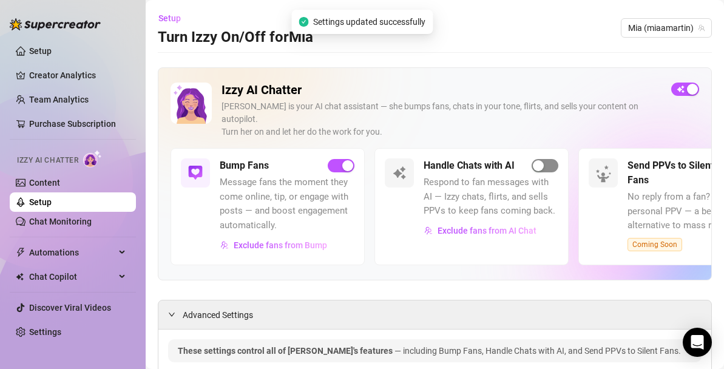
click at [546, 159] on span "button" at bounding box center [544, 165] width 27 height 13
click at [545, 159] on span "button" at bounding box center [544, 165] width 27 height 13
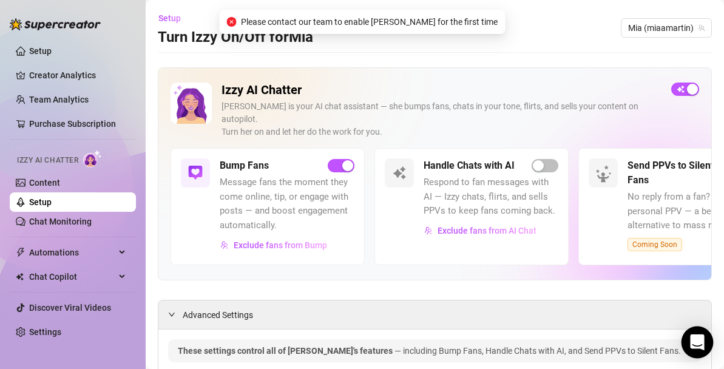
click at [698, 341] on icon "Open Intercom Messenger" at bounding box center [697, 342] width 14 height 16
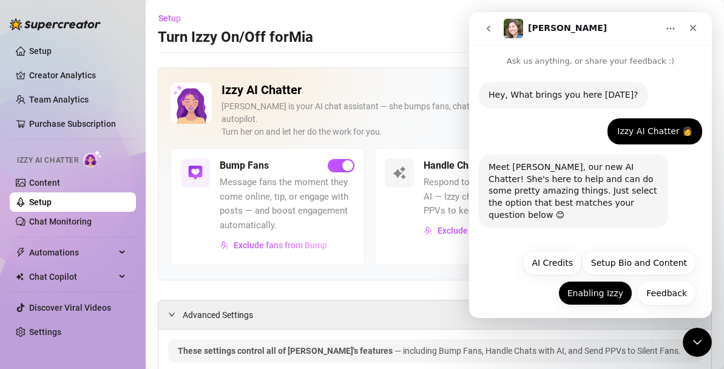
click at [590, 290] on button "Enabling Izzy" at bounding box center [595, 293] width 74 height 24
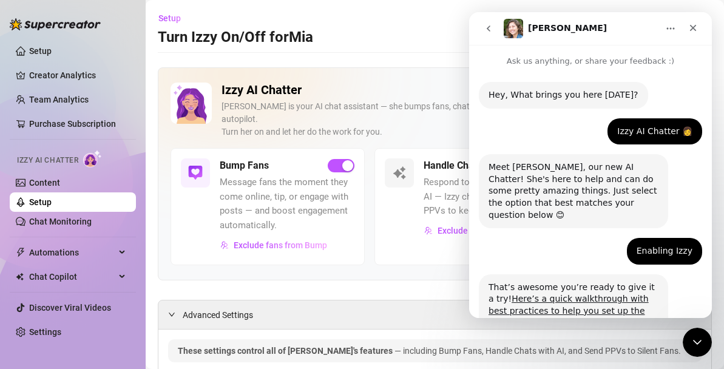
scroll to position [133, 0]
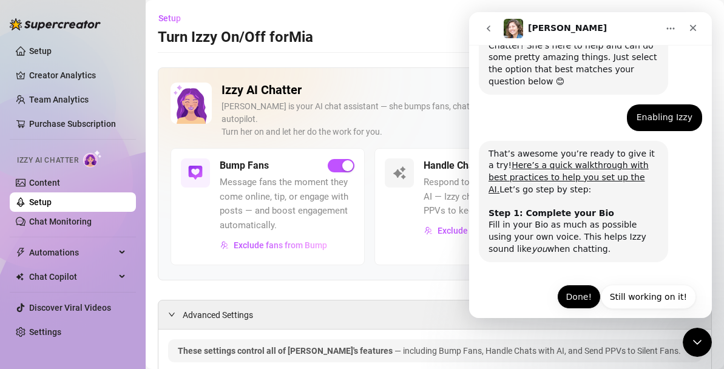
click at [579, 285] on button "Done!" at bounding box center [579, 297] width 44 height 24
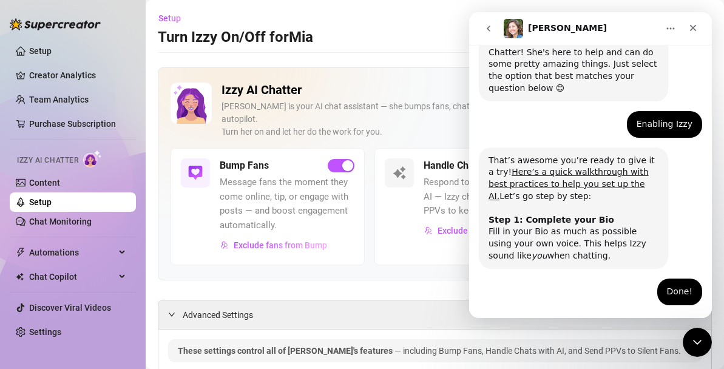
scroll to position [166, 0]
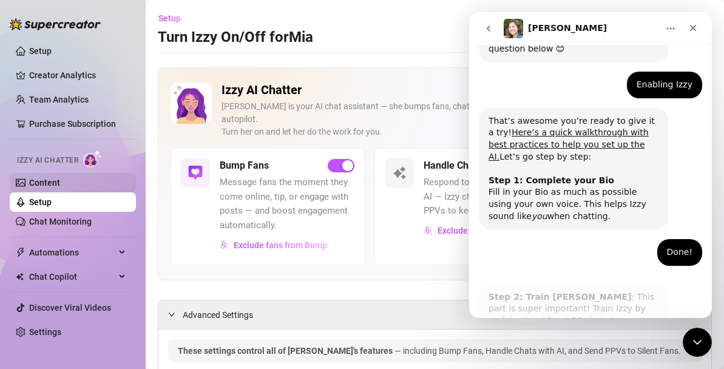
click at [47, 182] on link "Content" at bounding box center [44, 183] width 31 height 10
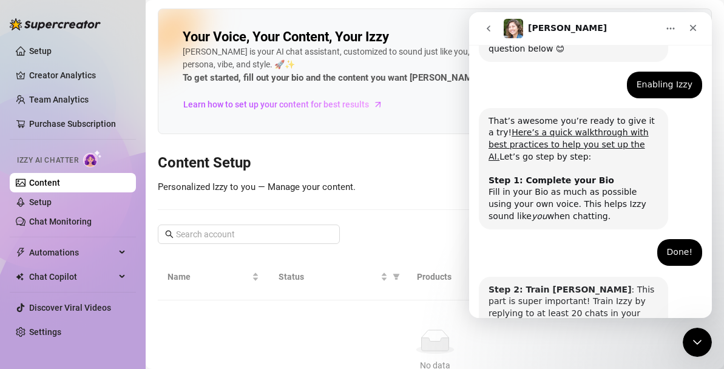
scroll to position [254, 0]
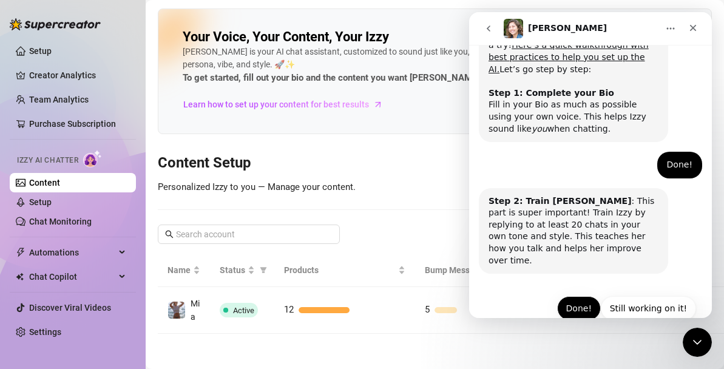
click at [585, 296] on button "Done!" at bounding box center [579, 308] width 44 height 24
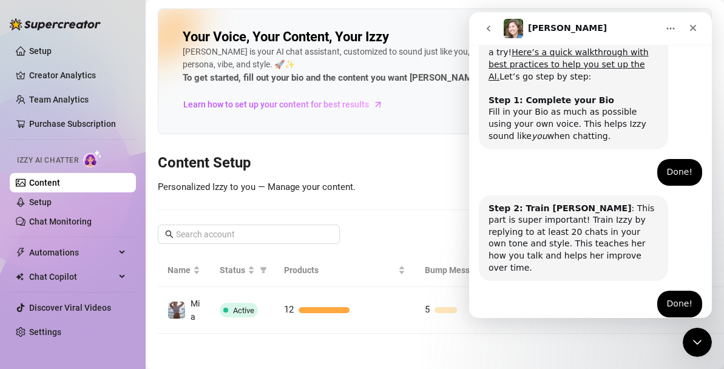
scroll to position [286, 0]
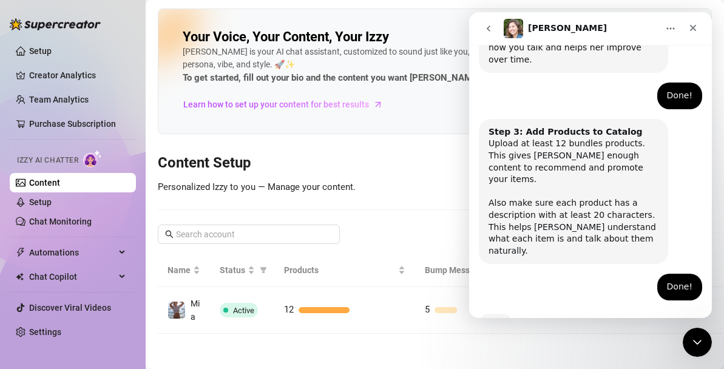
scroll to position [453, 0]
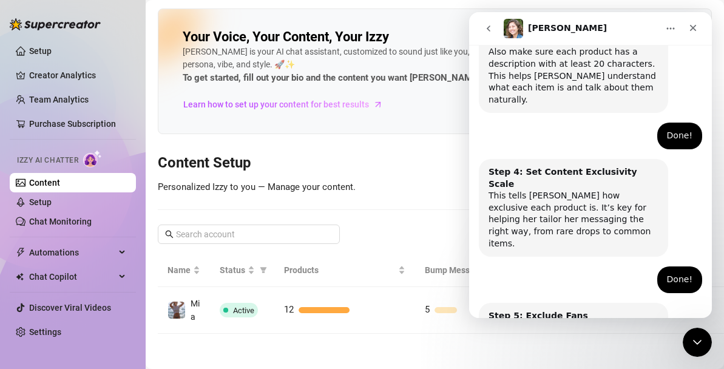
scroll to position [649, 0]
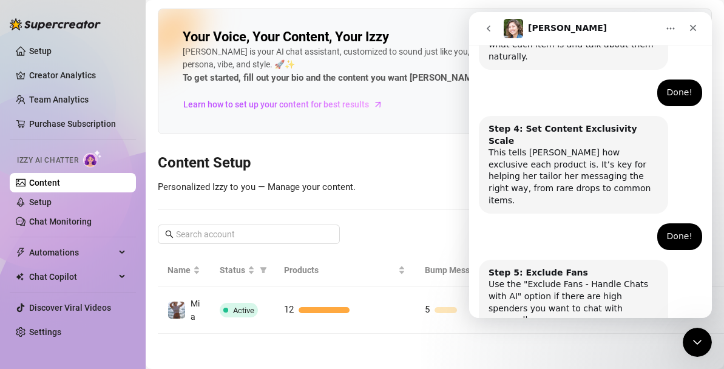
click at [380, 185] on div "Your Voice, Your Content, Your Izzy Izzy is your AI chat assistant, customized …" at bounding box center [435, 170] width 554 height 325
click at [669, 27] on icon "Home" at bounding box center [671, 29] width 10 height 10
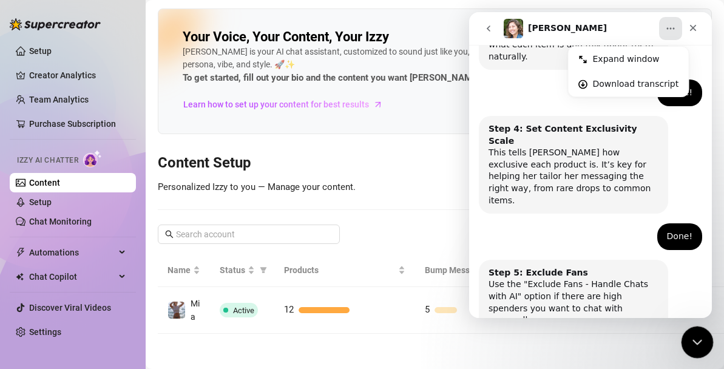
click at [703, 337] on div "Close Intercom Messenger" at bounding box center [695, 340] width 29 height 29
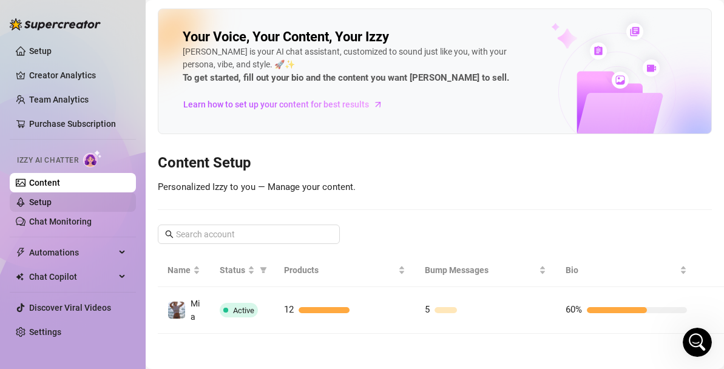
click at [31, 201] on link "Setup" at bounding box center [40, 202] width 22 height 10
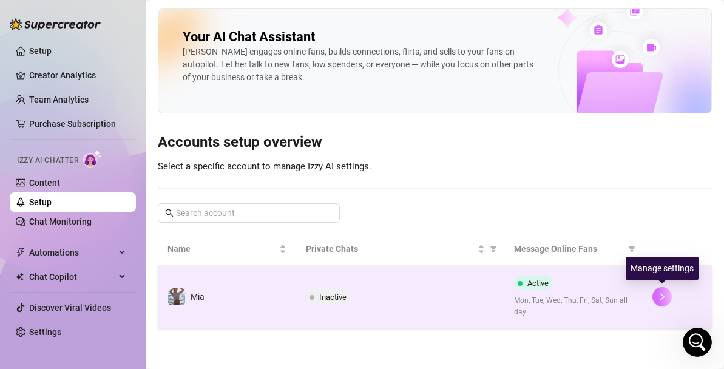
click at [658, 298] on icon "right" at bounding box center [662, 296] width 8 height 8
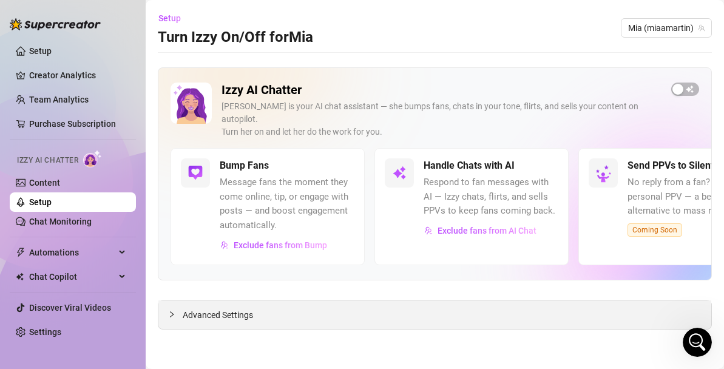
click at [374, 300] on div "Advanced Settings" at bounding box center [434, 314] width 553 height 29
click at [178, 308] on div at bounding box center [175, 314] width 15 height 13
click at [172, 311] on icon "expanded" at bounding box center [171, 314] width 7 height 7
click at [214, 308] on span "Advanced Settings" at bounding box center [218, 314] width 70 height 13
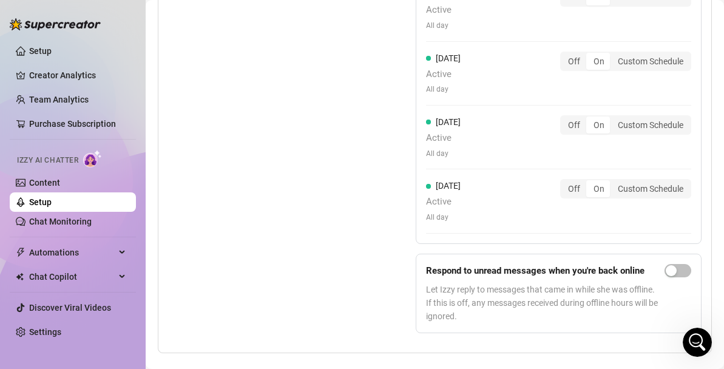
scroll to position [1284, 0]
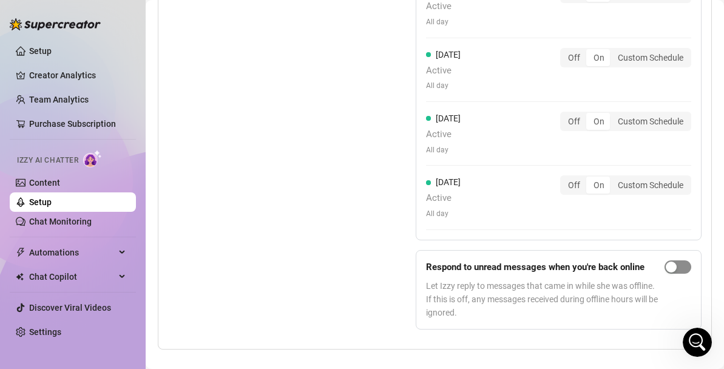
click at [686, 260] on span "button" at bounding box center [677, 266] width 27 height 13
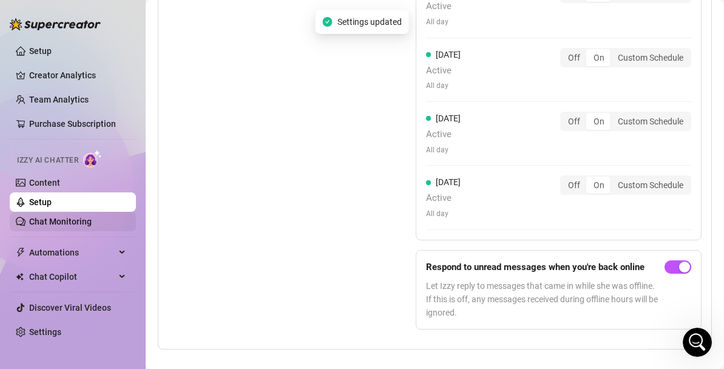
click at [64, 217] on link "Chat Monitoring" at bounding box center [60, 222] width 62 height 10
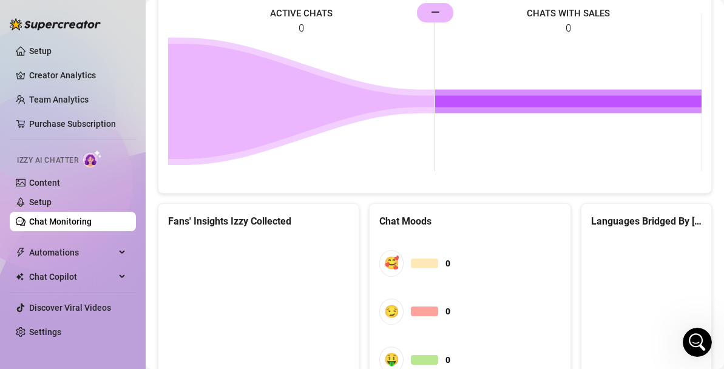
scroll to position [723, 0]
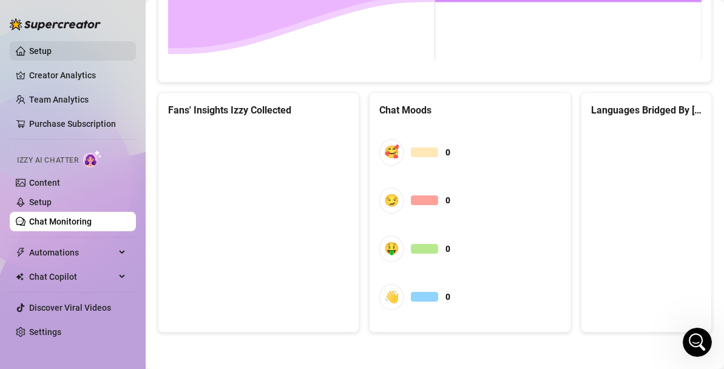
click at [52, 47] on link "Setup" at bounding box center [40, 51] width 22 height 10
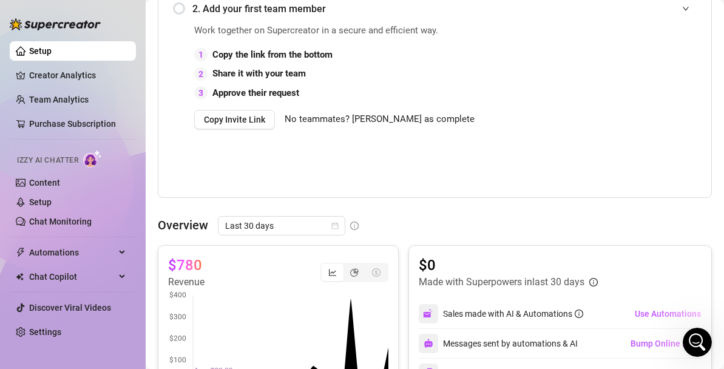
scroll to position [346, 0]
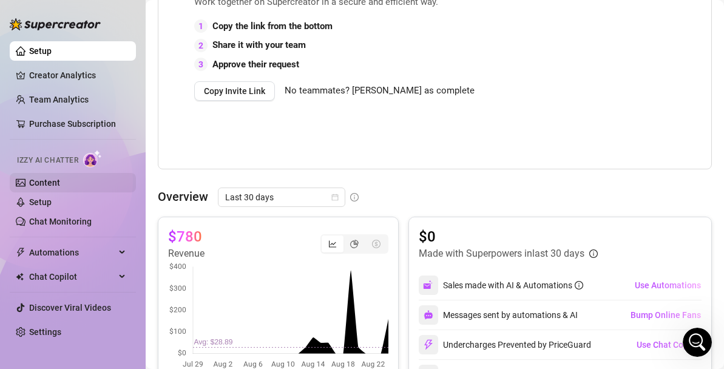
click at [49, 183] on link "Content" at bounding box center [44, 183] width 31 height 10
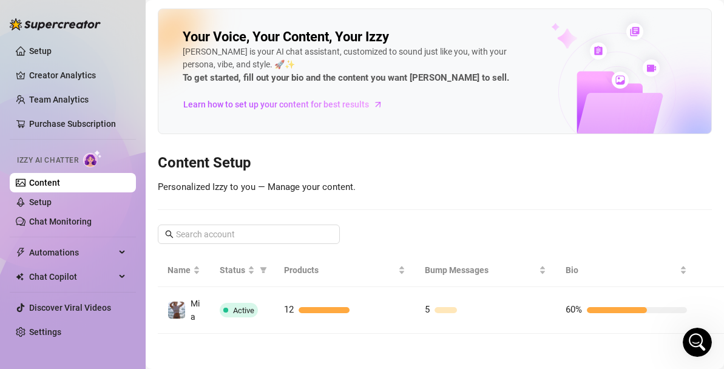
scroll to position [1, 0]
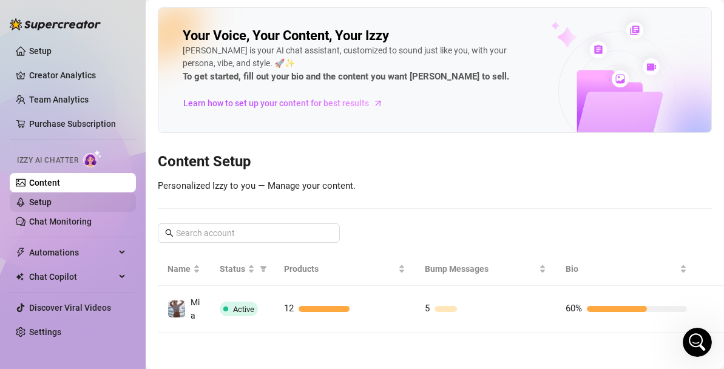
click at [32, 204] on link "Setup" at bounding box center [40, 202] width 22 height 10
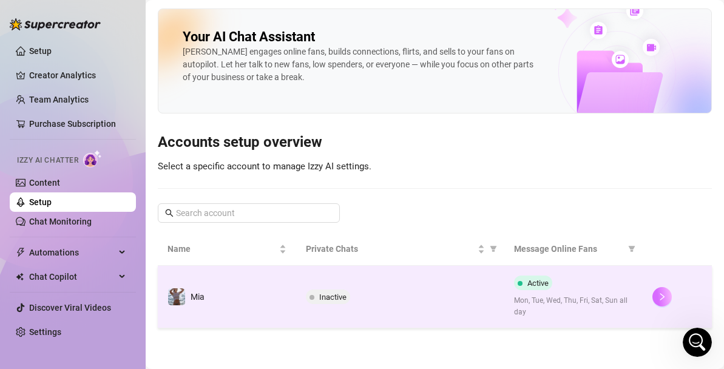
click at [659, 297] on icon "right" at bounding box center [662, 296] width 8 height 8
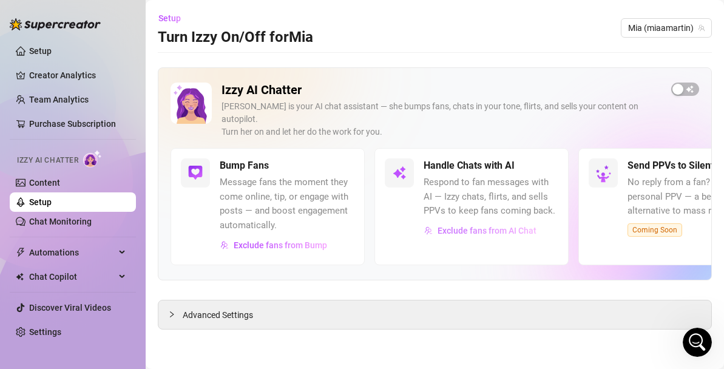
click at [493, 226] on span "Exclude fans from AI Chat" at bounding box center [486, 231] width 99 height 10
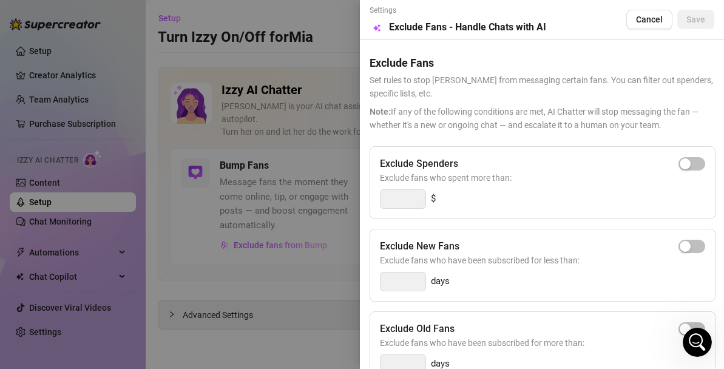
scroll to position [10, 0]
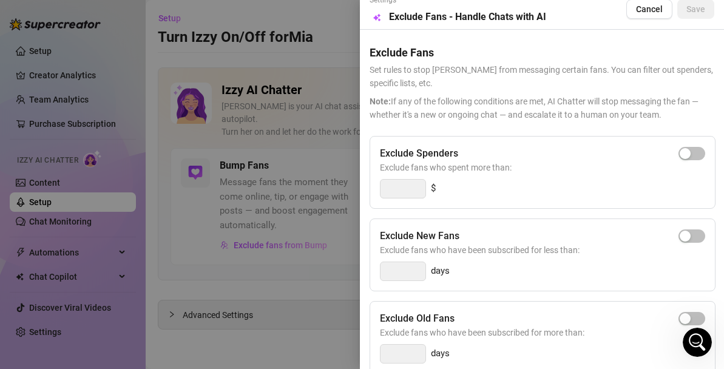
click at [453, 187] on div "$" at bounding box center [542, 188] width 325 height 19
click at [691, 153] on button "button" at bounding box center [691, 153] width 27 height 13
click at [406, 189] on input "300" at bounding box center [402, 189] width 45 height 18
click at [390, 190] on input "300" at bounding box center [402, 189] width 45 height 18
click at [693, 12] on span "Save" at bounding box center [695, 9] width 19 height 10
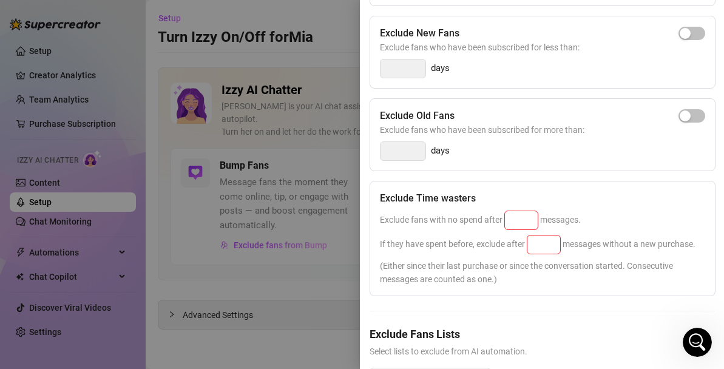
scroll to position [255, 0]
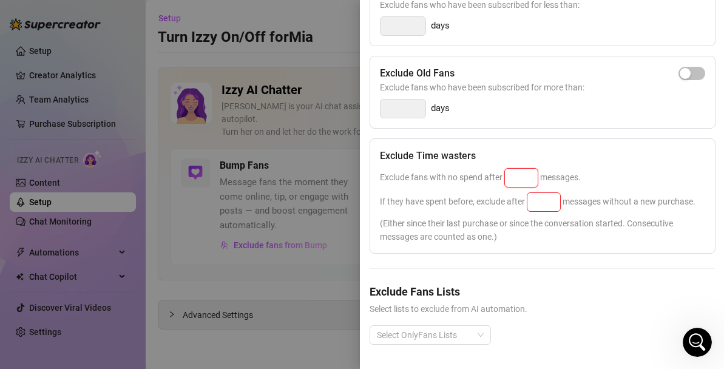
click at [516, 179] on input at bounding box center [521, 178] width 33 height 18
click at [551, 204] on input at bounding box center [543, 202] width 33 height 18
click at [581, 309] on span "Select lists to exclude from AI automation." at bounding box center [541, 308] width 345 height 13
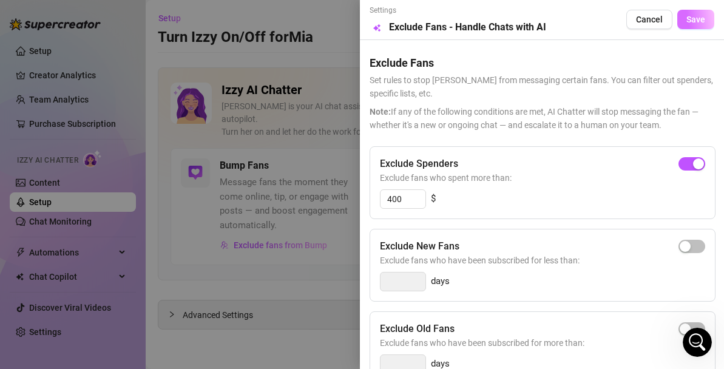
click at [698, 24] on span "Save" at bounding box center [695, 20] width 19 height 10
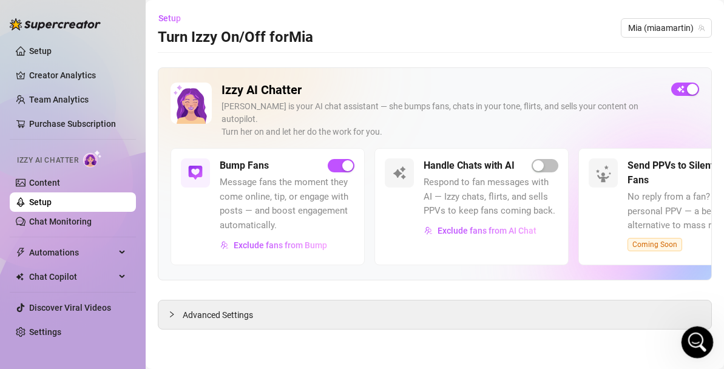
click at [698, 338] on icon "Open Intercom Messenger" at bounding box center [696, 341] width 20 height 20
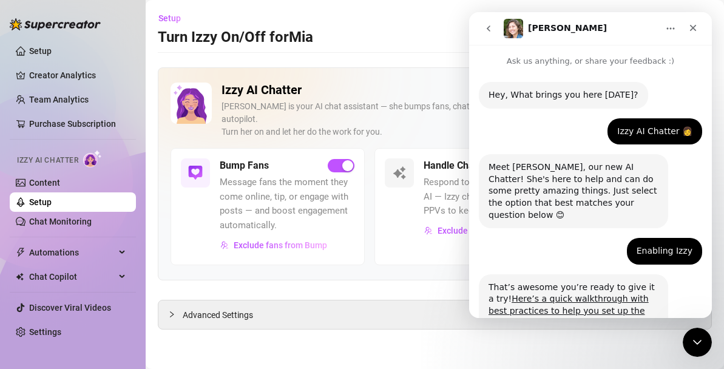
scroll to position [649, 0]
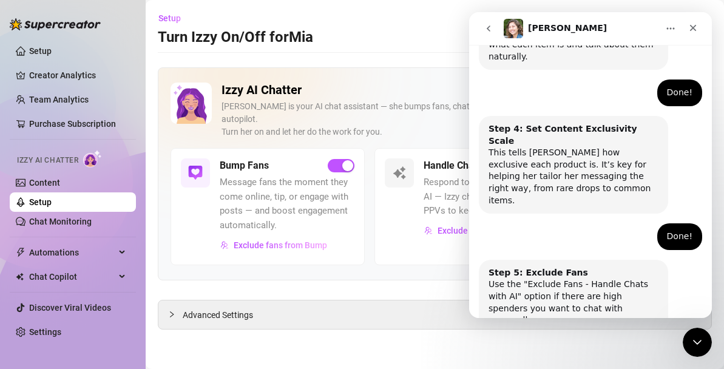
click at [578, 356] on button "Done!" at bounding box center [579, 368] width 44 height 24
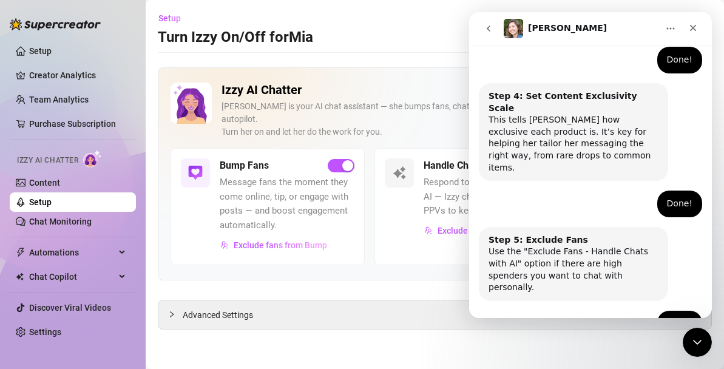
scroll to position [757, 0]
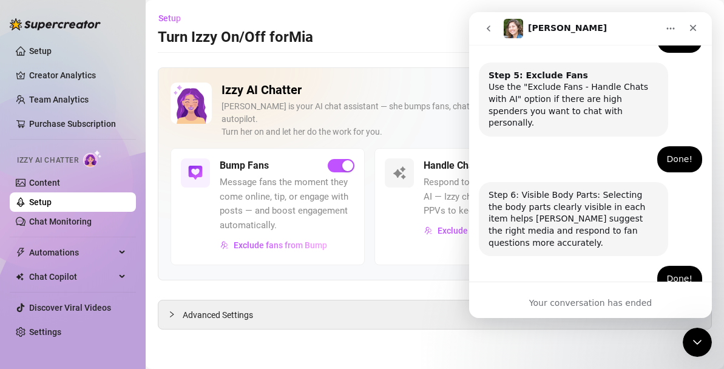
scroll to position [882, 0]
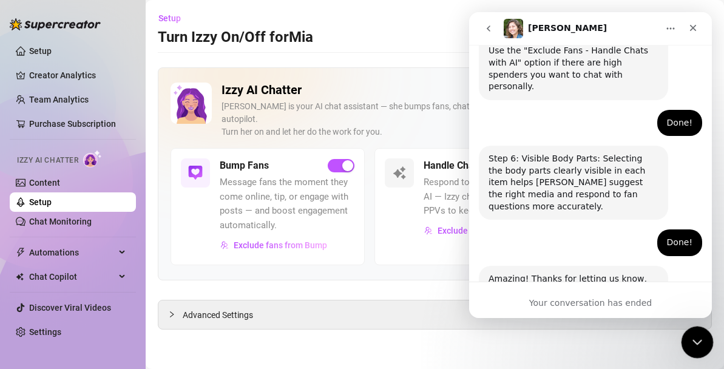
click at [699, 340] on icon "Close Intercom Messenger" at bounding box center [695, 340] width 15 height 15
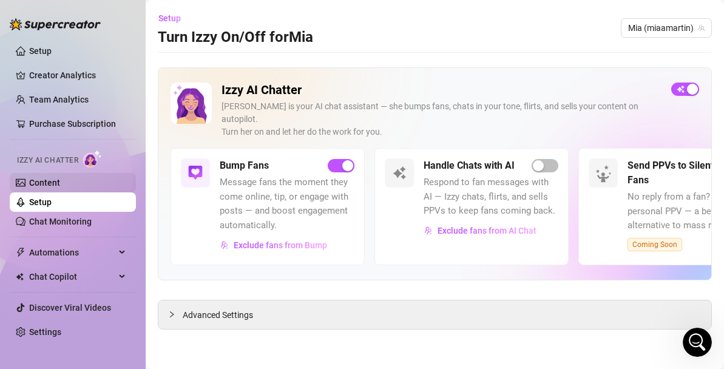
click at [37, 181] on link "Content" at bounding box center [44, 183] width 31 height 10
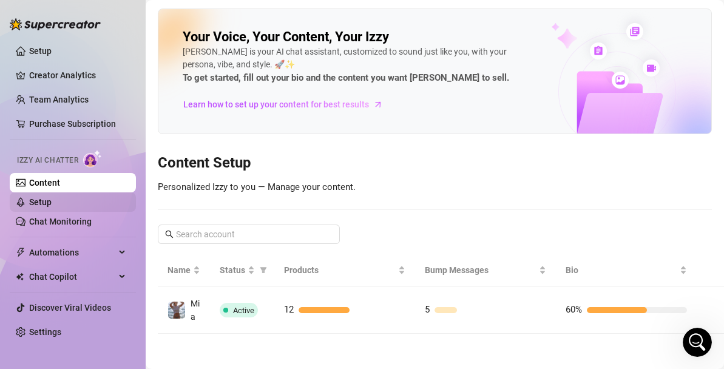
click at [52, 201] on link "Setup" at bounding box center [40, 202] width 22 height 10
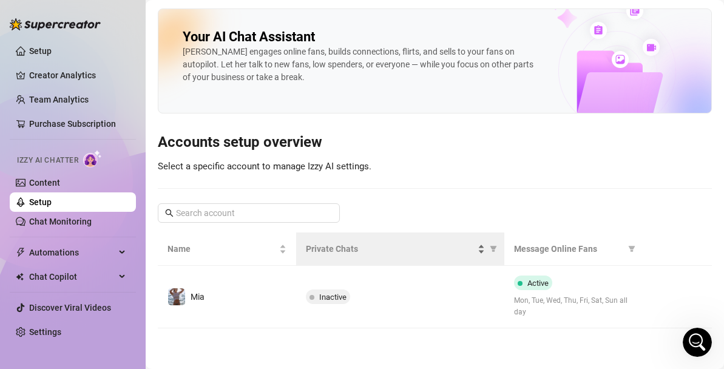
click at [417, 247] on span "Private Chats" at bounding box center [390, 248] width 169 height 13
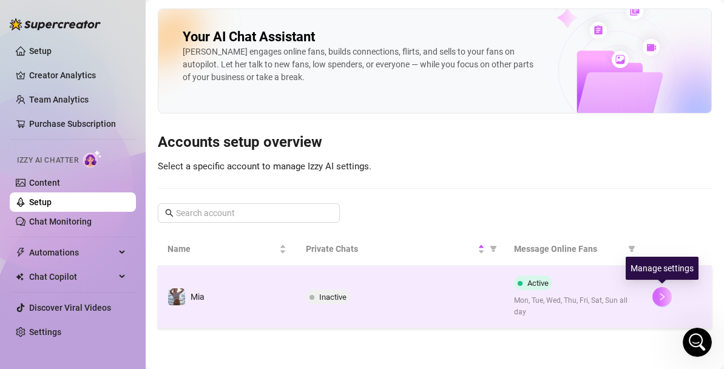
click at [664, 298] on icon "right" at bounding box center [662, 296] width 8 height 8
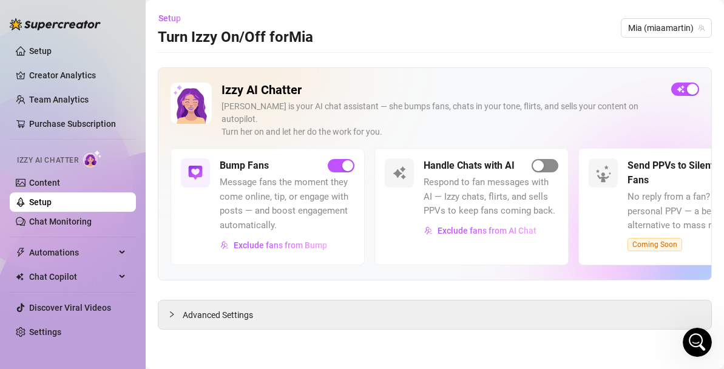
click at [545, 159] on span "button" at bounding box center [544, 165] width 27 height 13
click at [38, 180] on link "Content" at bounding box center [44, 183] width 31 height 10
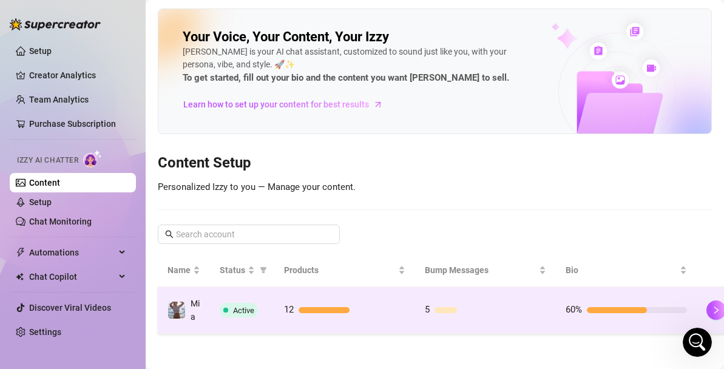
scroll to position [1, 0]
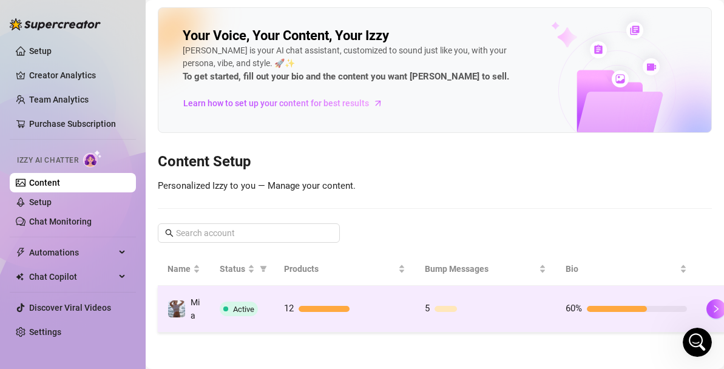
click at [600, 306] on div at bounding box center [617, 309] width 60 height 6
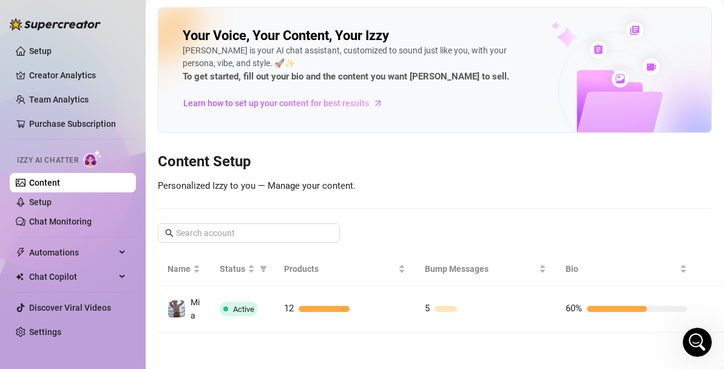
click at [715, 309] on main "Your Voice, Your Content, Your Izzy Izzy is your AI chat assistant, customized …" at bounding box center [435, 184] width 578 height 370
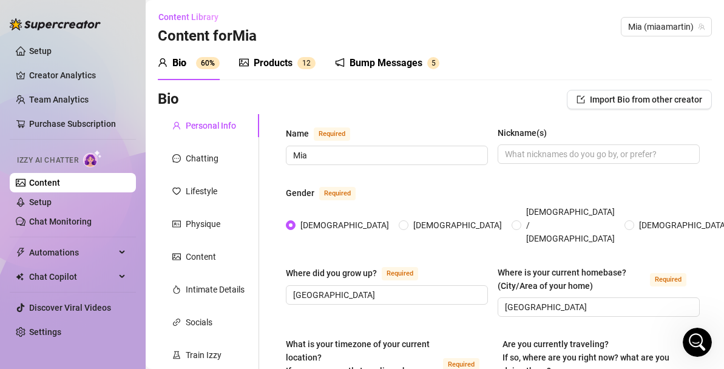
click at [280, 63] on div "Products" at bounding box center [273, 63] width 39 height 15
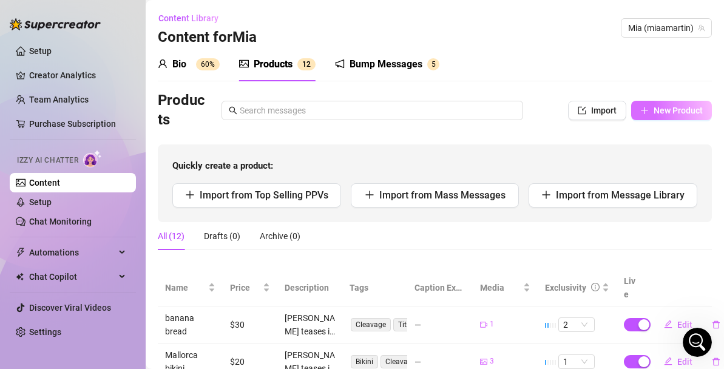
click at [653, 104] on button "New Product" at bounding box center [671, 110] width 81 height 19
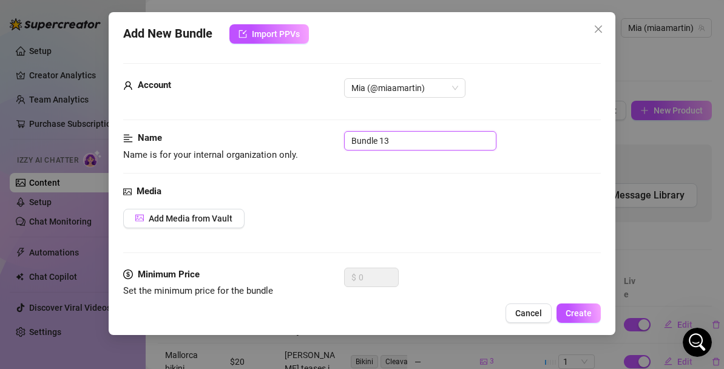
click at [386, 138] on input "Bundle 13" at bounding box center [420, 140] width 152 height 19
click at [214, 210] on button "Add Media from Vault" at bounding box center [183, 218] width 121 height 19
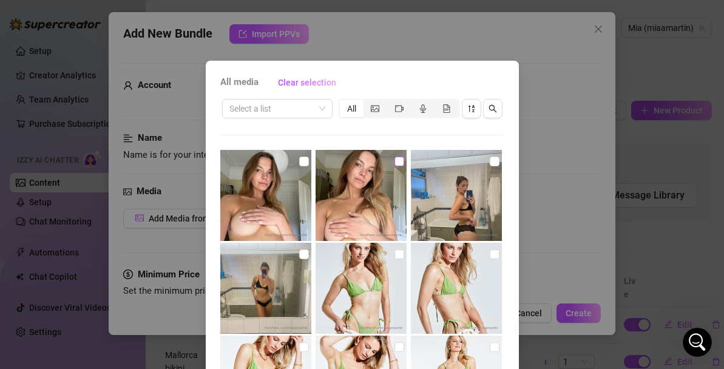
click at [402, 161] on input "checkbox" at bounding box center [399, 162] width 10 height 10
click at [303, 161] on input "checkbox" at bounding box center [304, 162] width 10 height 10
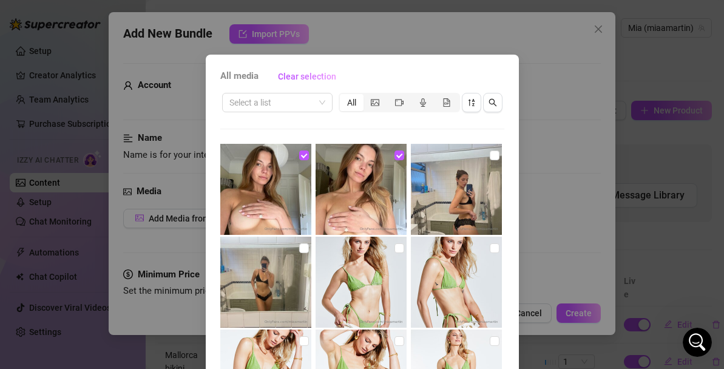
scroll to position [138, 0]
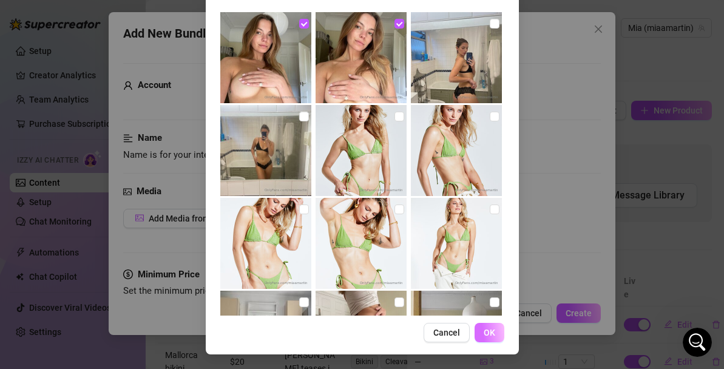
click at [494, 333] on span "OK" at bounding box center [490, 333] width 12 height 10
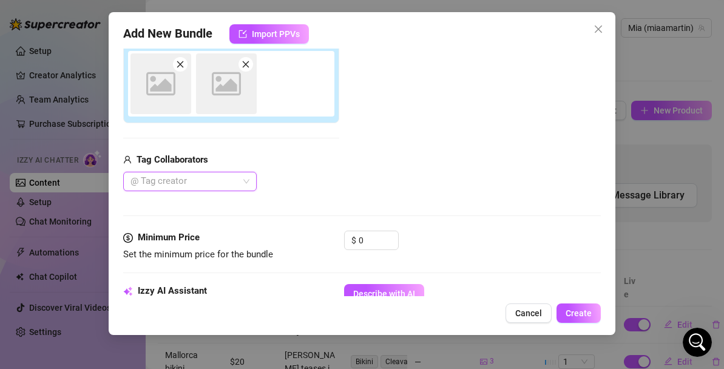
scroll to position [219, 0]
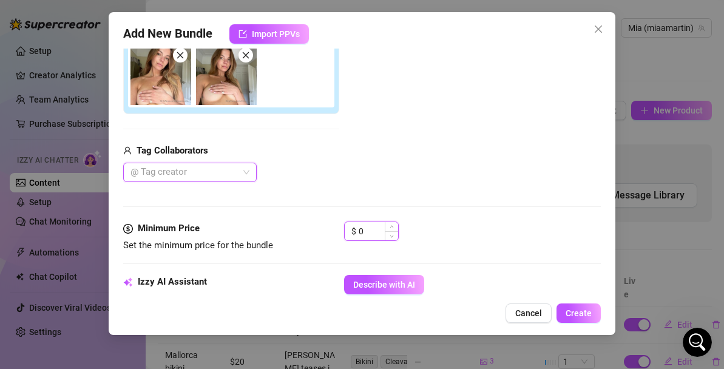
click at [380, 229] on input "0" at bounding box center [378, 231] width 39 height 18
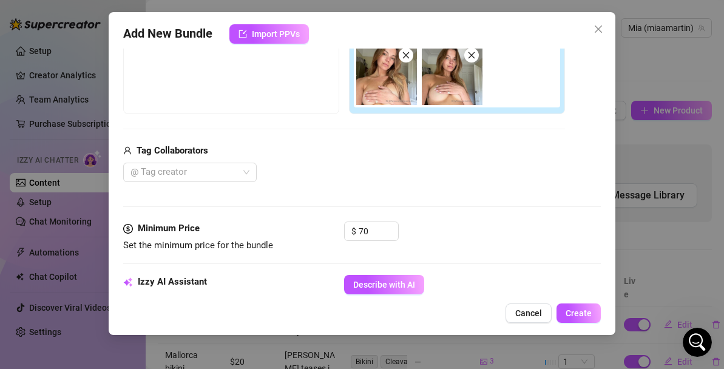
click at [455, 232] on div "$ 70" at bounding box center [472, 236] width 257 height 30
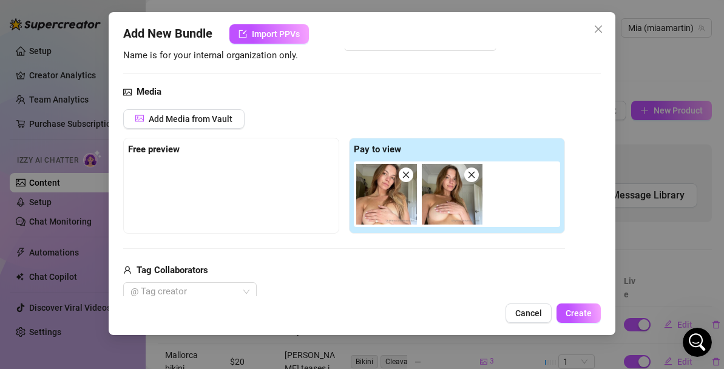
scroll to position [248, 0]
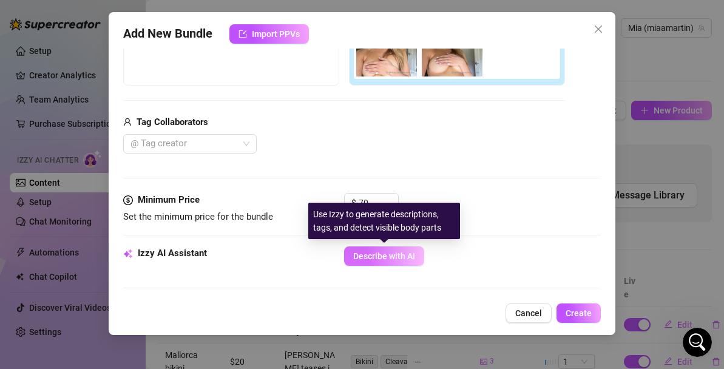
click at [404, 250] on button "Describe with AI" at bounding box center [384, 255] width 80 height 19
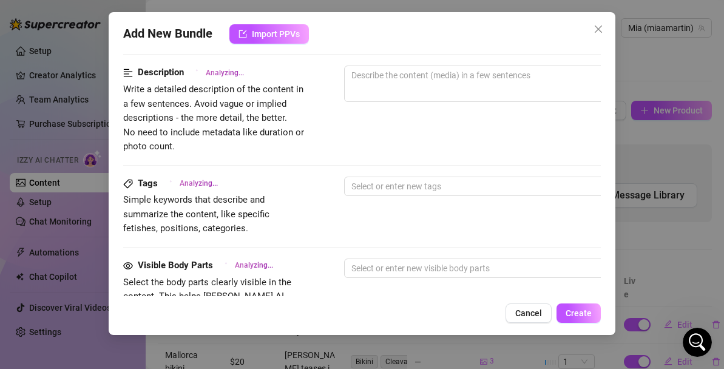
scroll to position [772, 0]
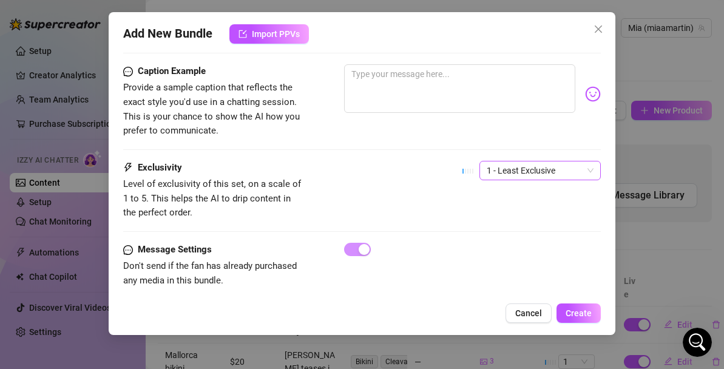
click at [591, 161] on span "1 - Least Exclusive" at bounding box center [540, 170] width 107 height 18
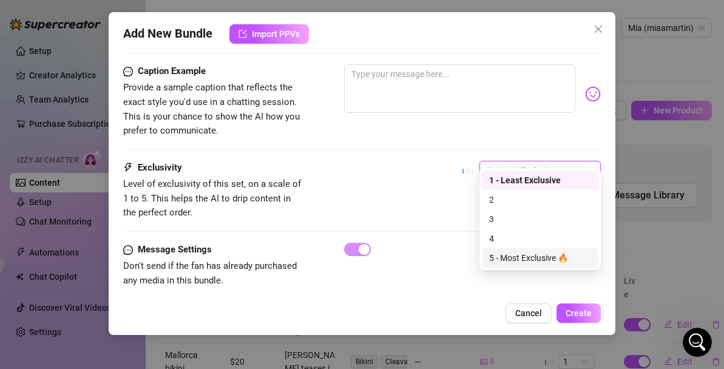
click at [511, 258] on div "5 - Most Exclusive 🔥" at bounding box center [540, 257] width 102 height 13
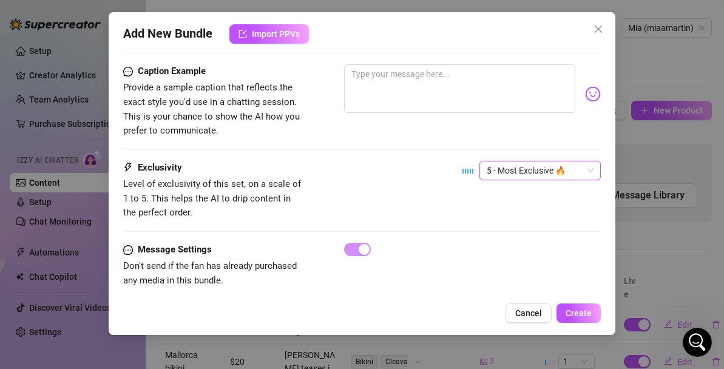
click at [514, 192] on div "Exclusivity Level of exclusivity of this set, on a scale of 1 to 5. This helps …" at bounding box center [361, 190] width 477 height 59
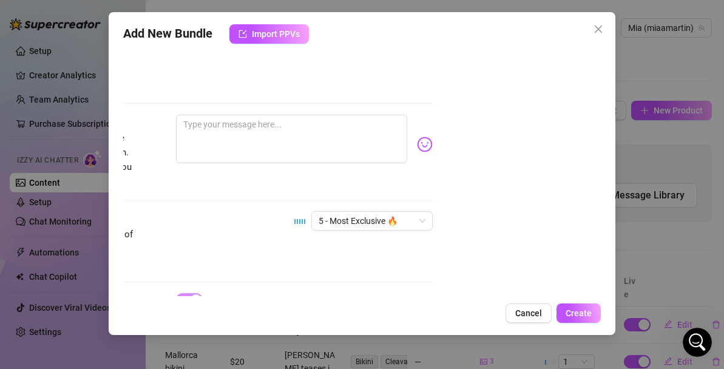
scroll to position [772, 168]
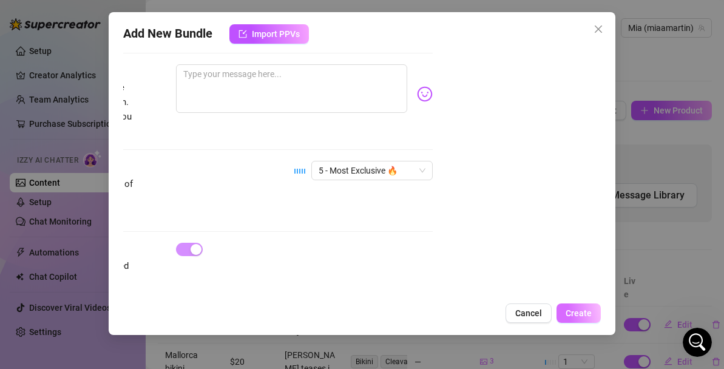
click at [587, 317] on span "Create" at bounding box center [578, 313] width 26 height 10
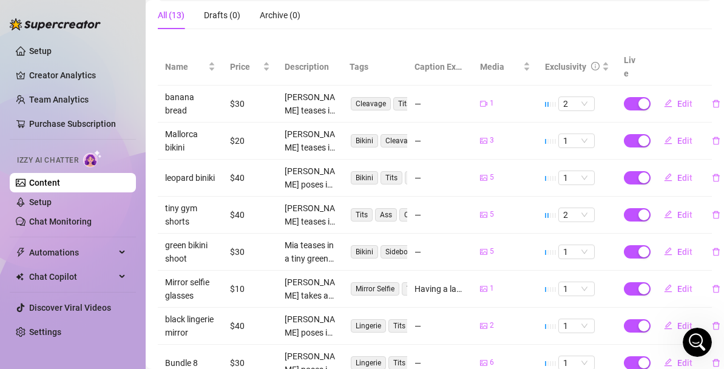
scroll to position [0, 0]
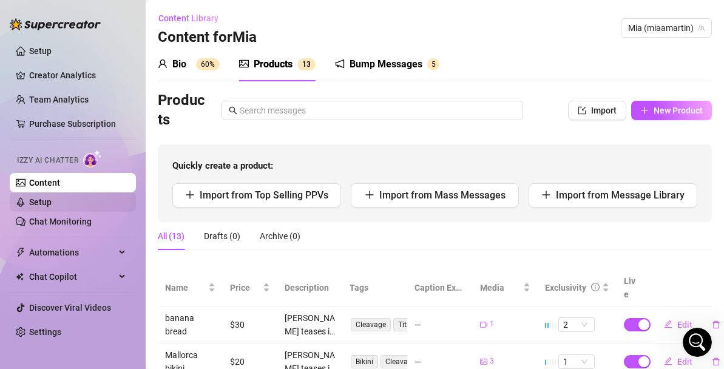
click at [42, 204] on link "Setup" at bounding box center [40, 202] width 22 height 10
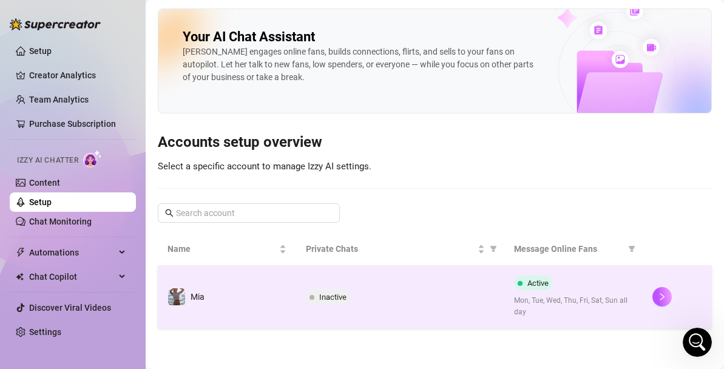
click at [320, 298] on span "Inactive" at bounding box center [332, 296] width 27 height 9
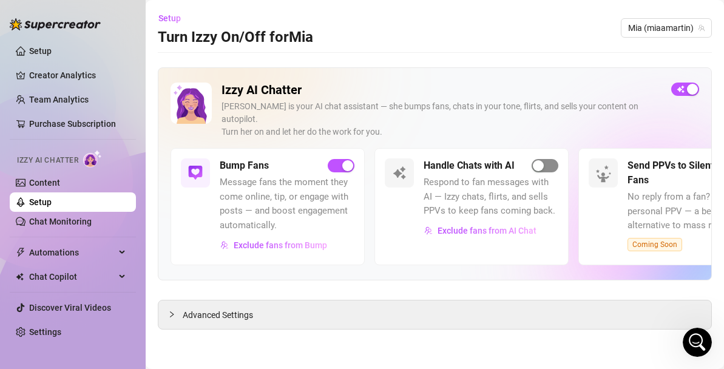
click at [547, 159] on span "button" at bounding box center [544, 165] width 27 height 13
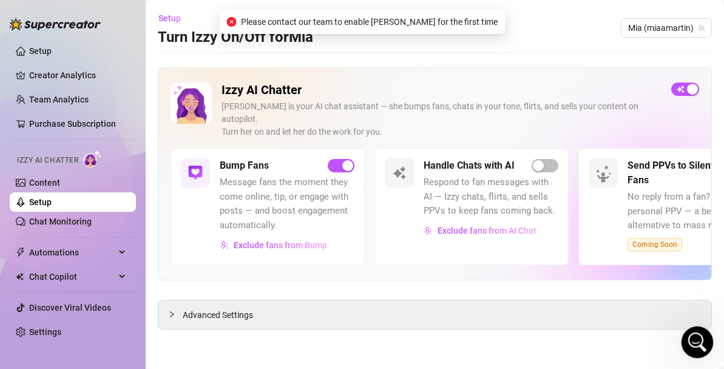
click at [696, 343] on icon "Open Intercom Messenger" at bounding box center [696, 341] width 20 height 20
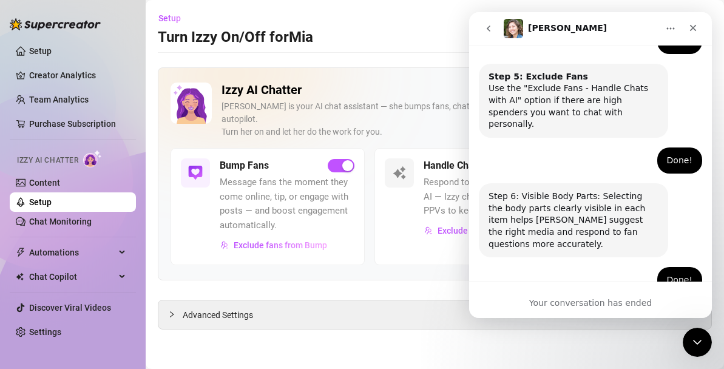
scroll to position [882, 0]
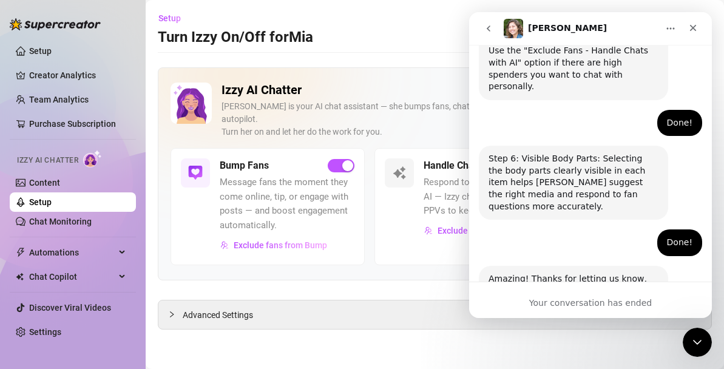
click at [589, 304] on div "Your conversation has ended" at bounding box center [590, 303] width 243 height 13
click at [573, 301] on div "Your conversation has ended" at bounding box center [590, 303] width 243 height 13
click at [484, 29] on icon "go back" at bounding box center [489, 29] width 10 height 10
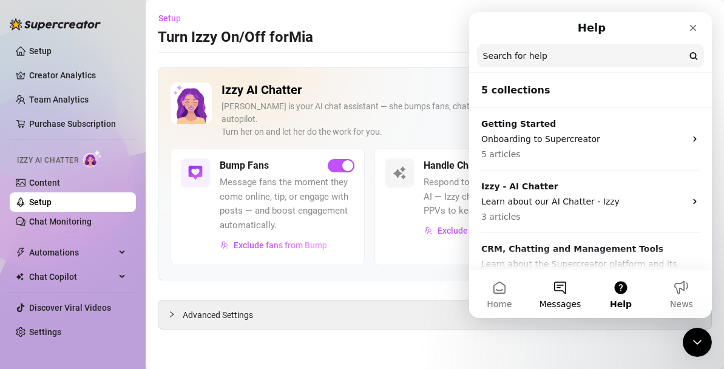
click at [562, 289] on button "Messages" at bounding box center [560, 293] width 61 height 49
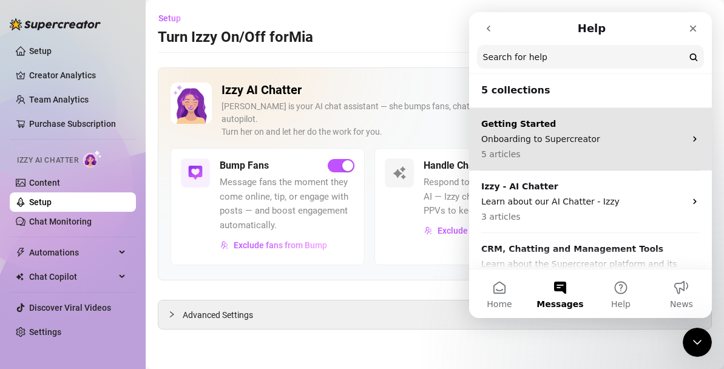
click at [588, 147] on div "Getting Started Onboarding to Supercreator 5 articles" at bounding box center [583, 139] width 204 height 43
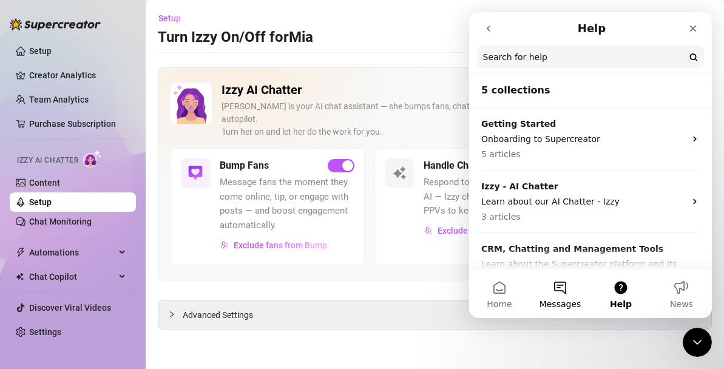
click at [557, 289] on button "Messages" at bounding box center [560, 293] width 61 height 49
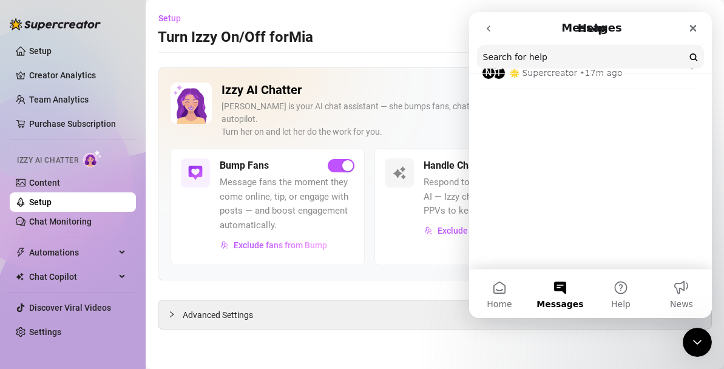
scroll to position [0, 0]
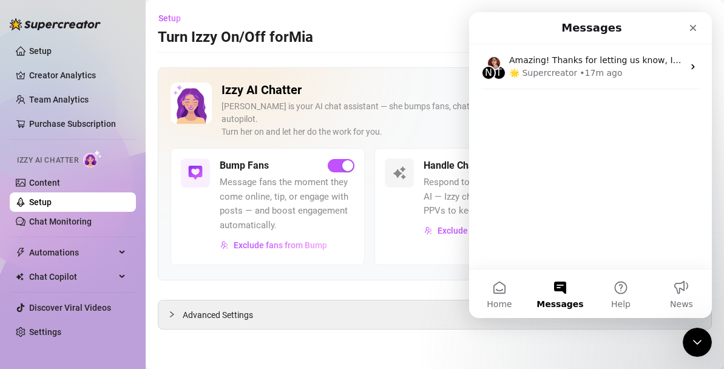
click at [551, 298] on button "Messages" at bounding box center [560, 293] width 61 height 49
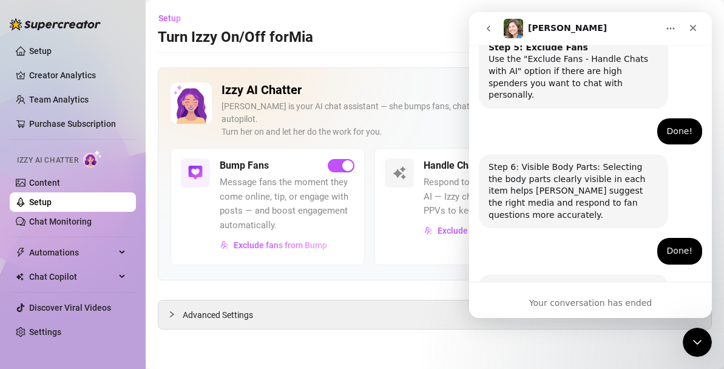
scroll to position [882, 0]
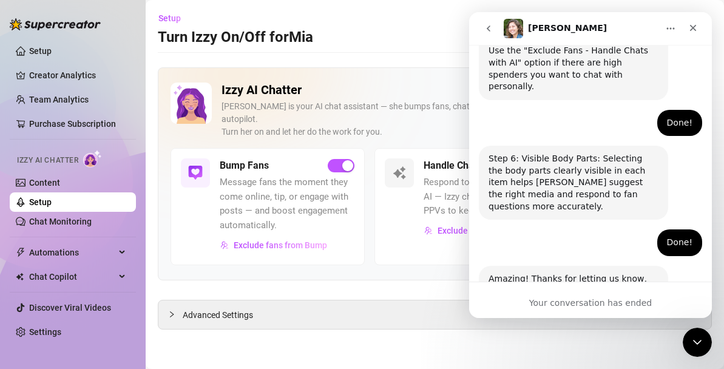
click at [553, 303] on div "Your conversation has ended" at bounding box center [590, 303] width 243 height 13
click at [373, 306] on div "Advanced Settings" at bounding box center [434, 314] width 553 height 29
click at [433, 233] on div "Handle Chats with AI Respond to fan messages with AI — Izzy chats, flirts, and …" at bounding box center [471, 206] width 194 height 116
click at [406, 64] on main "Setup Turn Izzy On/Off for Mia Mia (miaamartin) Izzy AI Chatter Izzy is your AI…" at bounding box center [435, 184] width 578 height 369
click at [692, 343] on icon "Close Intercom Messenger" at bounding box center [695, 340] width 15 height 15
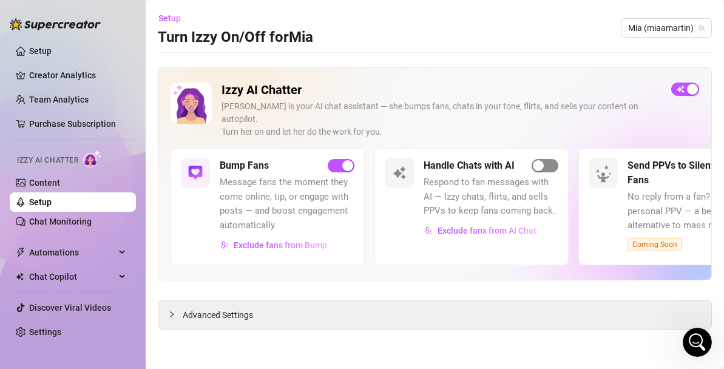
click at [546, 159] on span "button" at bounding box center [544, 165] width 27 height 13
